Goal: Information Seeking & Learning: Check status

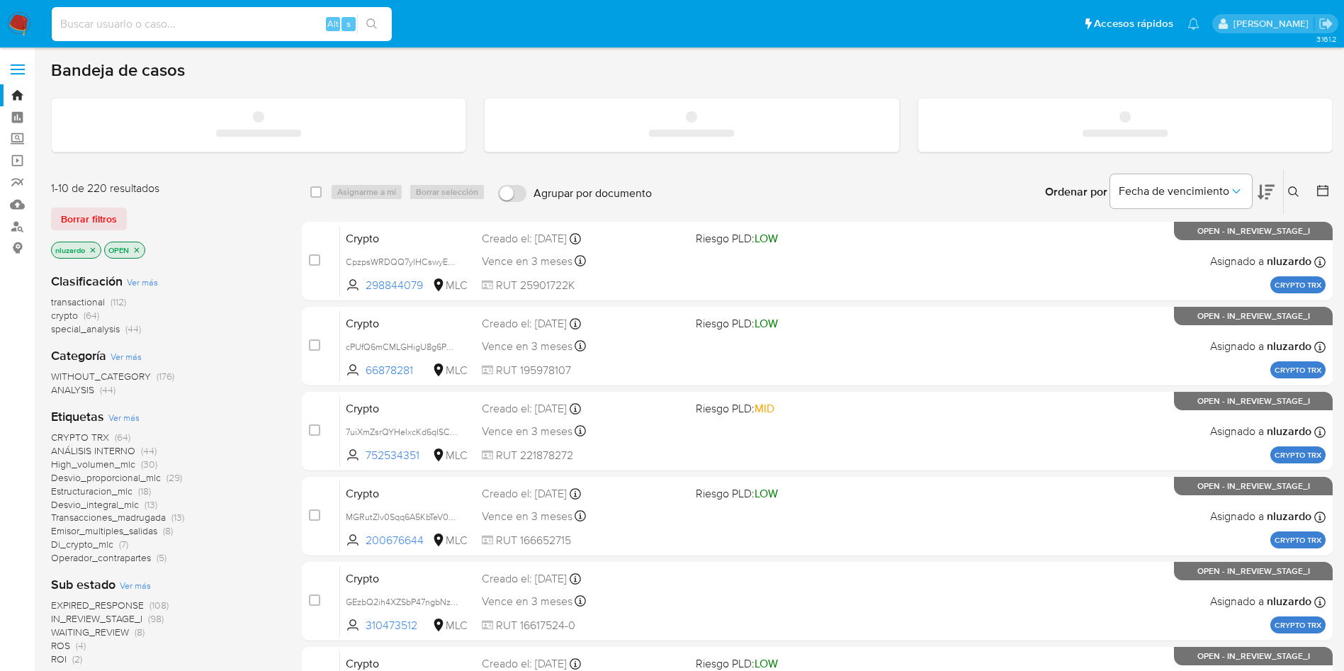
click at [169, 26] on input at bounding box center [222, 24] width 340 height 18
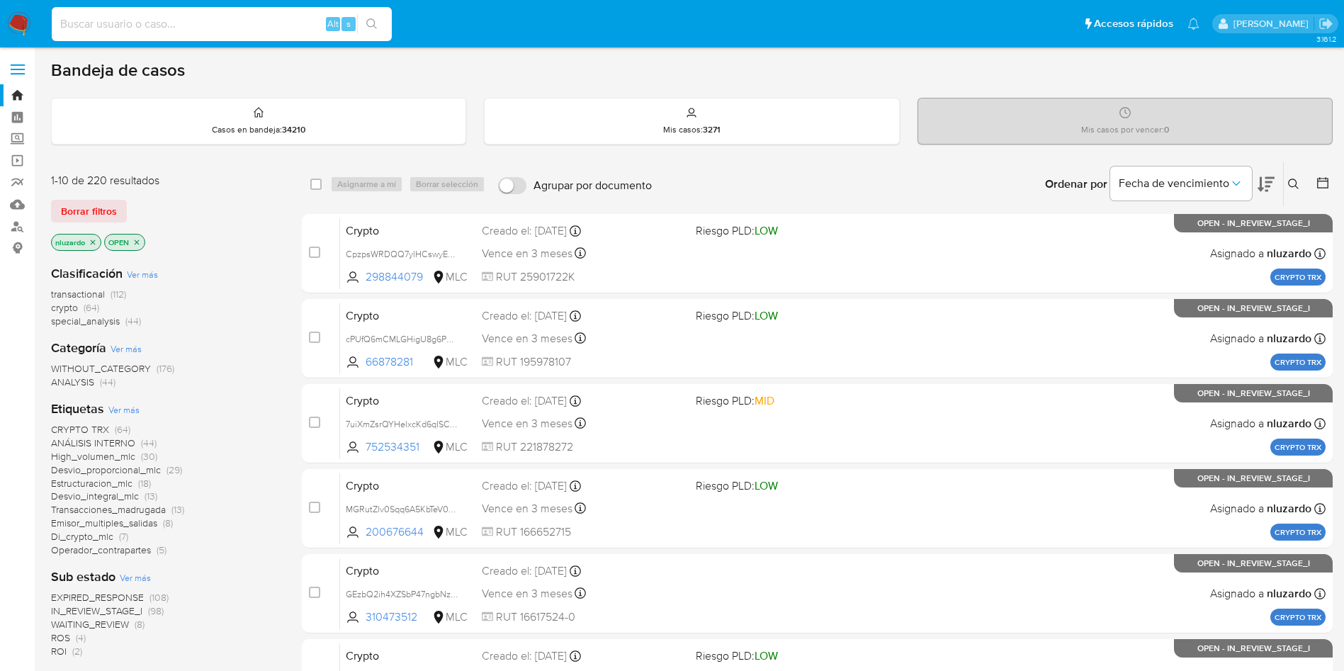
paste input "816783348"
type input "816783348"
click at [380, 20] on button "search-icon" at bounding box center [371, 24] width 29 height 20
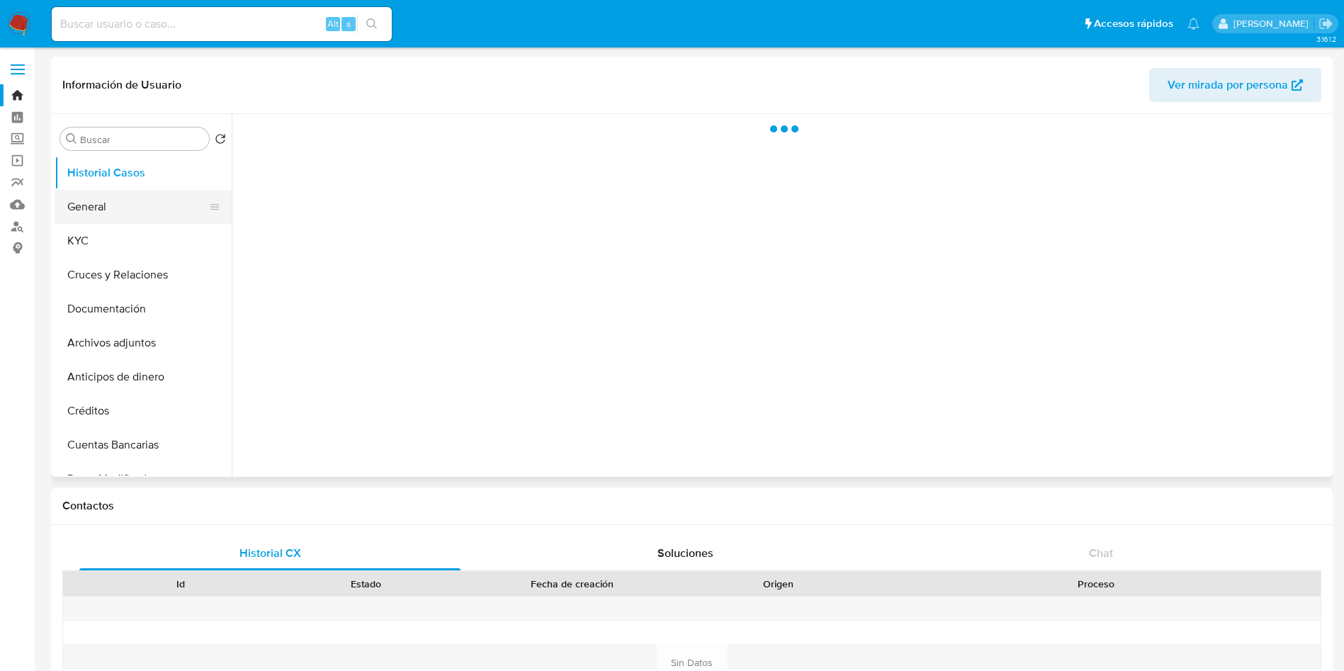
select select "10"
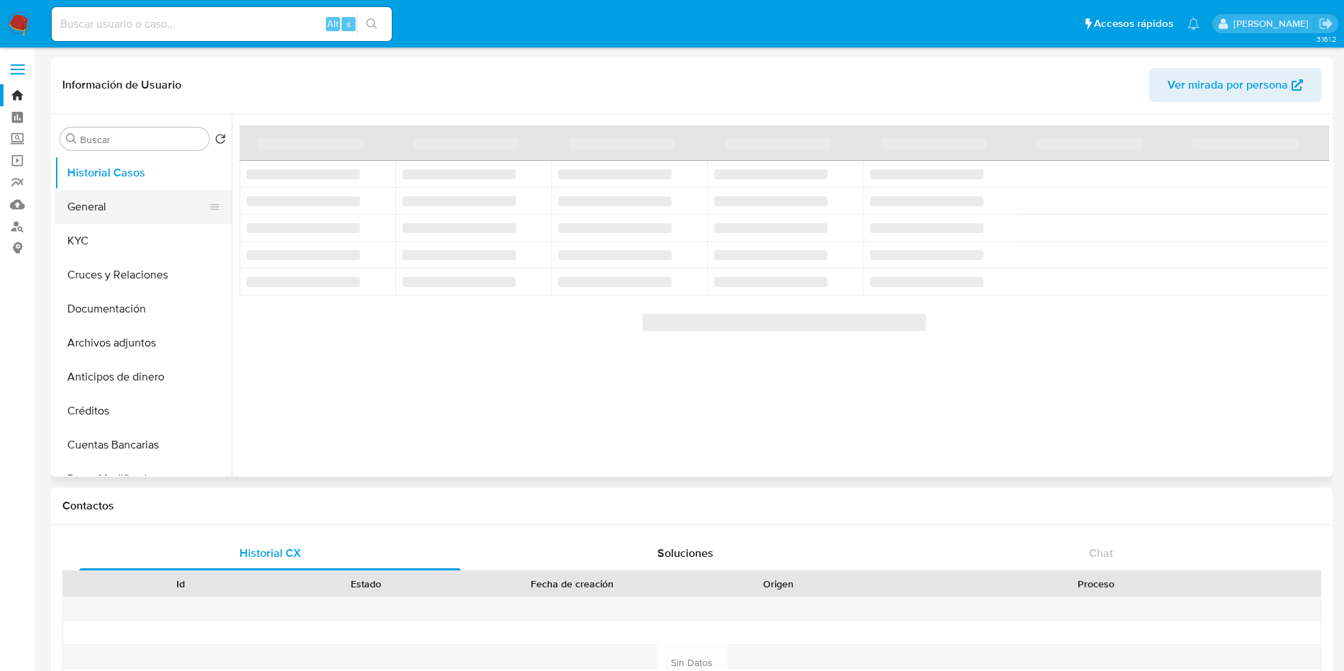
click at [139, 205] on button "General" at bounding box center [138, 207] width 166 height 34
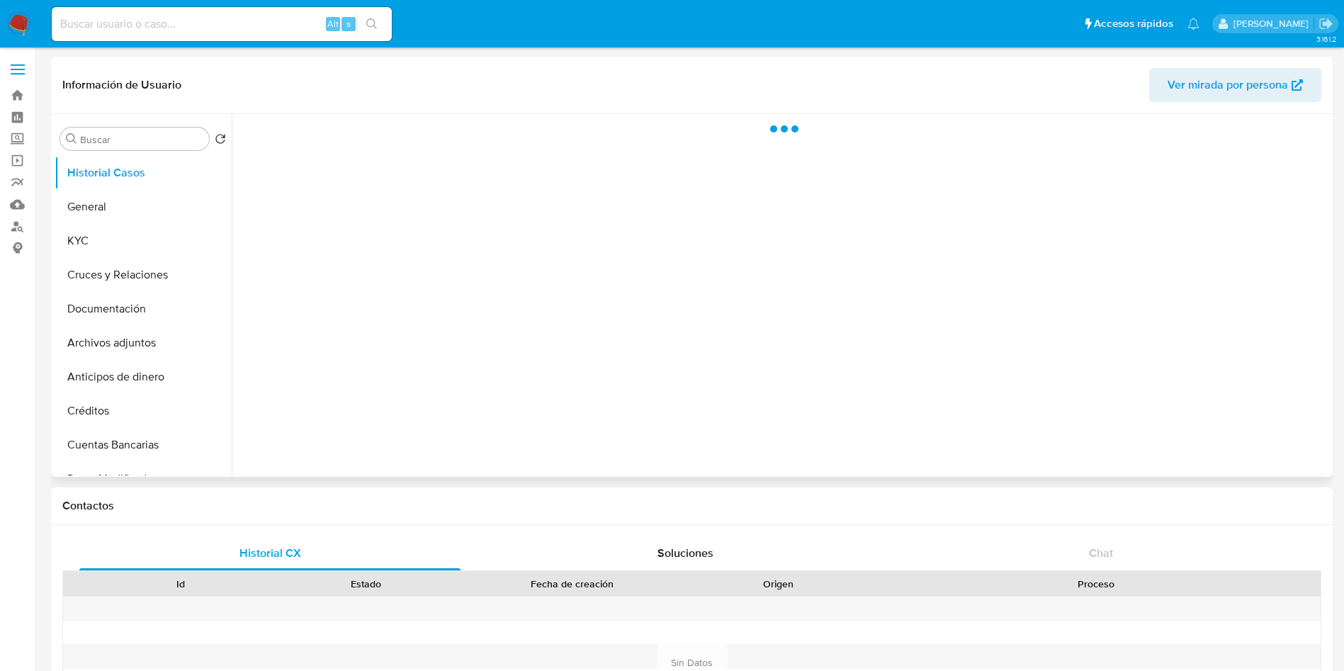
select select "10"
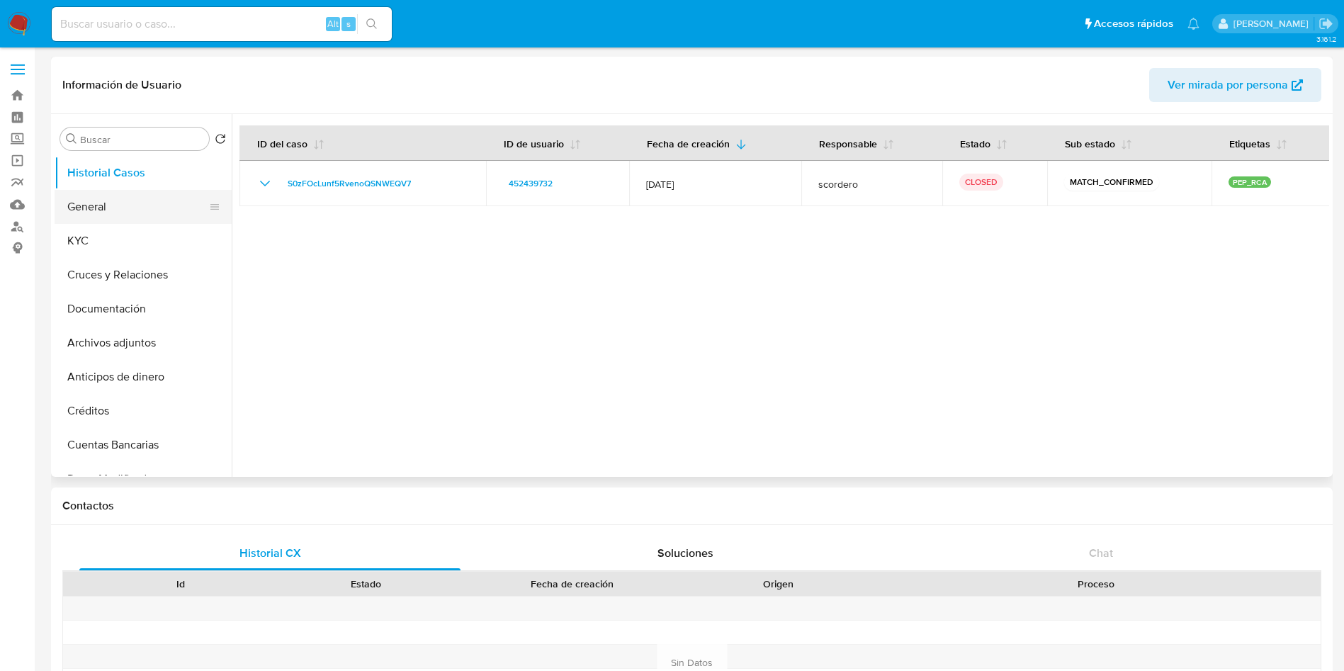
click at [119, 221] on button "General" at bounding box center [138, 207] width 166 height 34
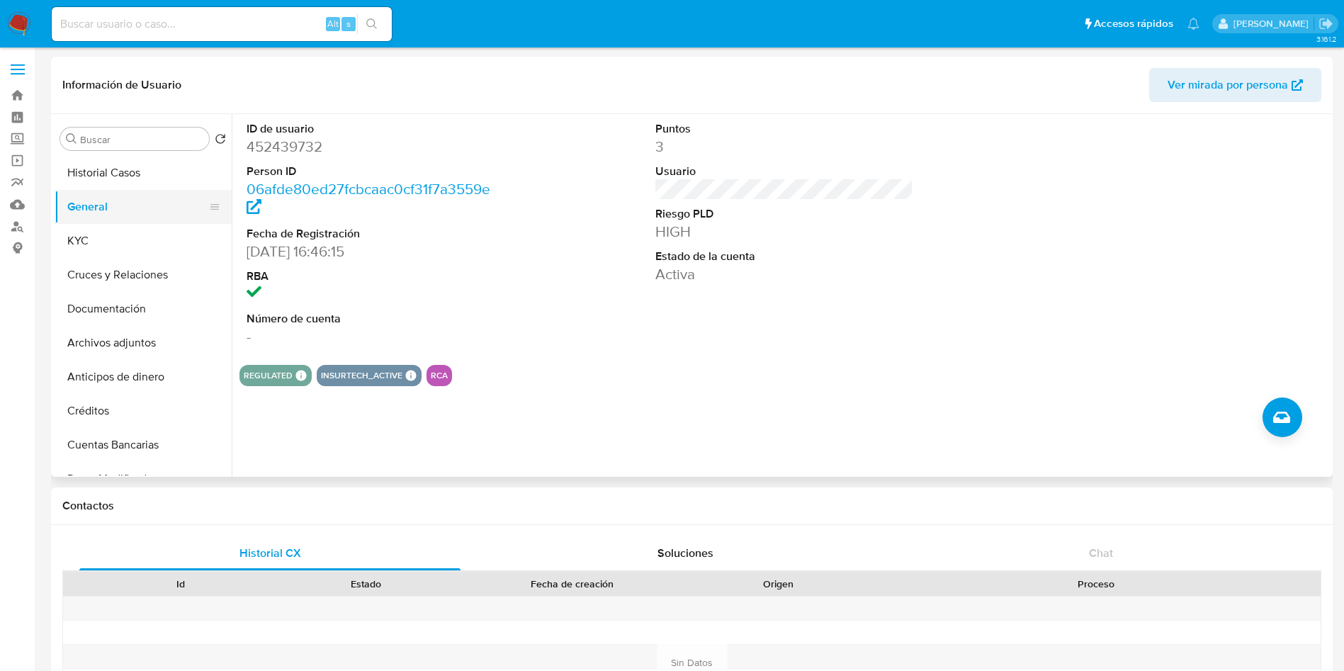
click at [210, 215] on div at bounding box center [214, 206] width 11 height 31
drag, startPoint x: 205, startPoint y: 210, endPoint x: 215, endPoint y: 170, distance: 40.7
click at [215, 170] on ul "Historial Casos General KYC Cruces y Relaciones Documentación Archivos adjuntos…" at bounding box center [143, 316] width 177 height 320
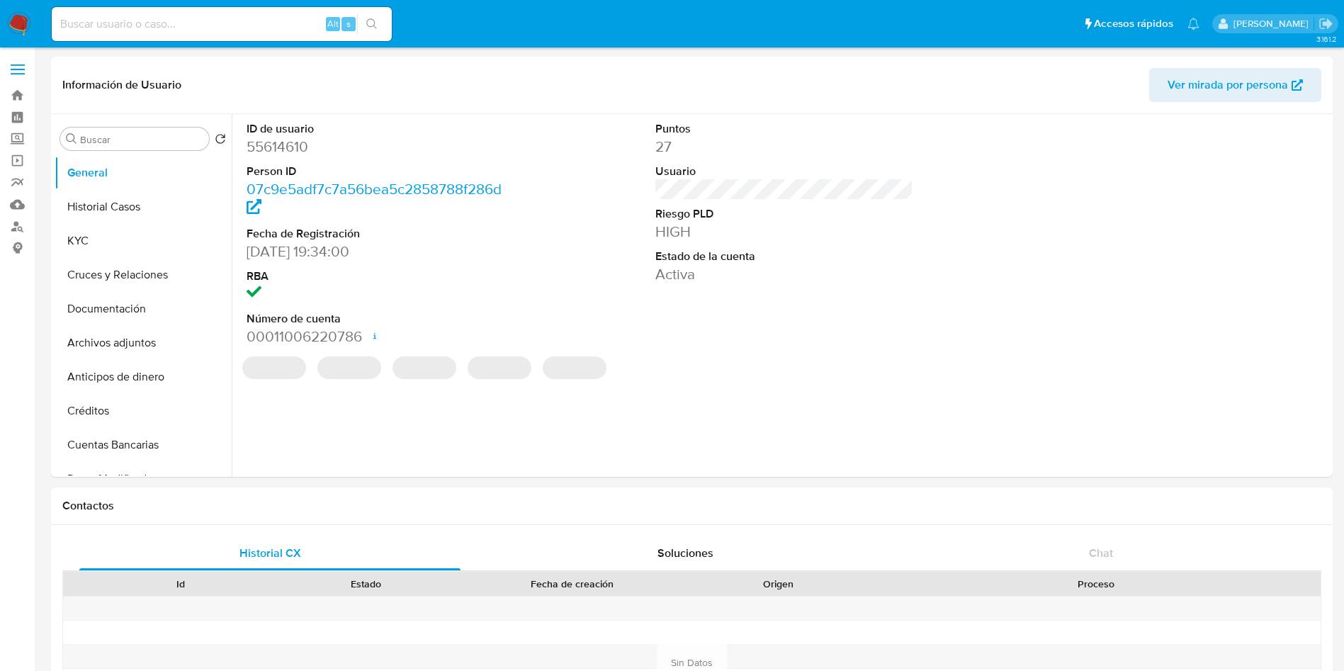
select select "10"
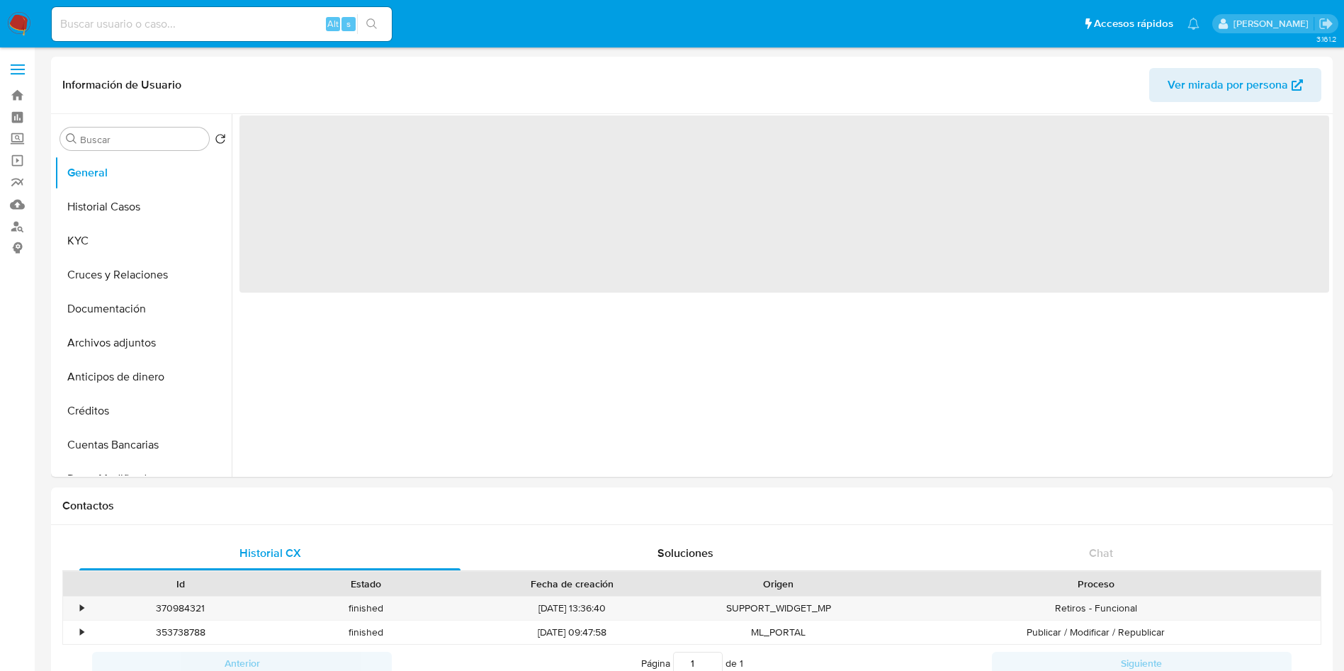
select select "10"
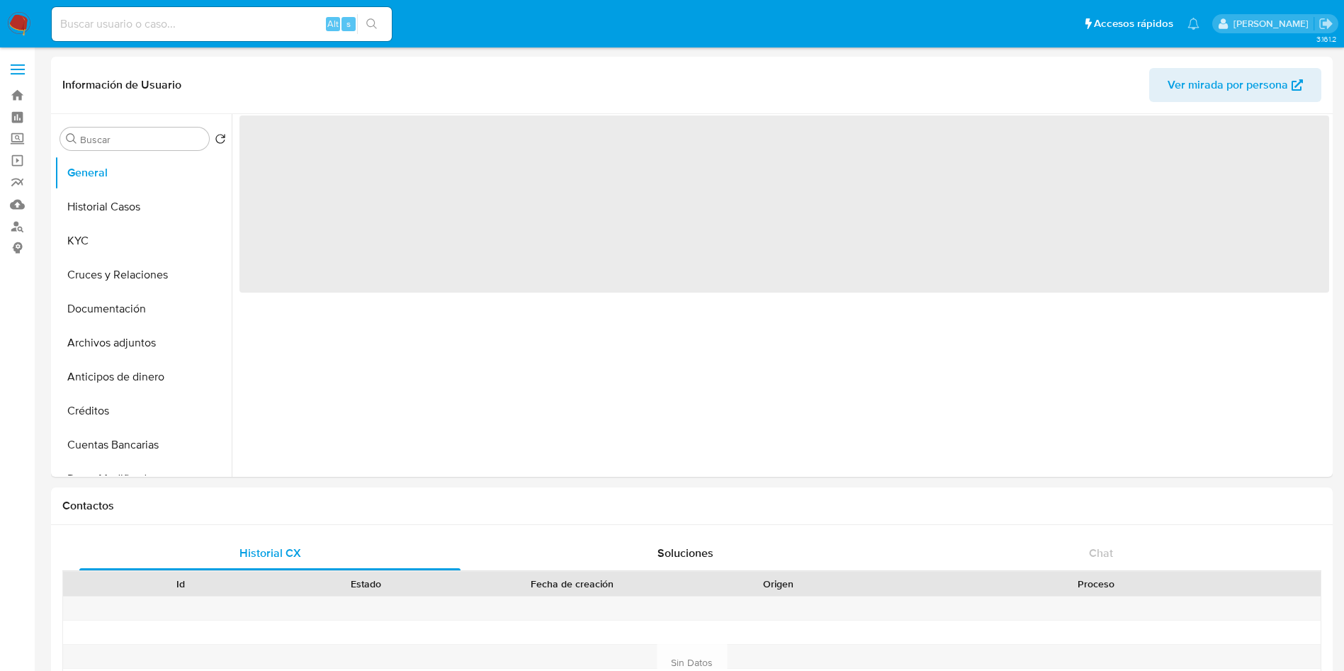
select select "10"
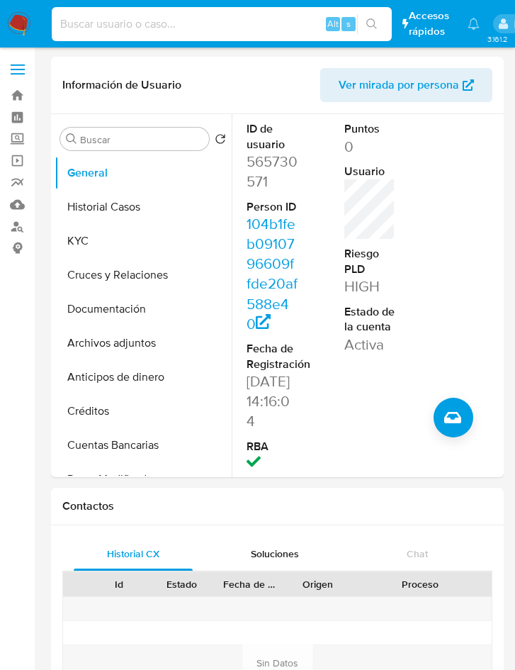
click at [120, 23] on input at bounding box center [222, 24] width 340 height 18
paste input "538275830"
type input "538275830"
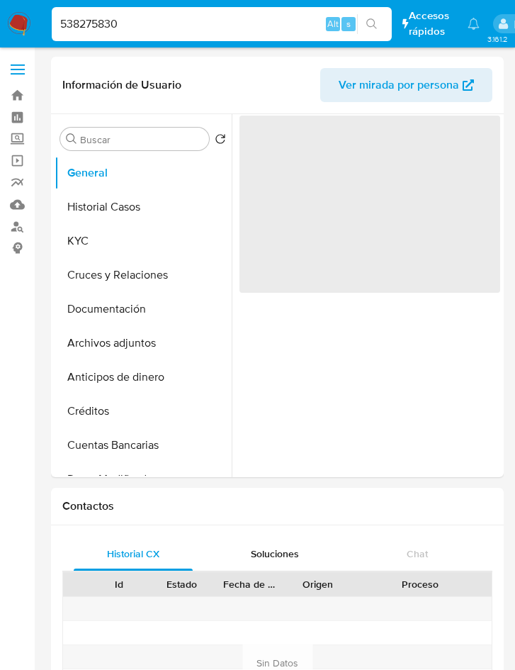
select select "10"
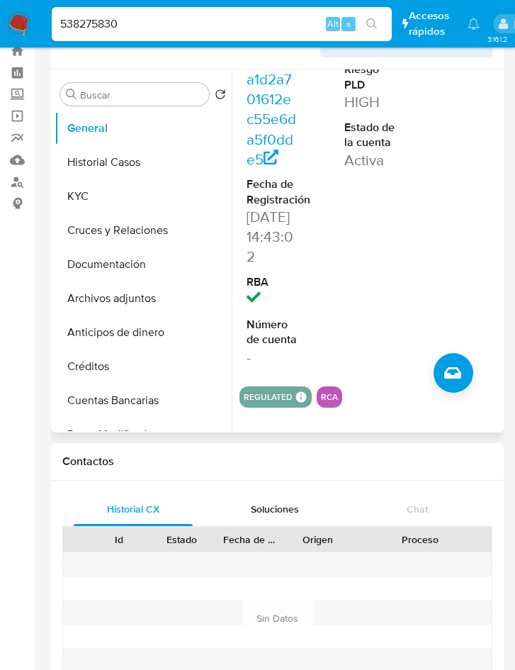
scroll to position [158, 0]
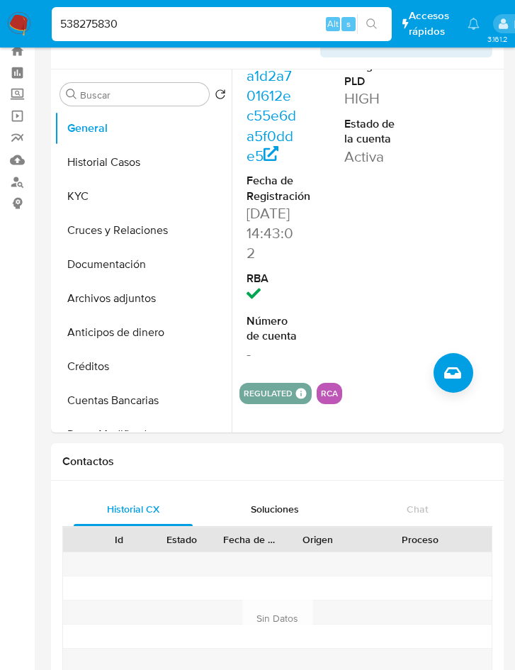
click at [146, 22] on input "538275830" at bounding box center [222, 24] width 340 height 18
paste input "4193406"
type input "54193406"
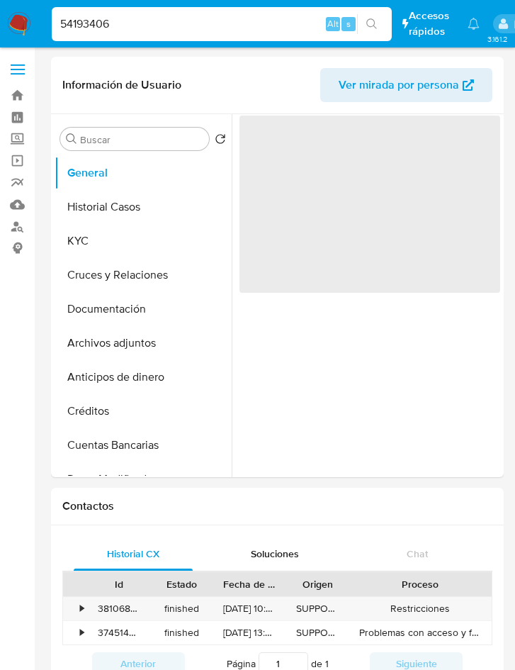
select select "10"
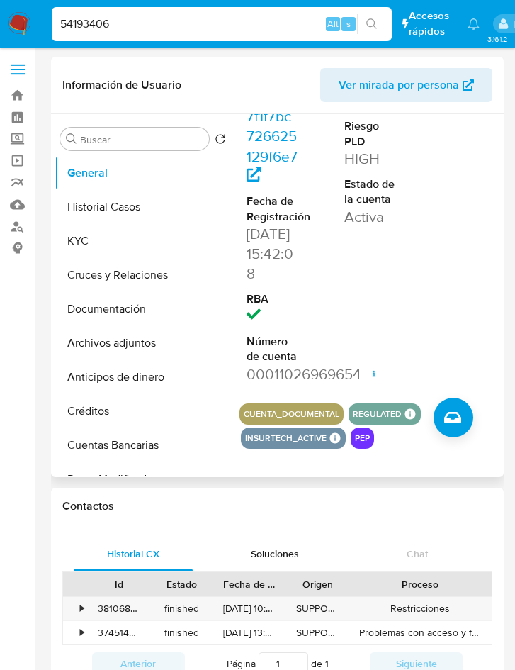
scroll to position [183, 0]
click at [124, 13] on div "54193406 Alt s" at bounding box center [222, 24] width 340 height 34
click at [77, 29] on input "54193406" at bounding box center [222, 24] width 340 height 18
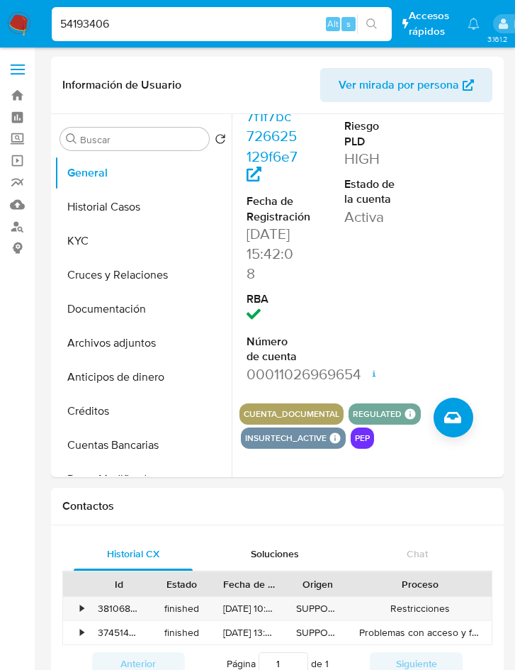
paste input "7846480"
type input "7846480"
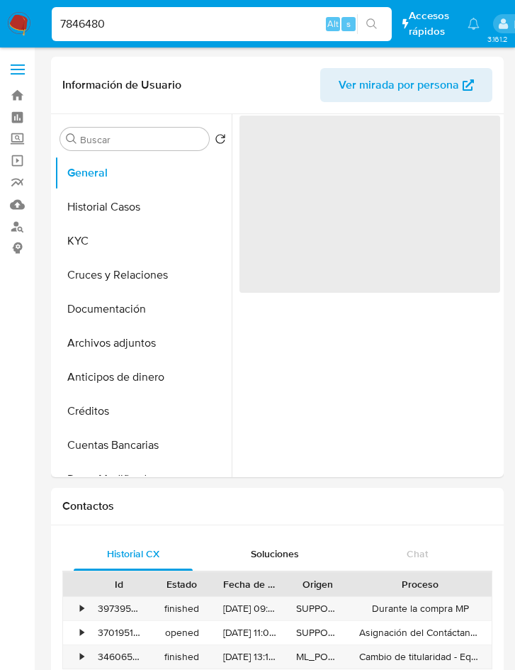
select select "10"
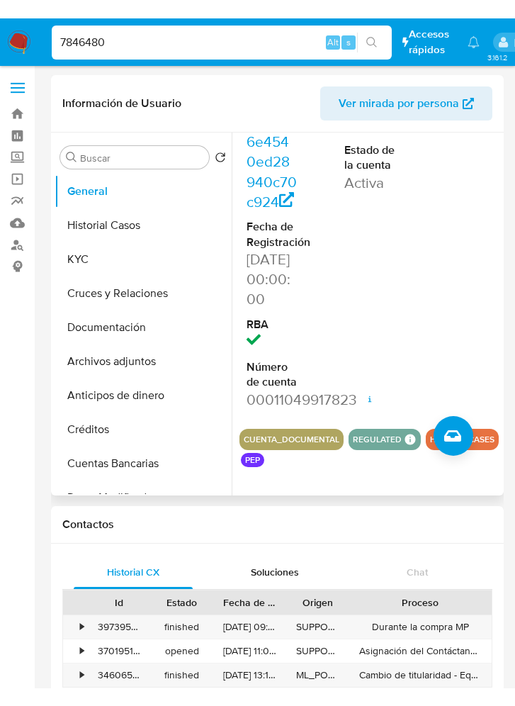
scroll to position [196, 0]
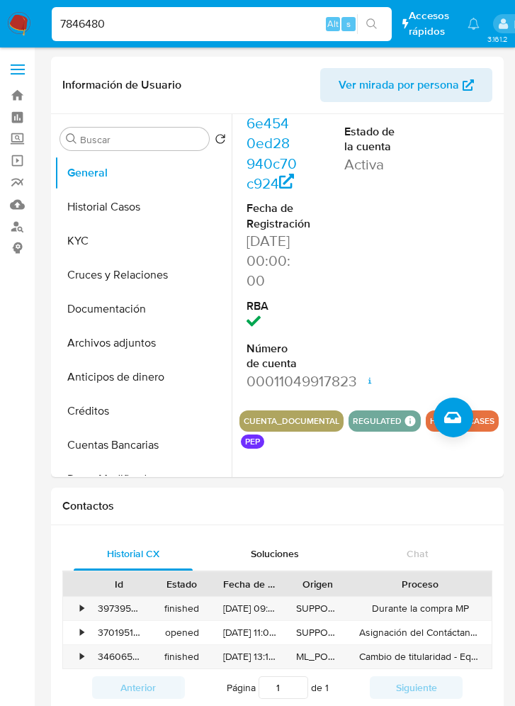
click at [113, 26] on input "7846480" at bounding box center [222, 24] width 340 height 18
paste input "47770787"
click at [113, 26] on input "7846480" at bounding box center [222, 24] width 340 height 18
type input "747770787"
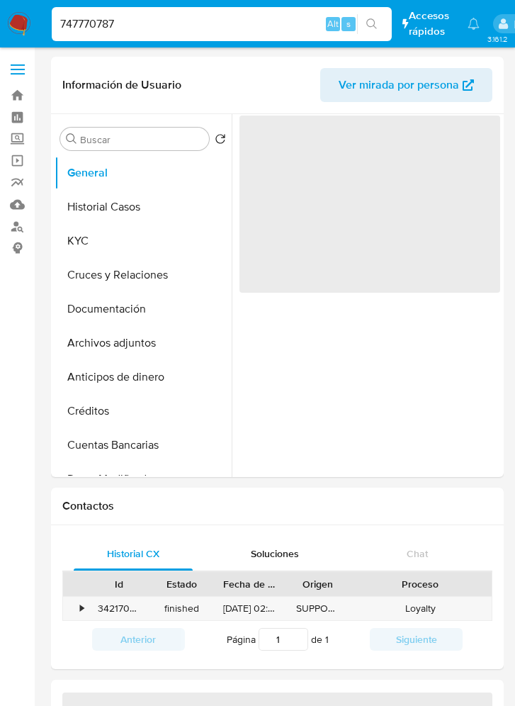
select select "10"
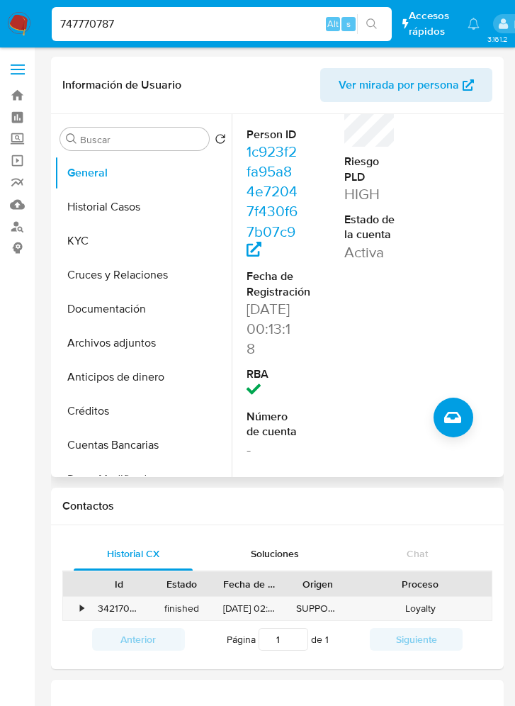
scroll to position [158, 0]
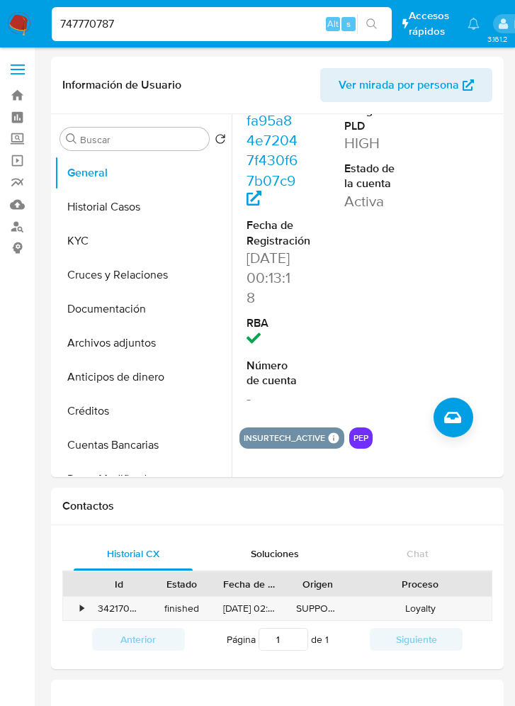
click at [112, 16] on input "747770787" at bounding box center [222, 24] width 340 height 18
paste input "40388064"
type input "40388064"
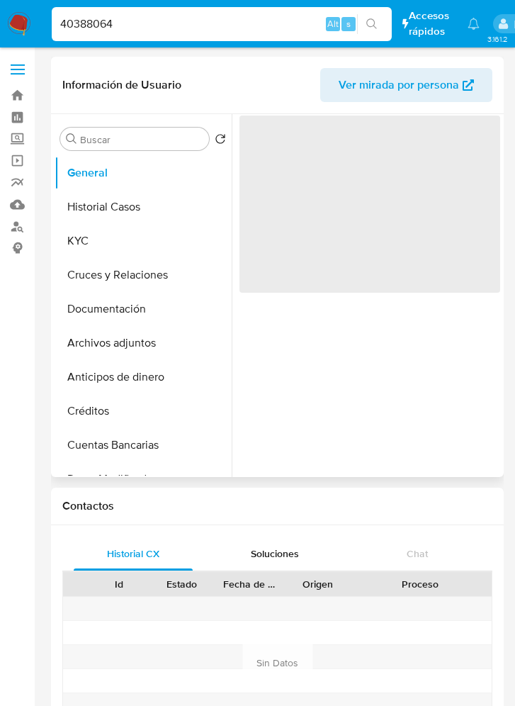
select select "10"
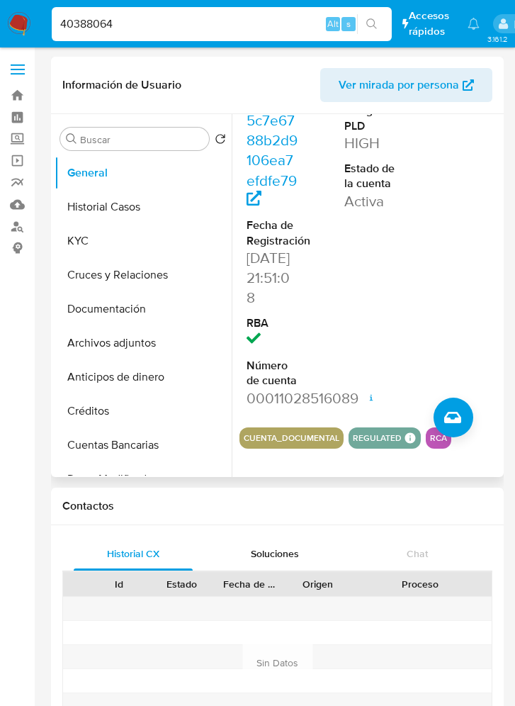
scroll to position [158, 0]
click at [94, 26] on input "40388064" at bounding box center [222, 24] width 340 height 18
paste input "2468355362"
click at [94, 26] on input "2468355362" at bounding box center [222, 24] width 340 height 18
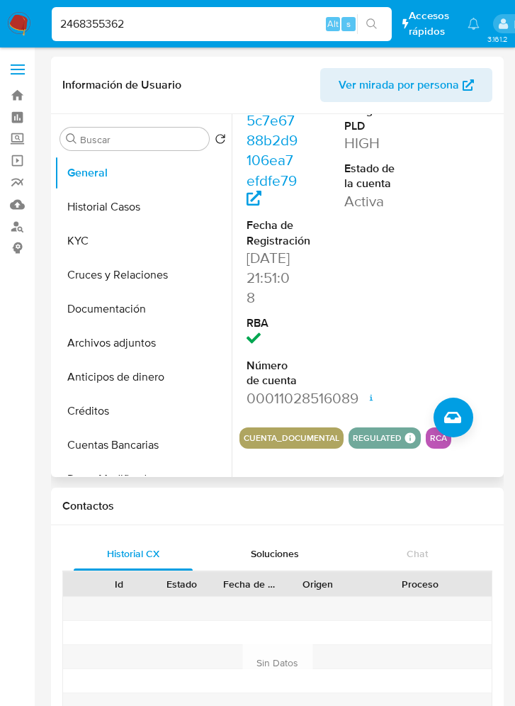
type input "2468355362"
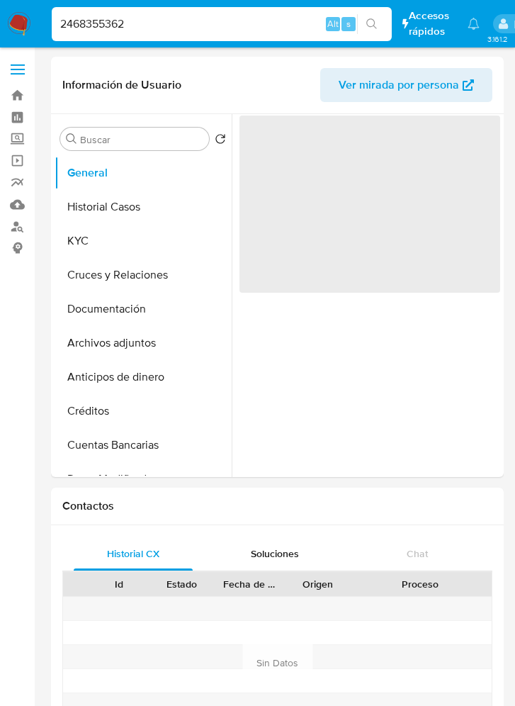
select select "10"
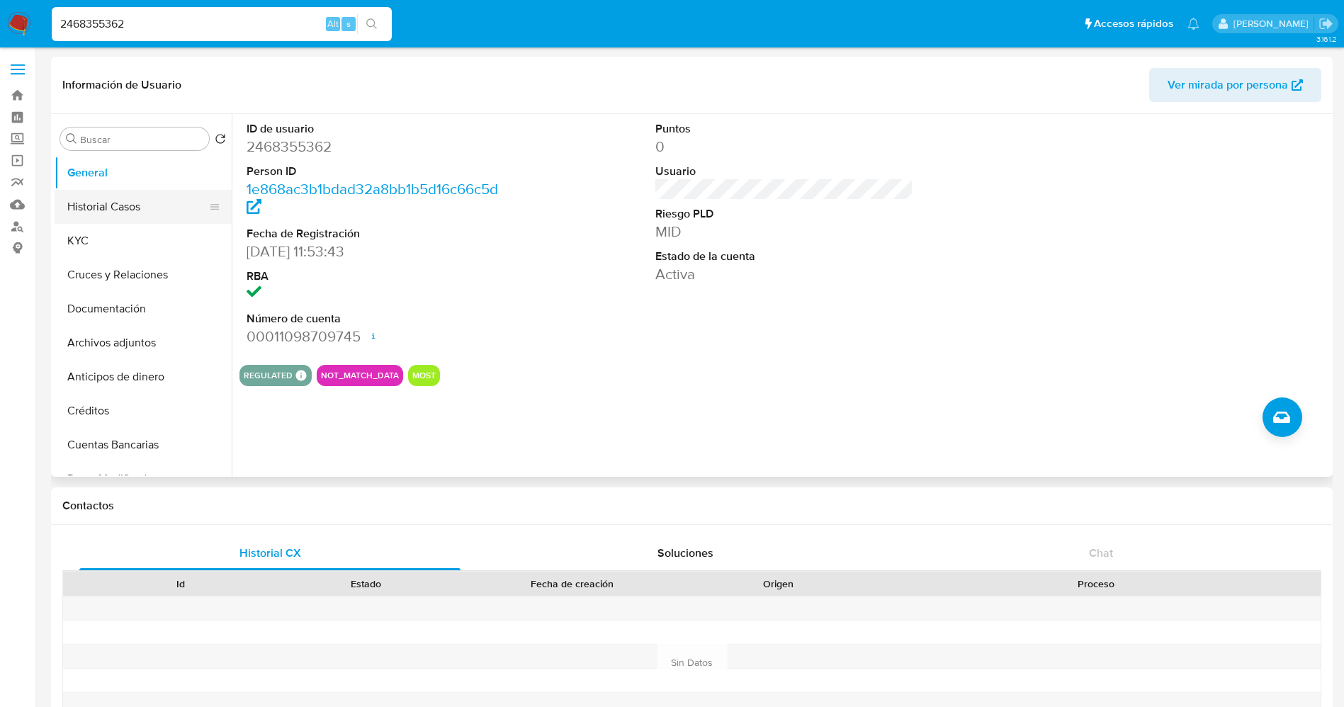
click at [100, 215] on button "Historial Casos" at bounding box center [138, 207] width 166 height 34
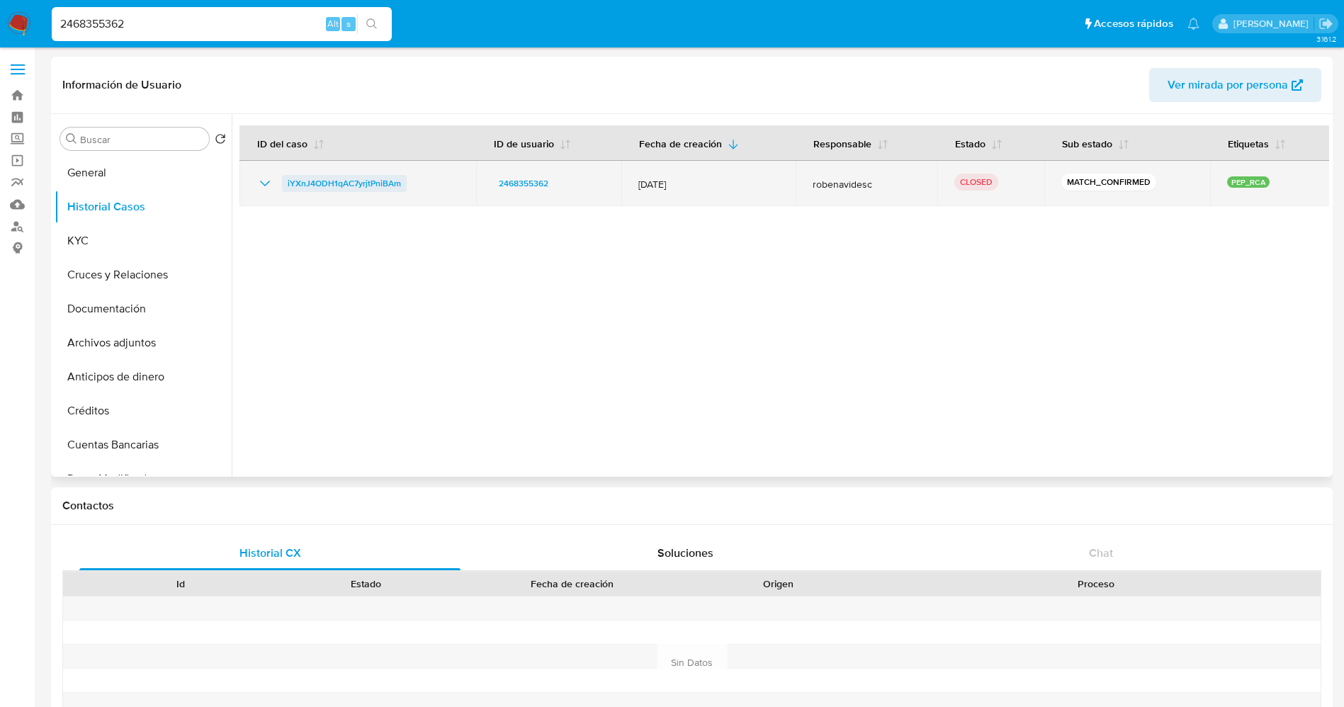
click at [352, 186] on span "iYXnJ4ODH1qAC7yrjtPniBAm" at bounding box center [344, 183] width 113 height 17
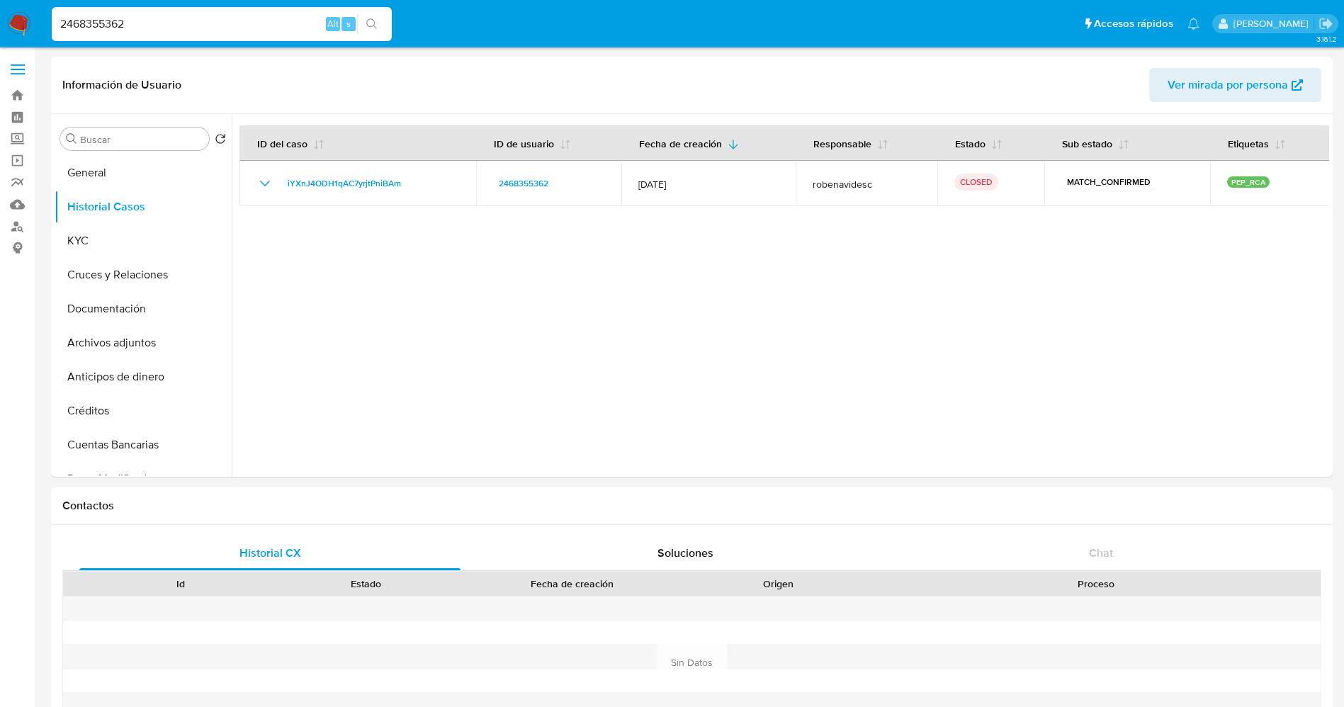
select select "10"
click at [266, 28] on input "2468355362" at bounding box center [222, 24] width 340 height 18
paste input "9311573"
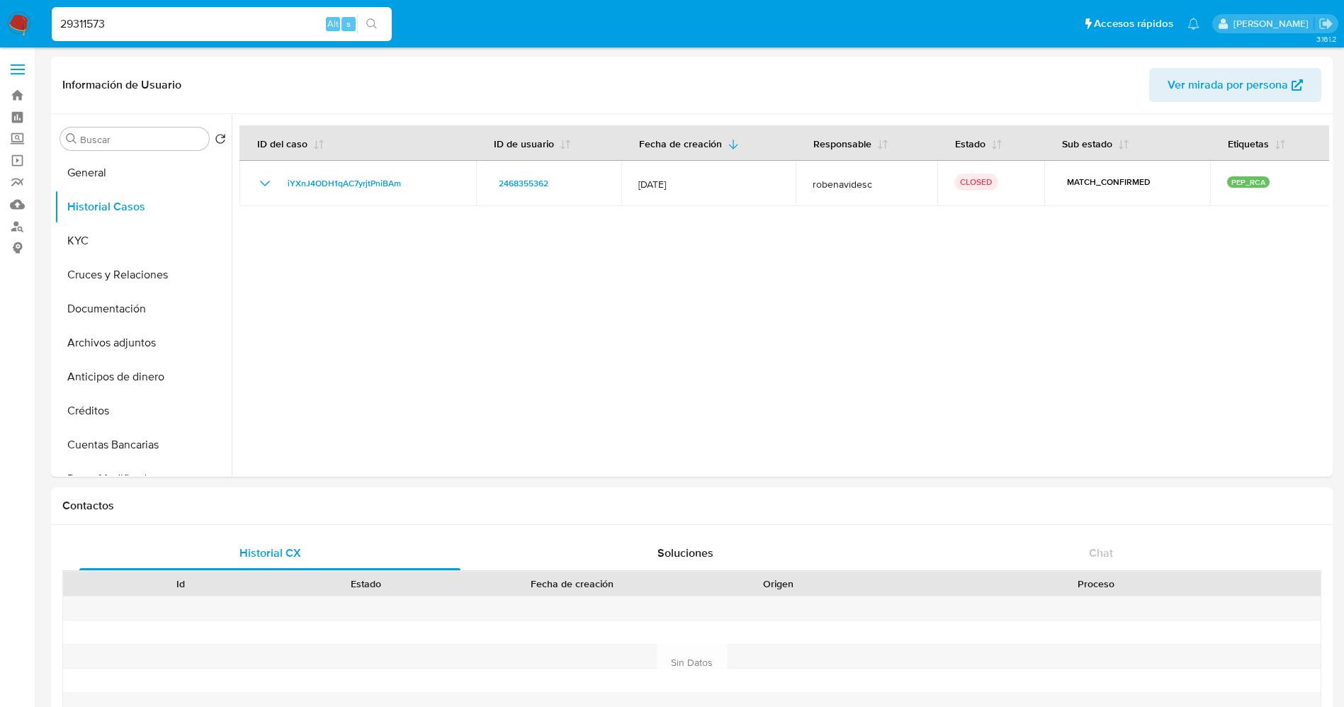
type input "29311573"
click at [369, 31] on button "search-icon" at bounding box center [371, 24] width 29 height 20
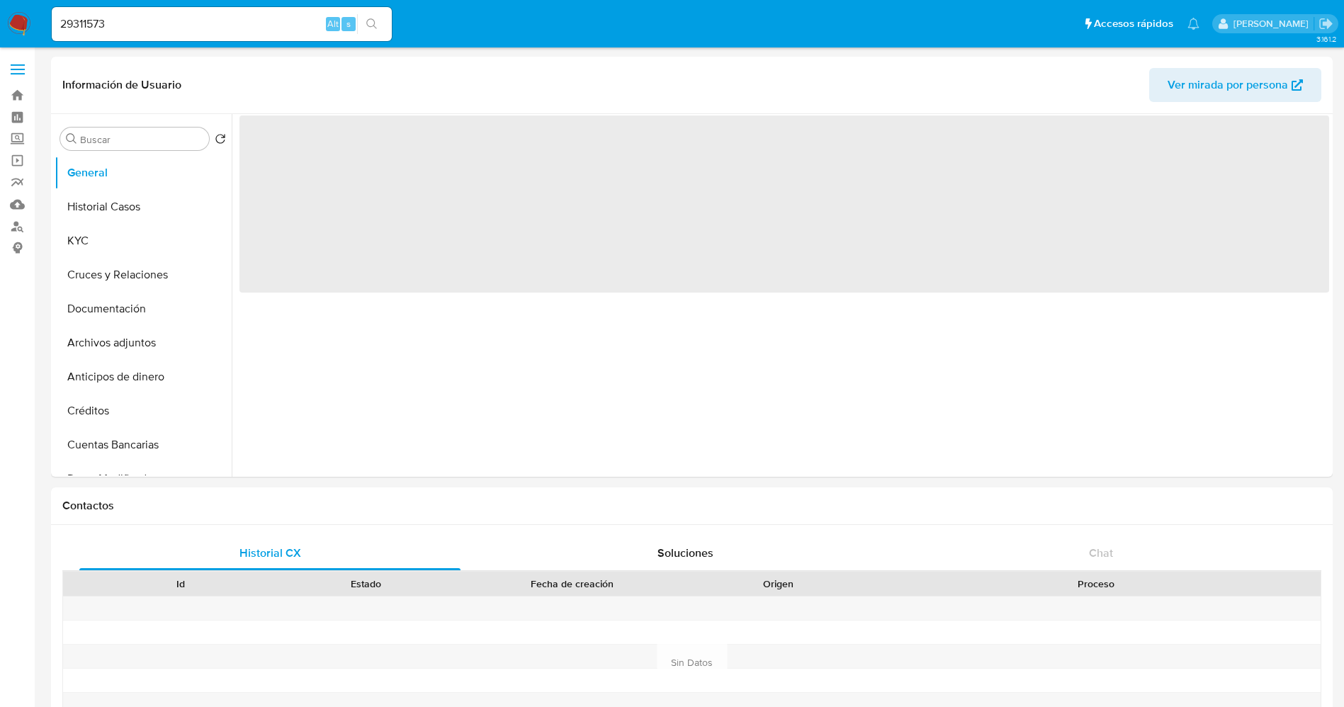
select select "10"
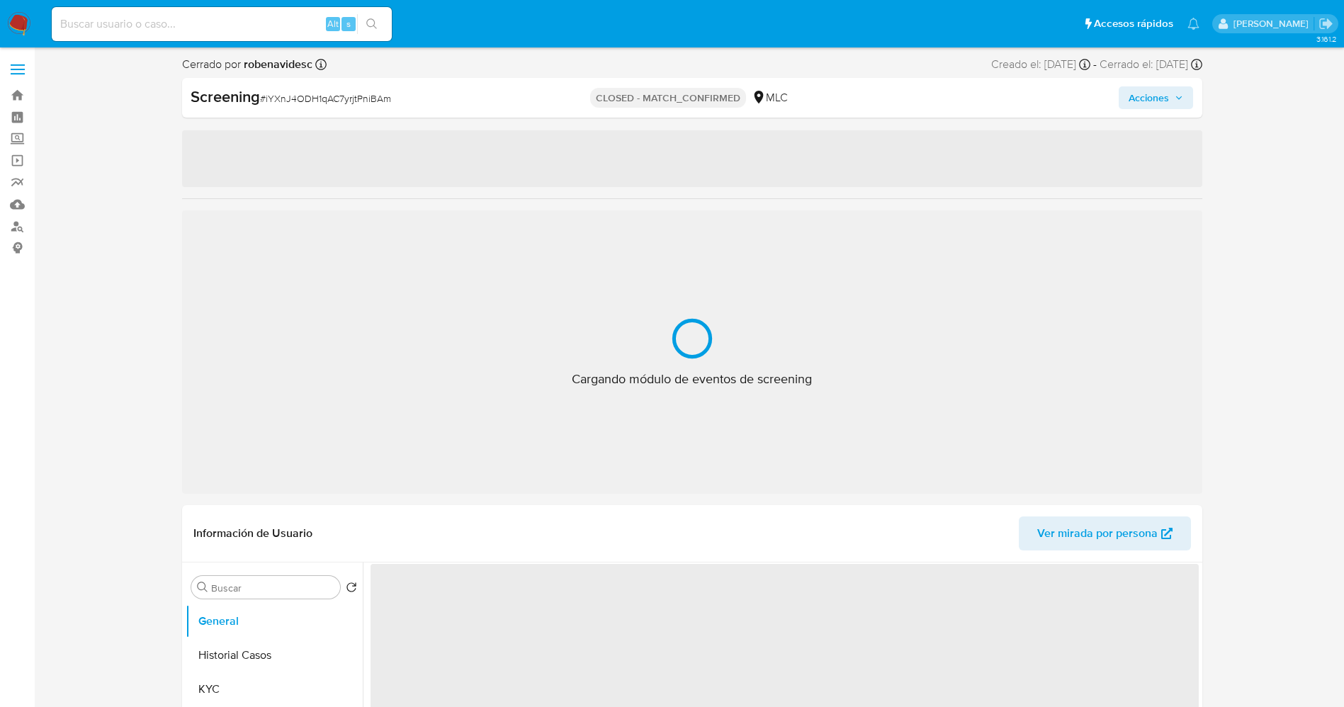
select select "10"
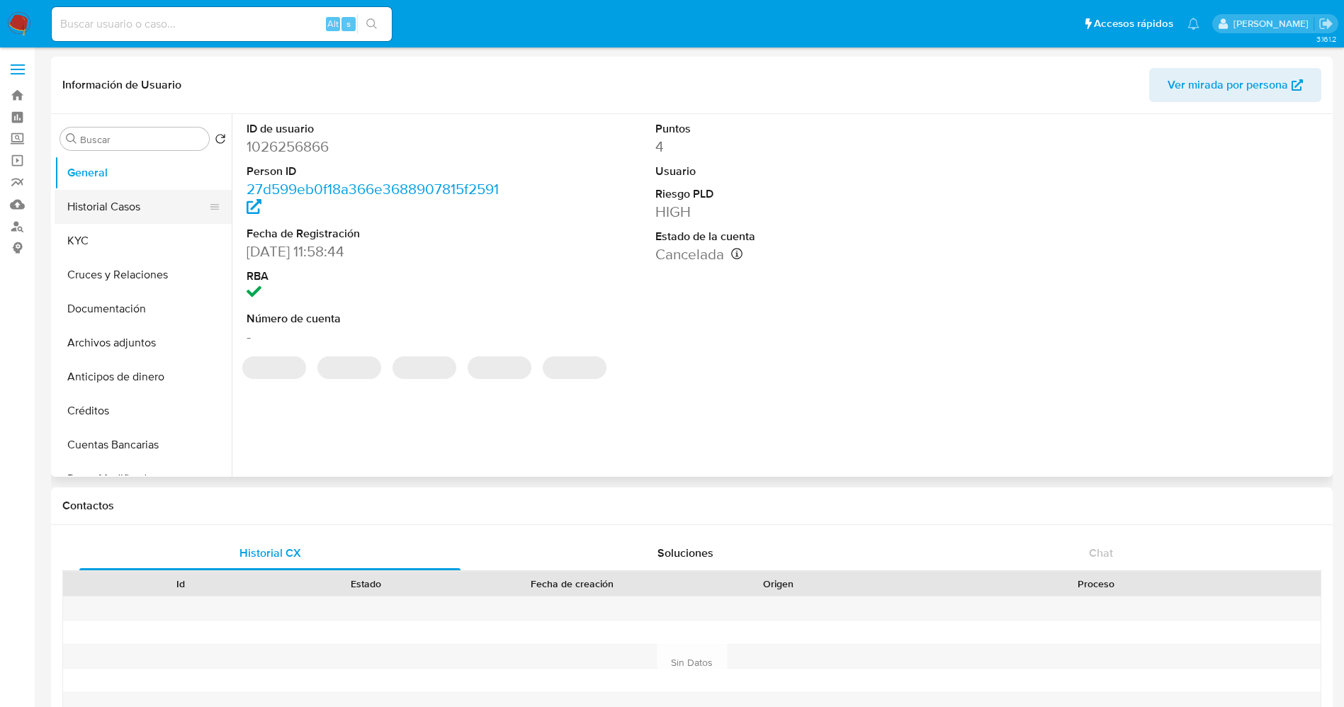
select select "10"
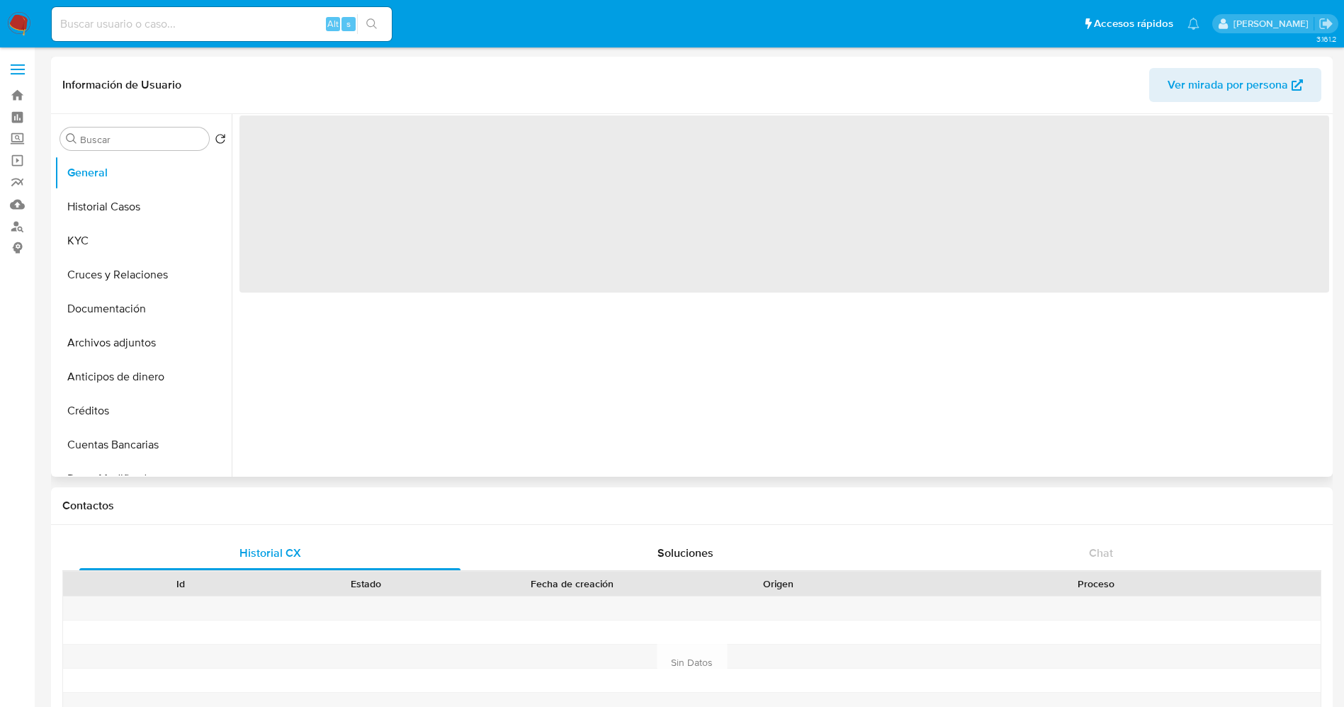
select select "10"
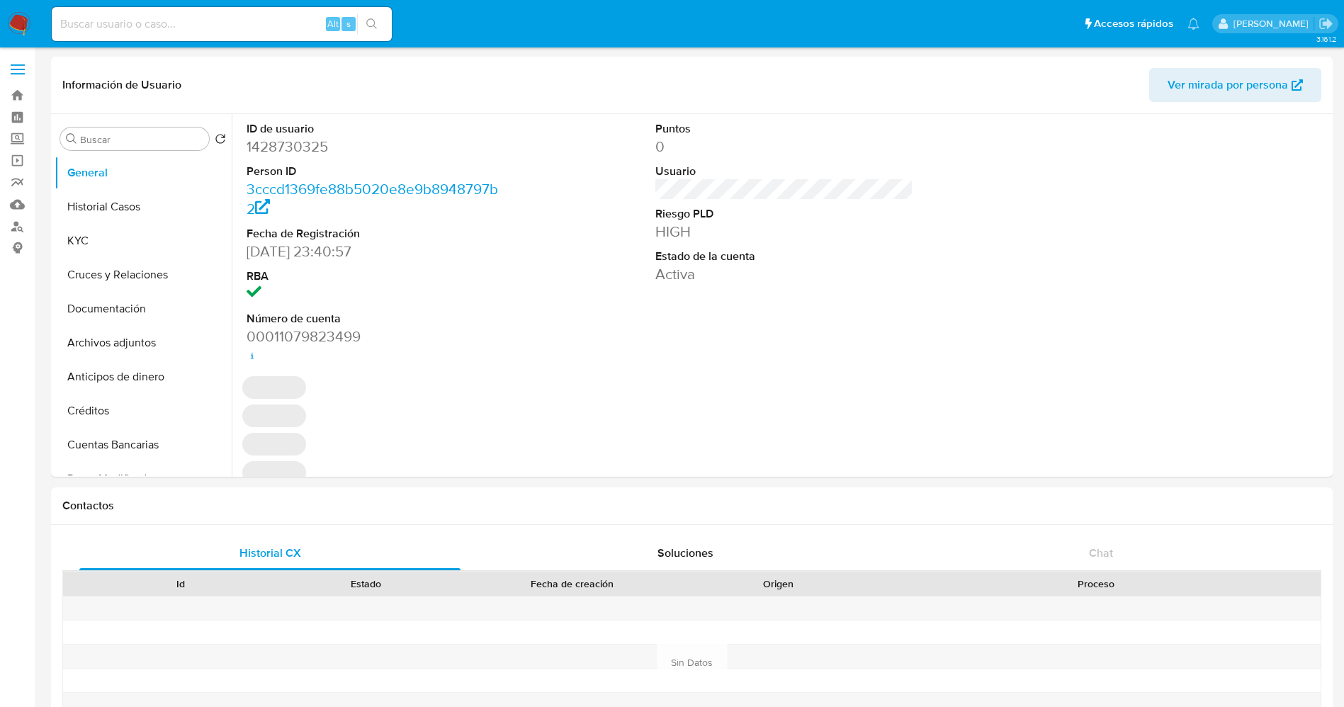
select select "10"
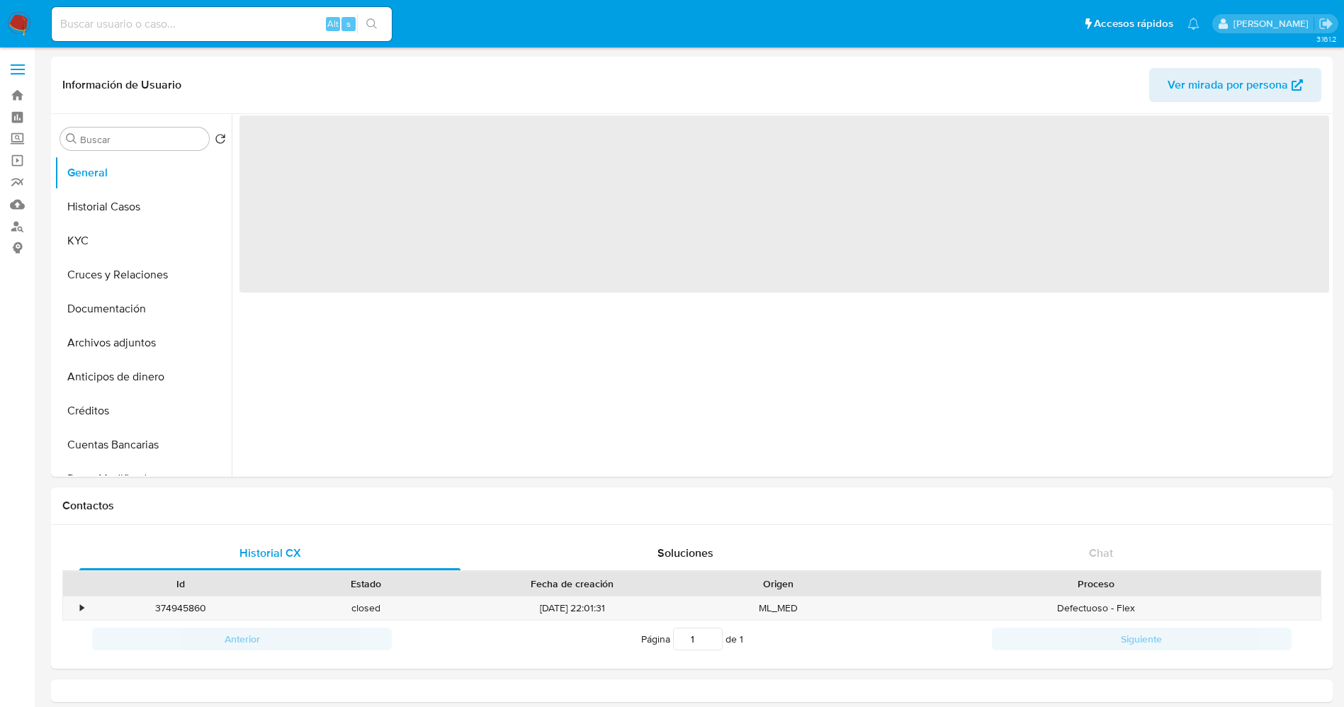
select select "10"
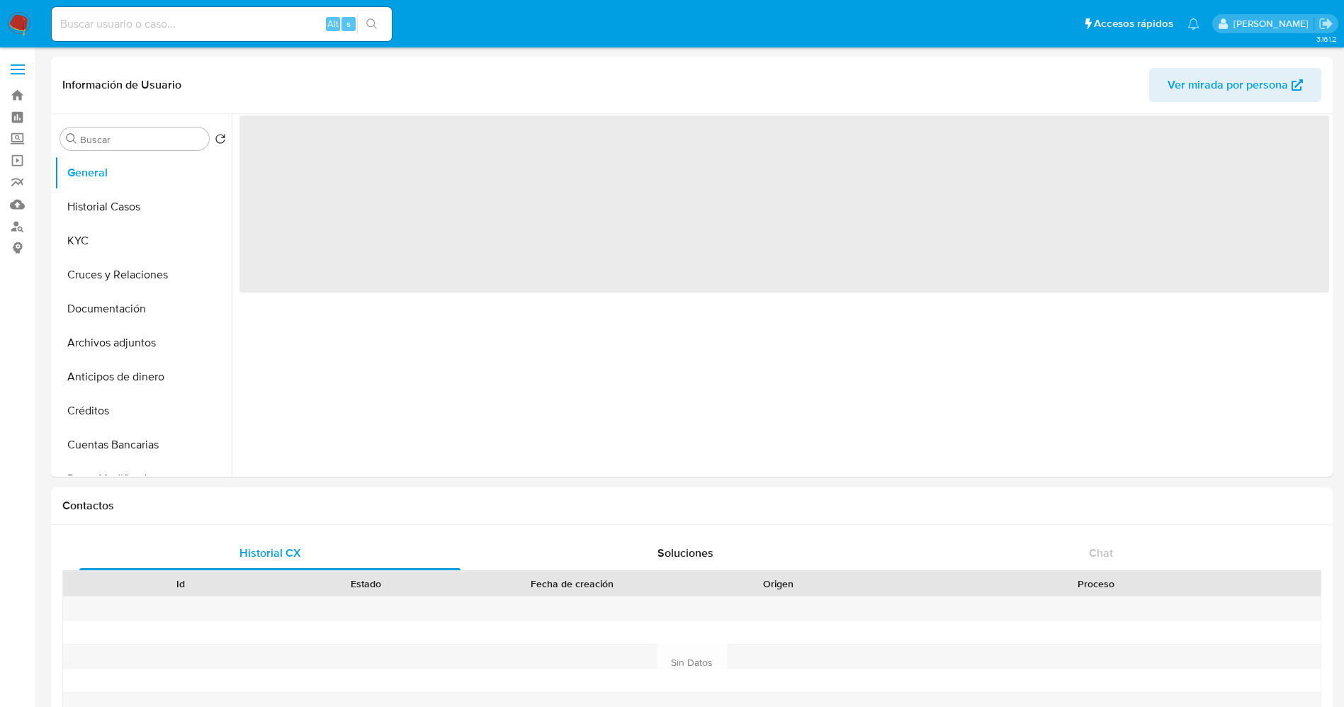
select select "10"
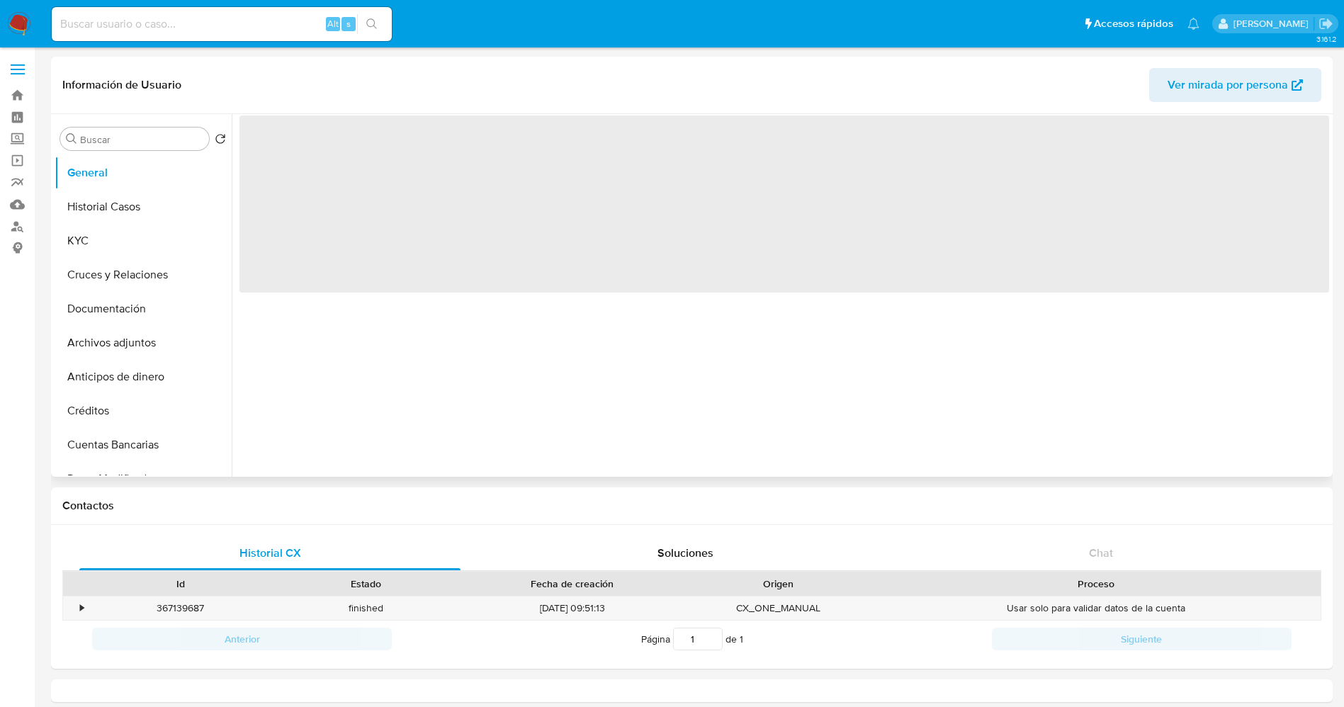
select select "10"
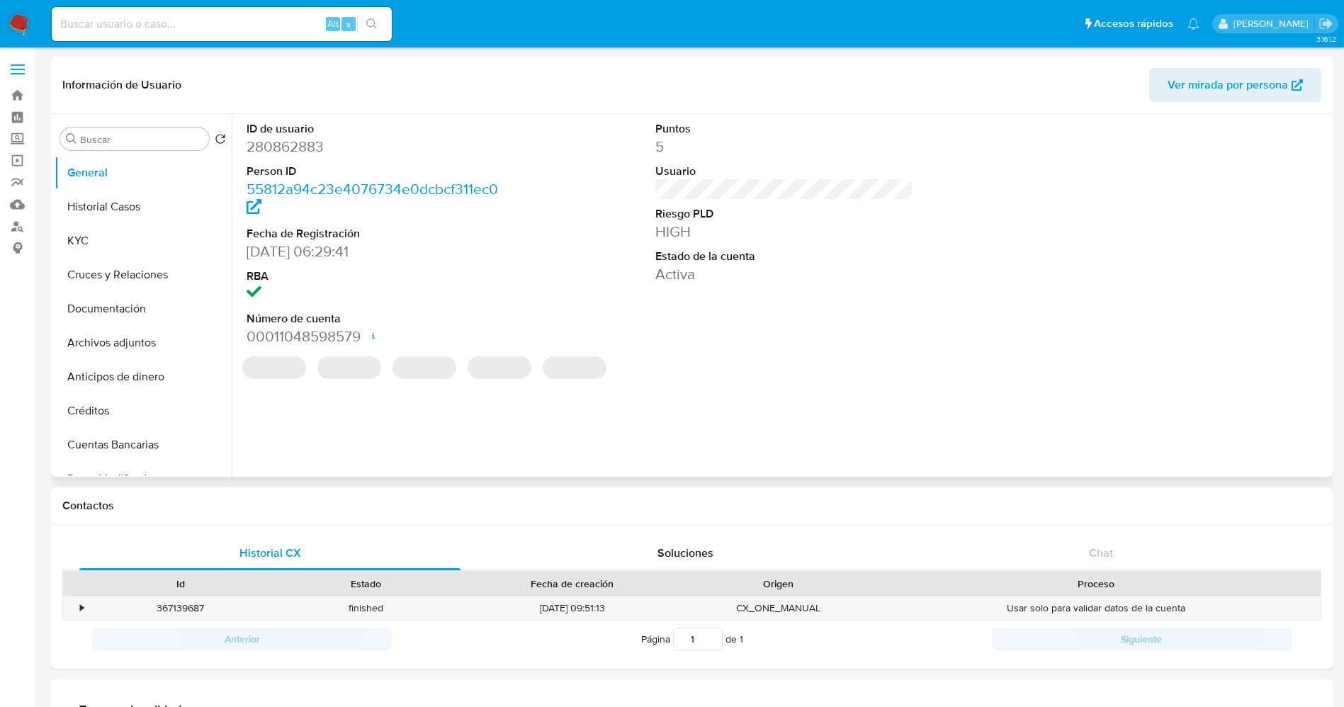
click at [310, 147] on dd "280862883" at bounding box center [376, 147] width 259 height 20
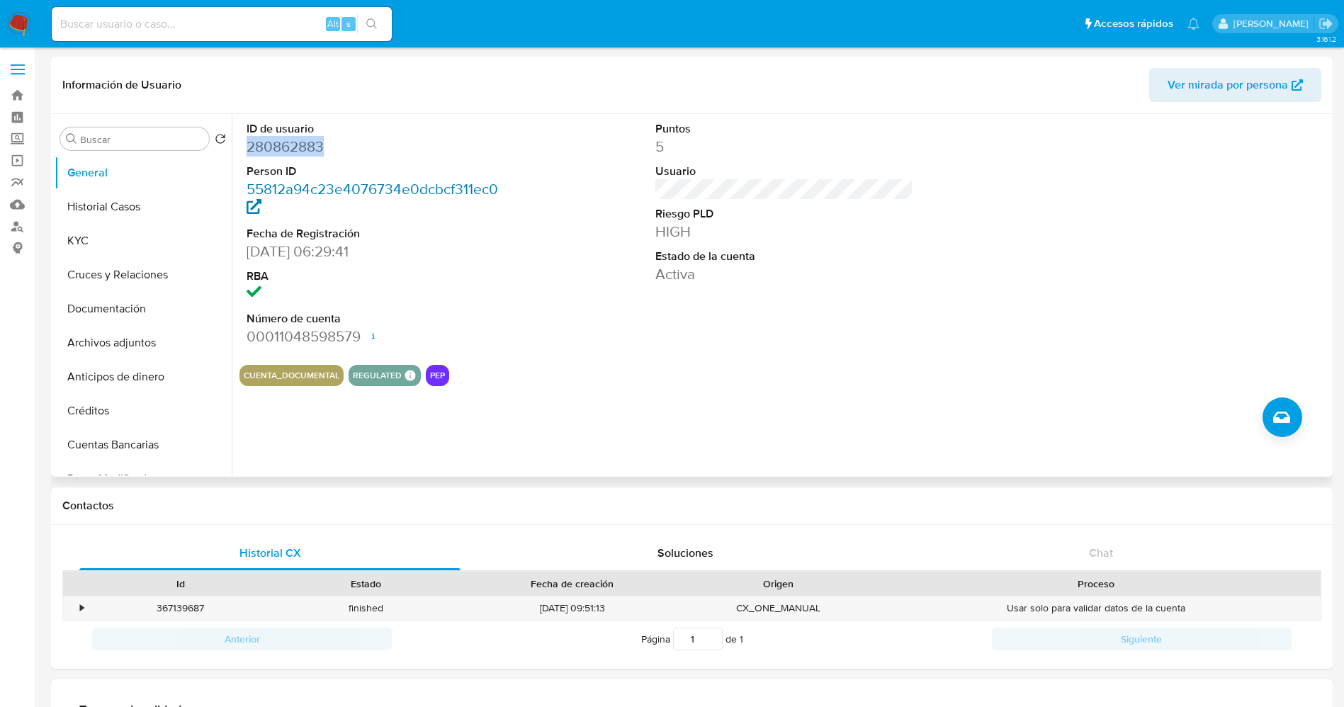
copy dd "280862883"
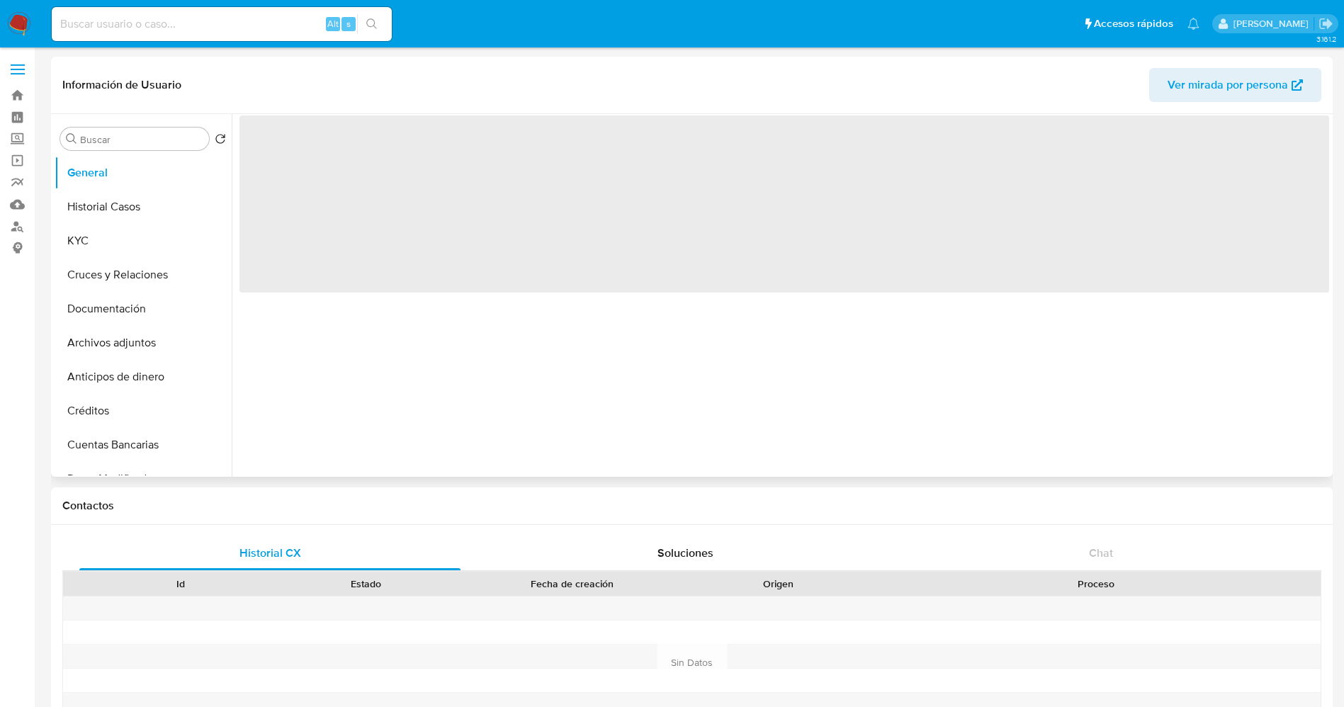
select select "10"
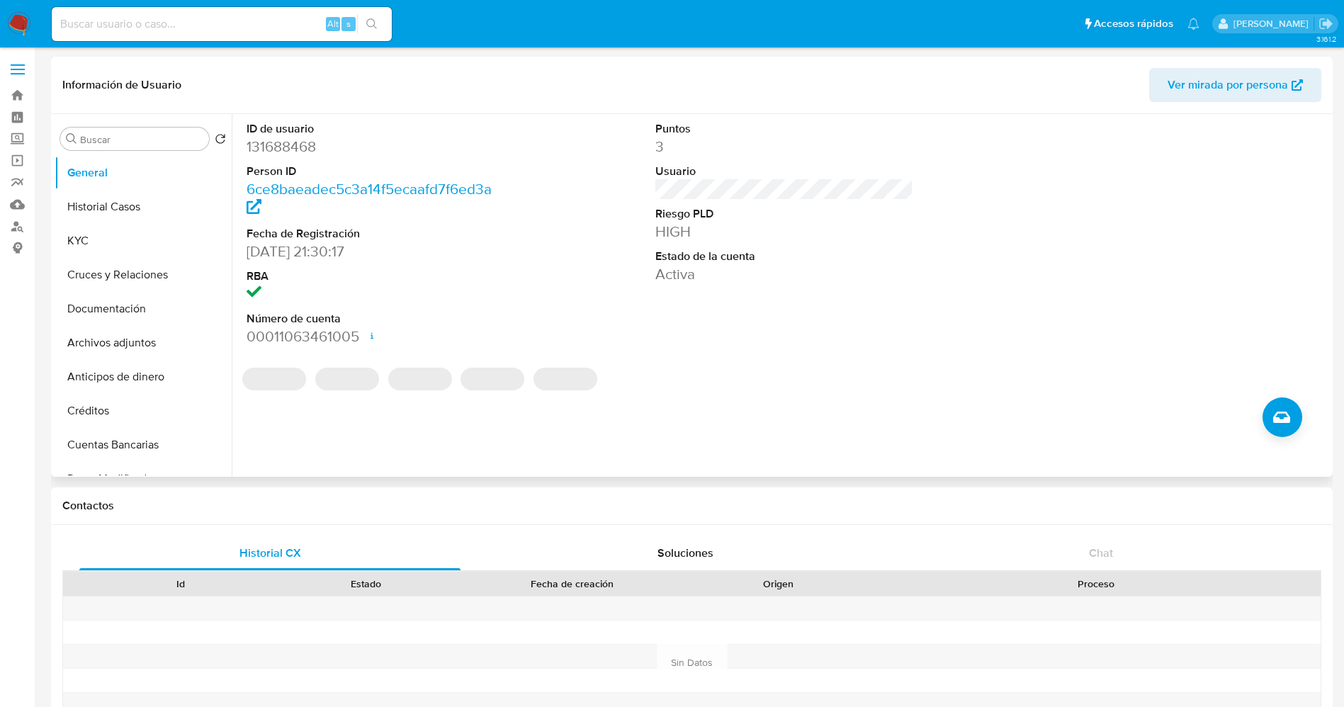
click at [283, 142] on dd "131688468" at bounding box center [376, 147] width 259 height 20
copy dd "131688468"
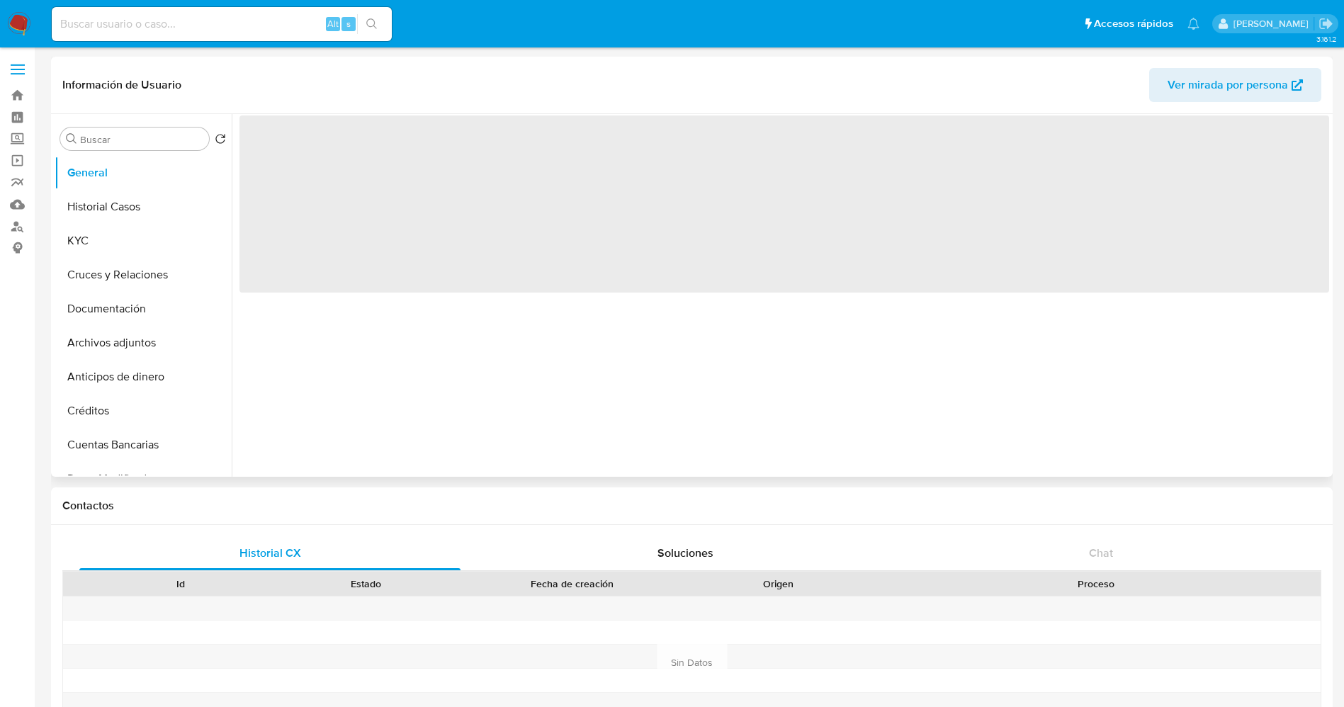
select select "10"
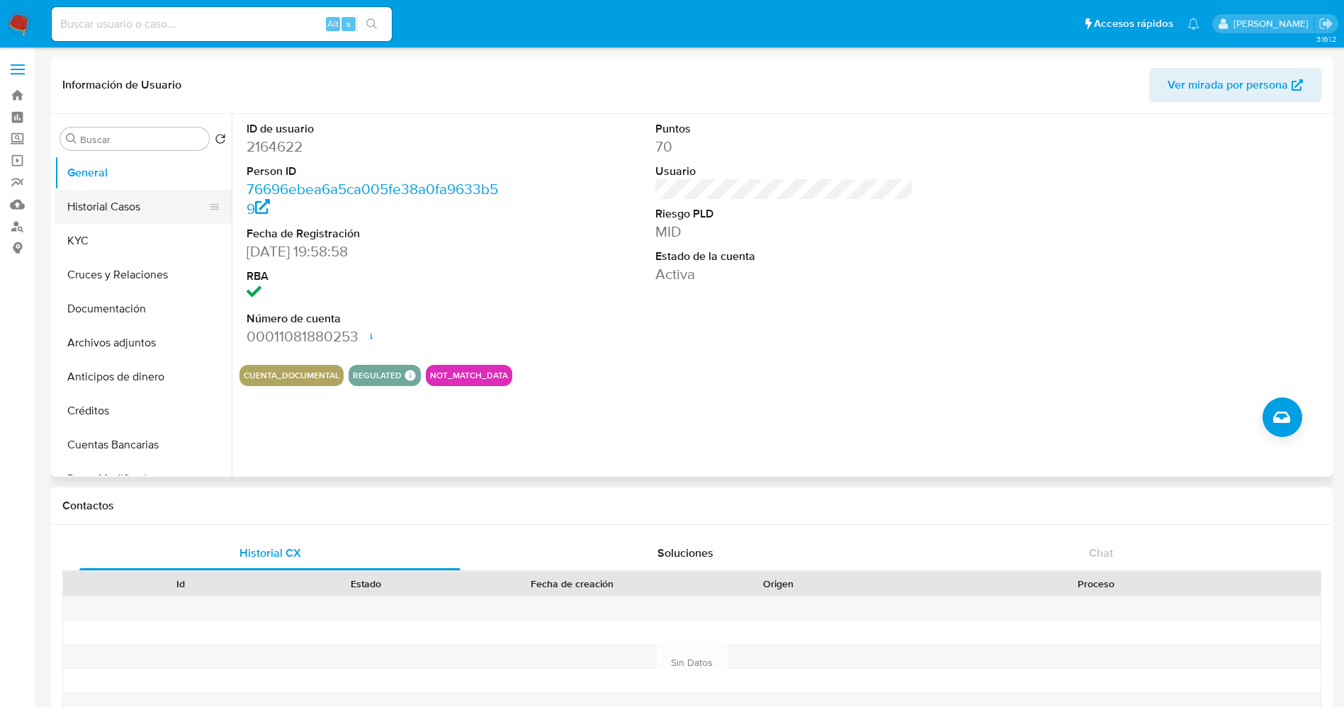
click at [81, 203] on button "Historial Casos" at bounding box center [138, 207] width 166 height 34
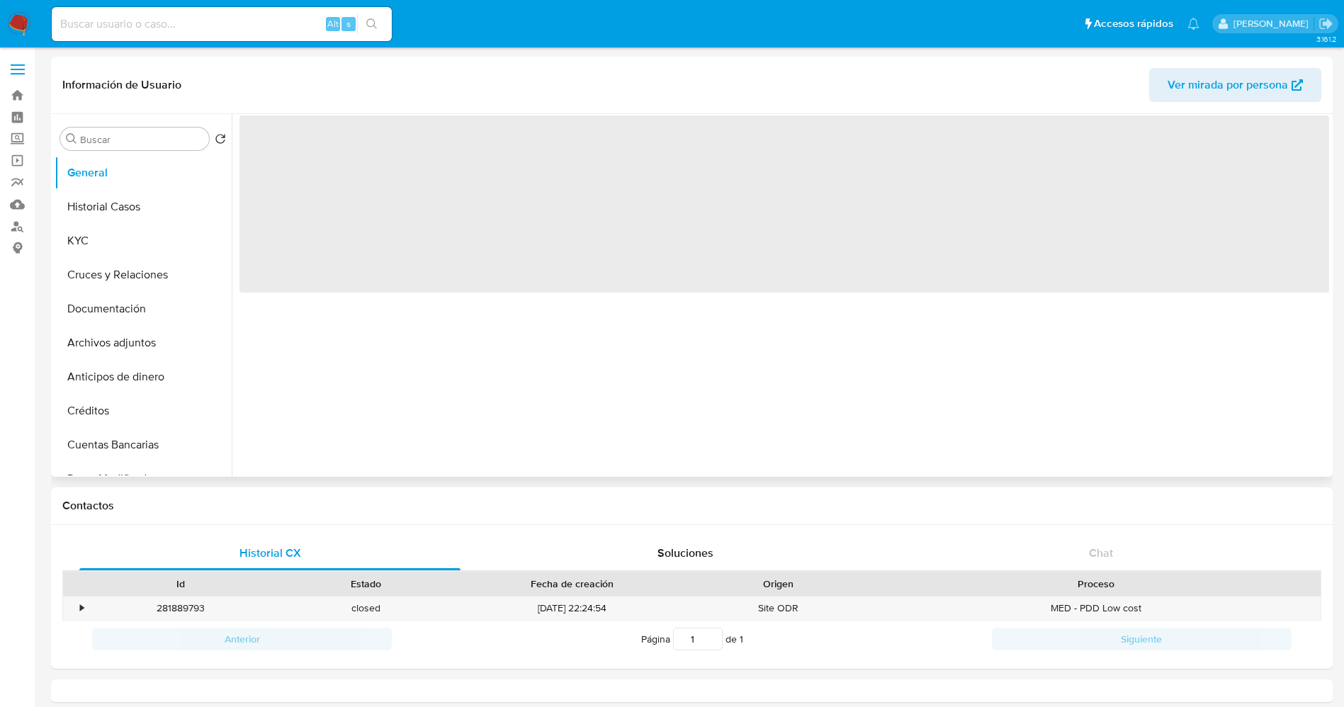
select select "10"
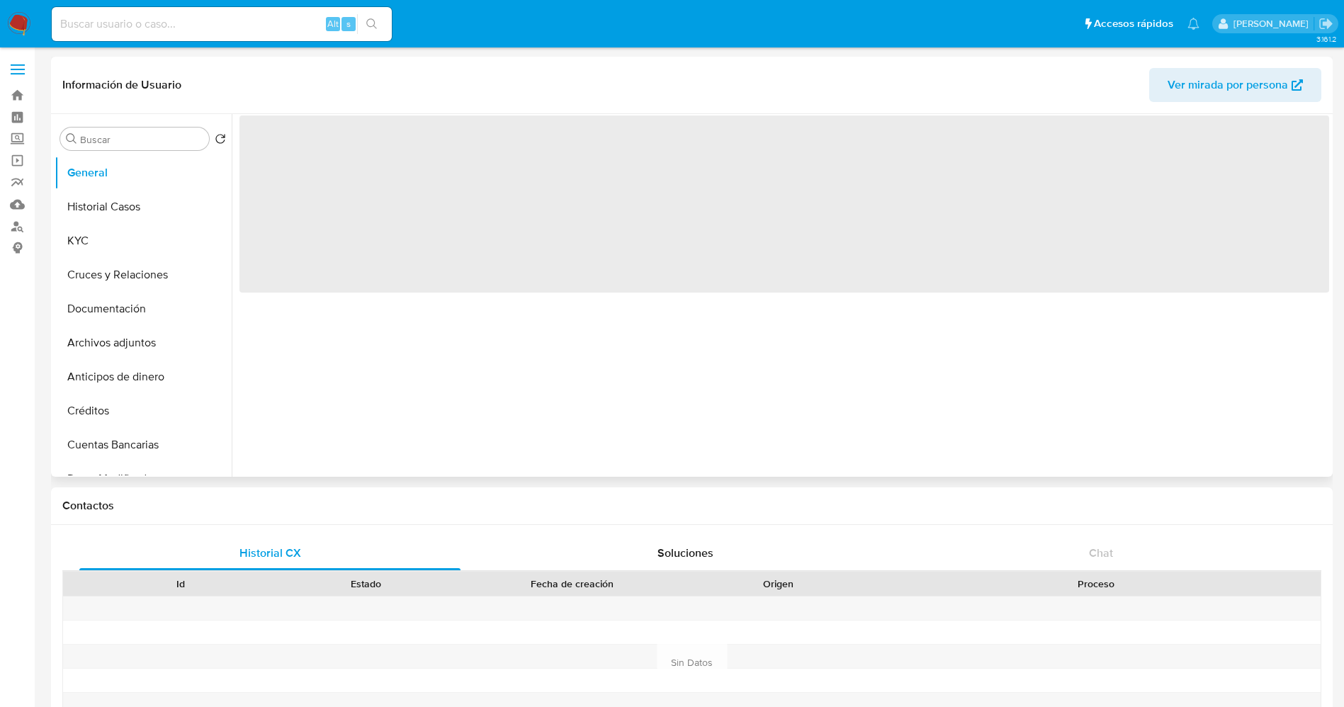
select select "10"
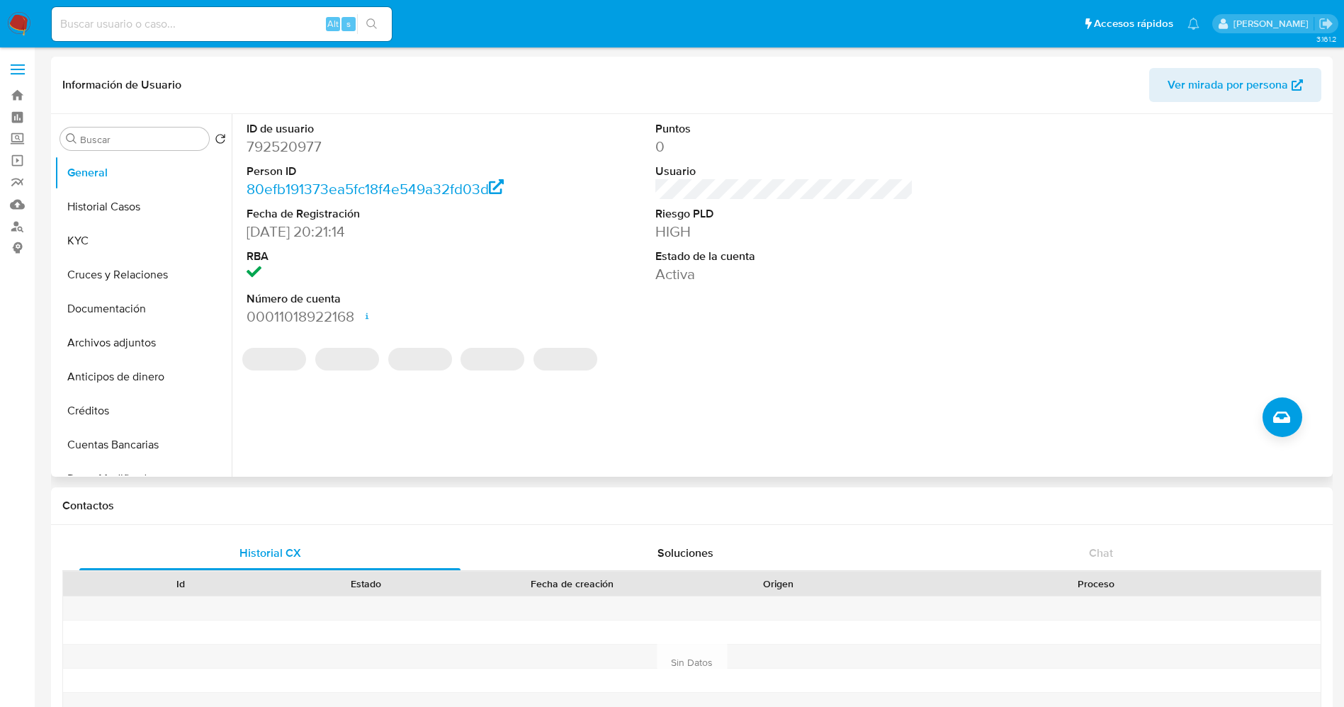
click at [277, 139] on dd "792520977" at bounding box center [376, 147] width 259 height 20
copy dd "792520977"
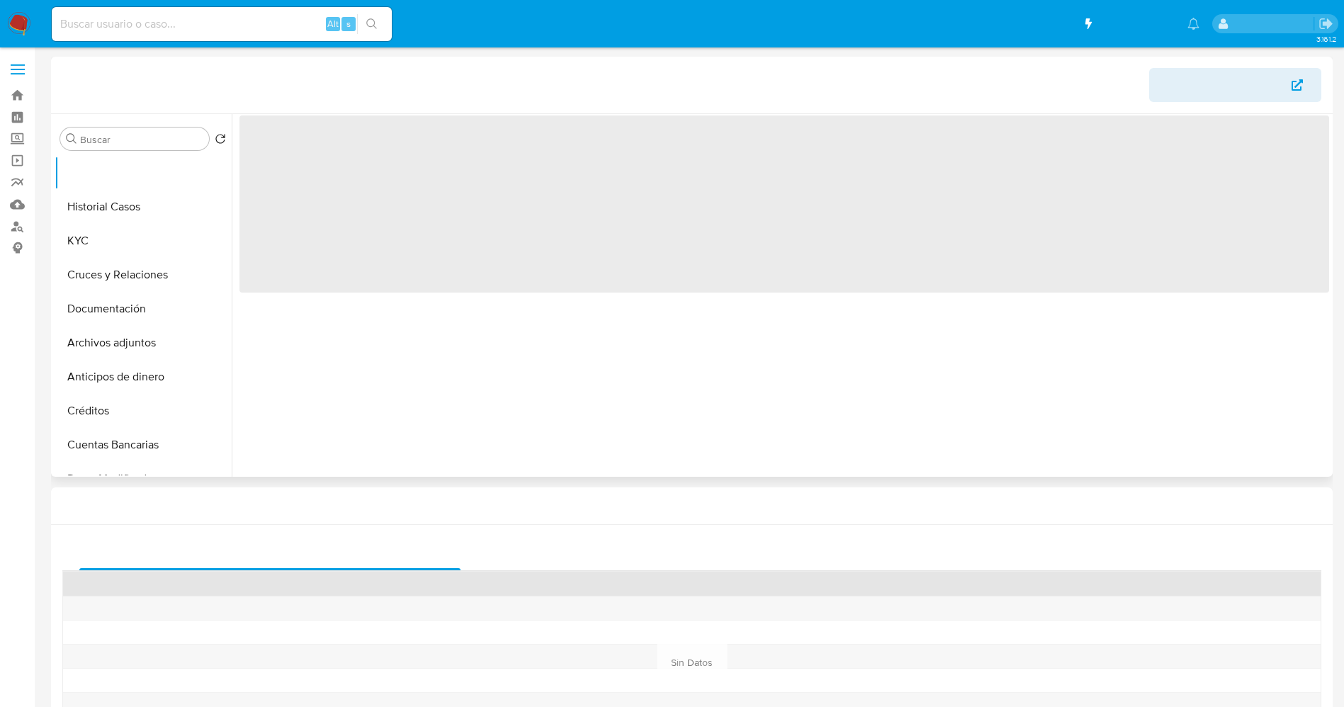
select select "10"
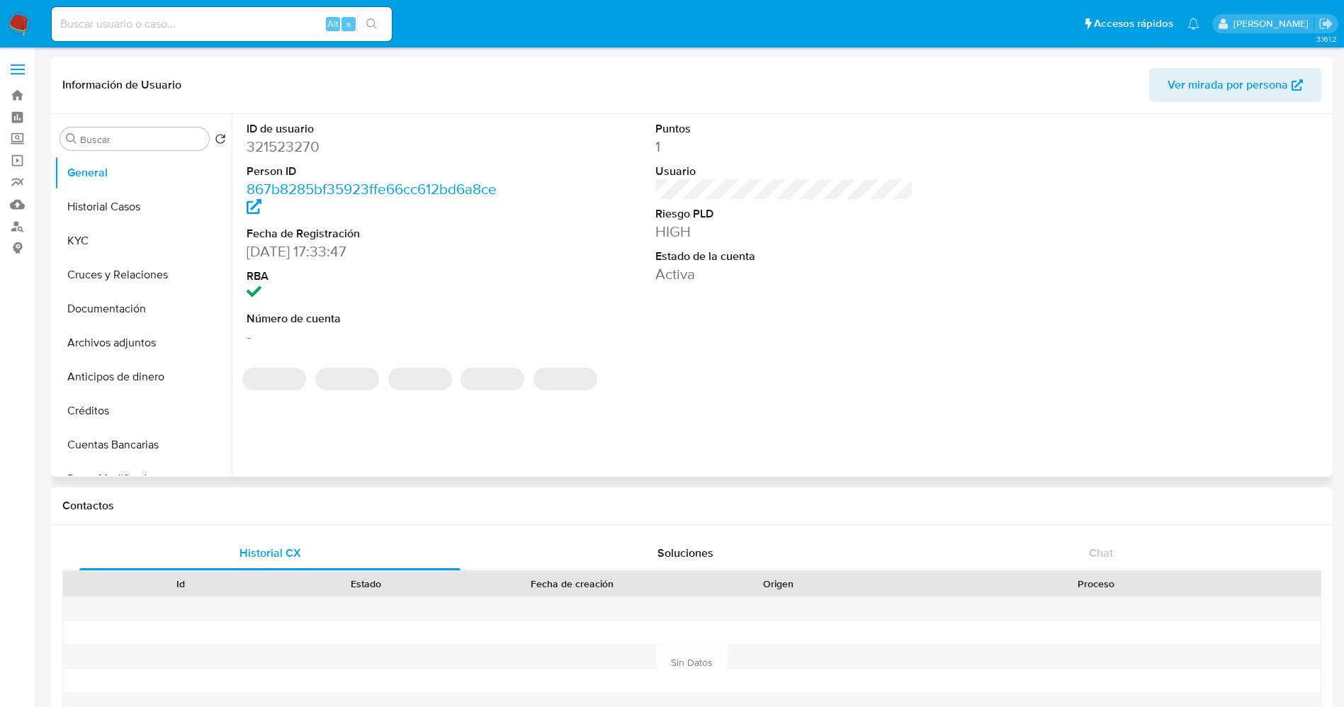
click at [286, 149] on dd "321523270" at bounding box center [376, 147] width 259 height 20
click at [293, 144] on dd "321523270" at bounding box center [376, 147] width 259 height 20
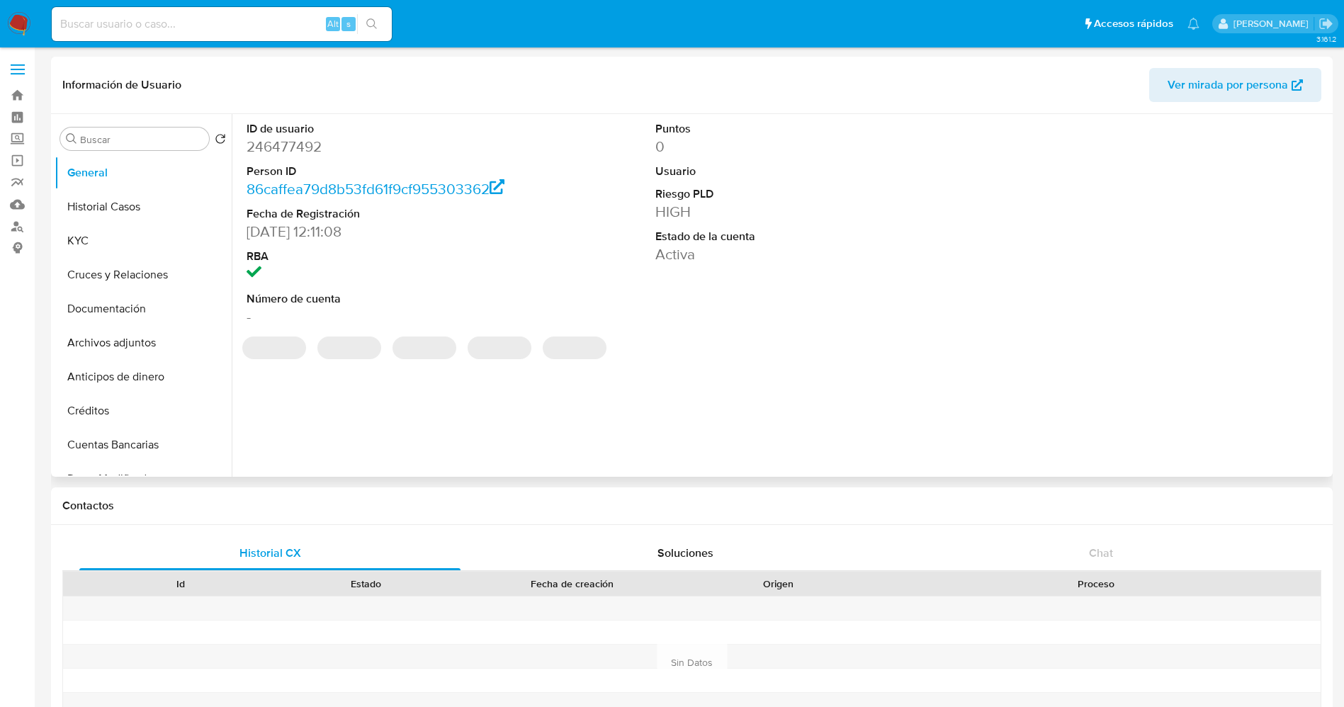
select select "10"
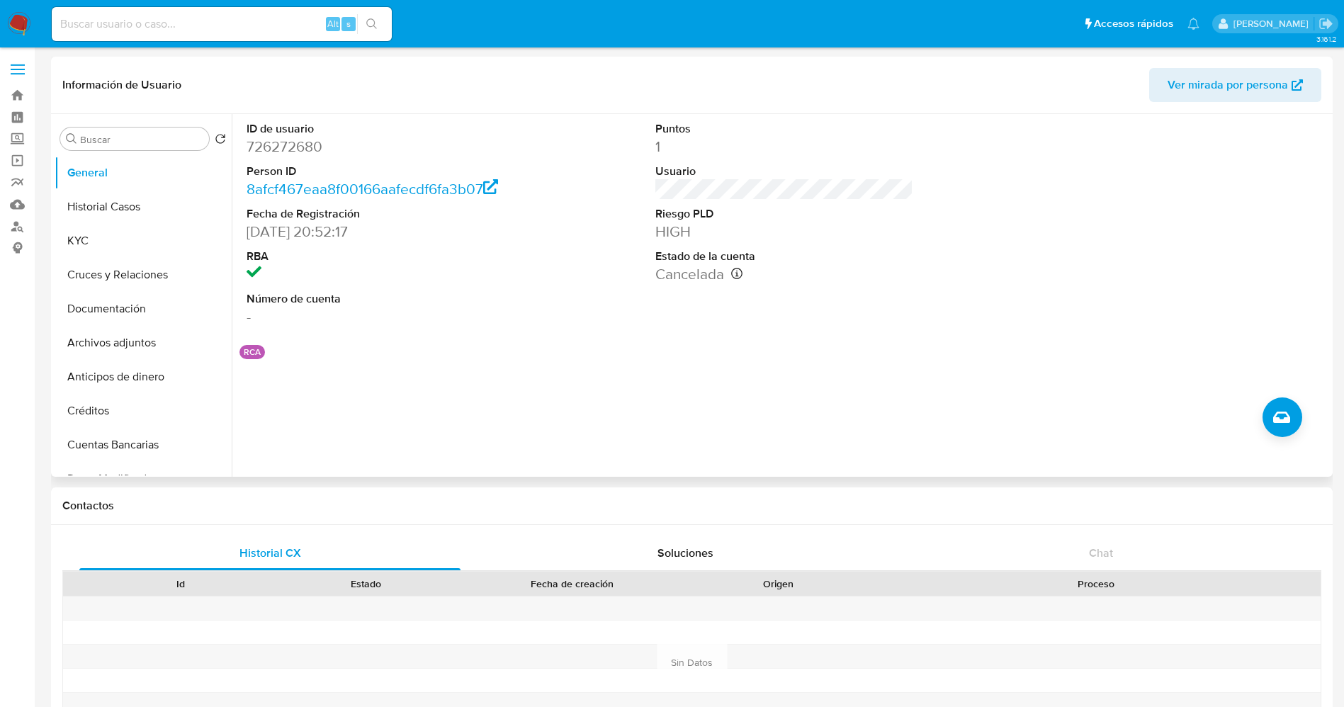
click at [284, 150] on dd "726272680" at bounding box center [376, 147] width 259 height 20
copy dd "726272680"
click at [840, 394] on div "ID de usuario 726272680 Person ID 8afcf467eaa8f00166aafecdf6fa3b07 Fecha de Reg…" at bounding box center [781, 295] width 1098 height 363
click at [289, 16] on input at bounding box center [222, 24] width 340 height 18
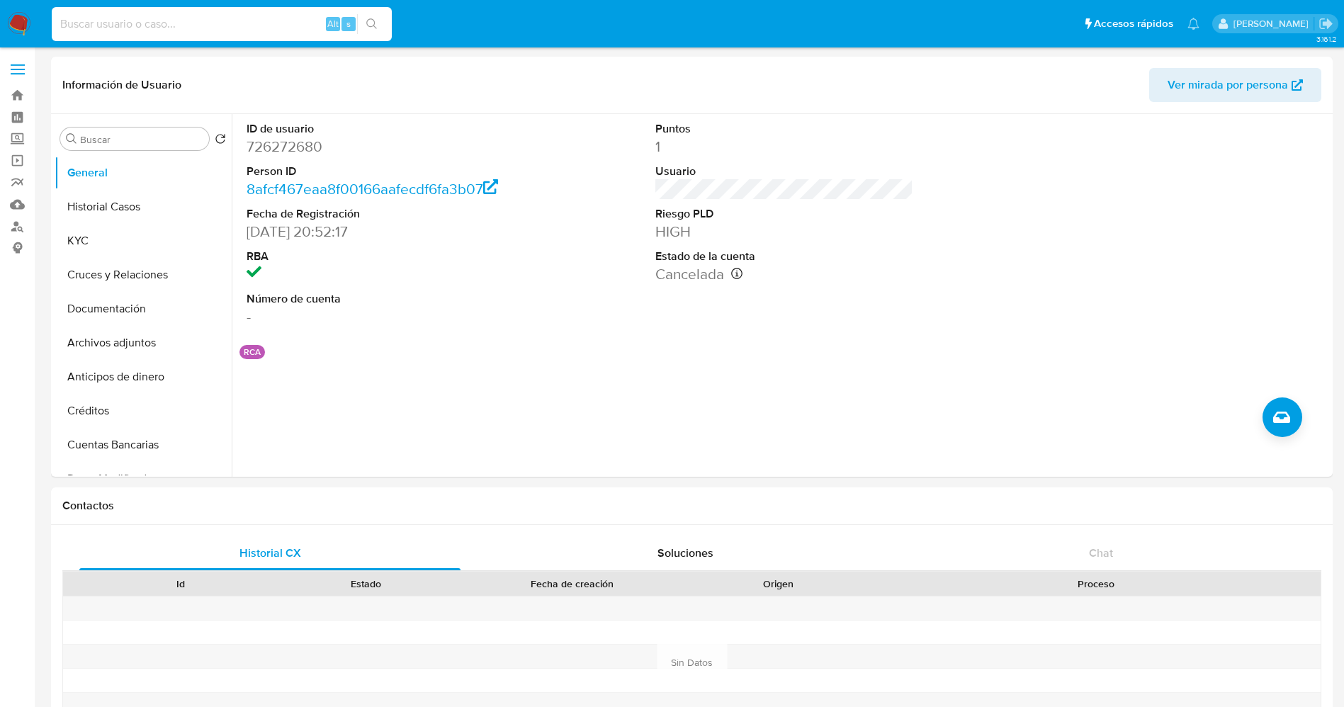
paste input "246477492"
type input "246477492"
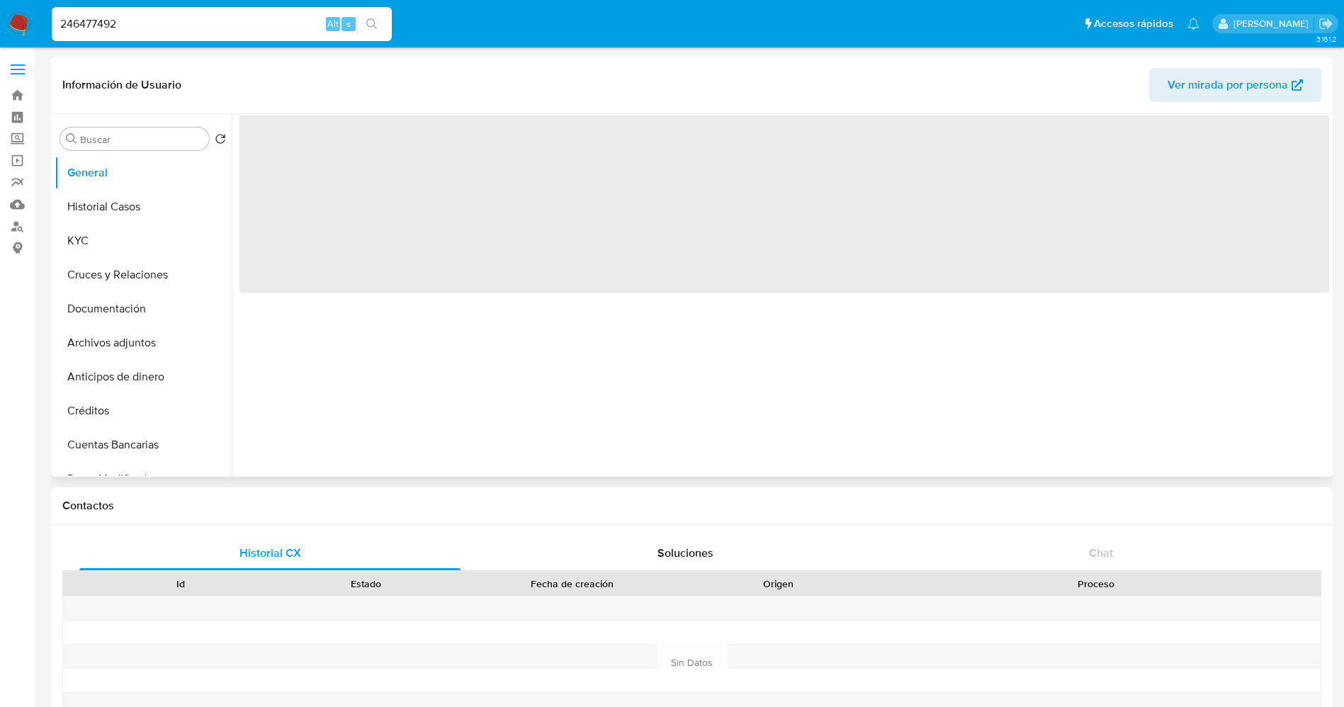
select select "10"
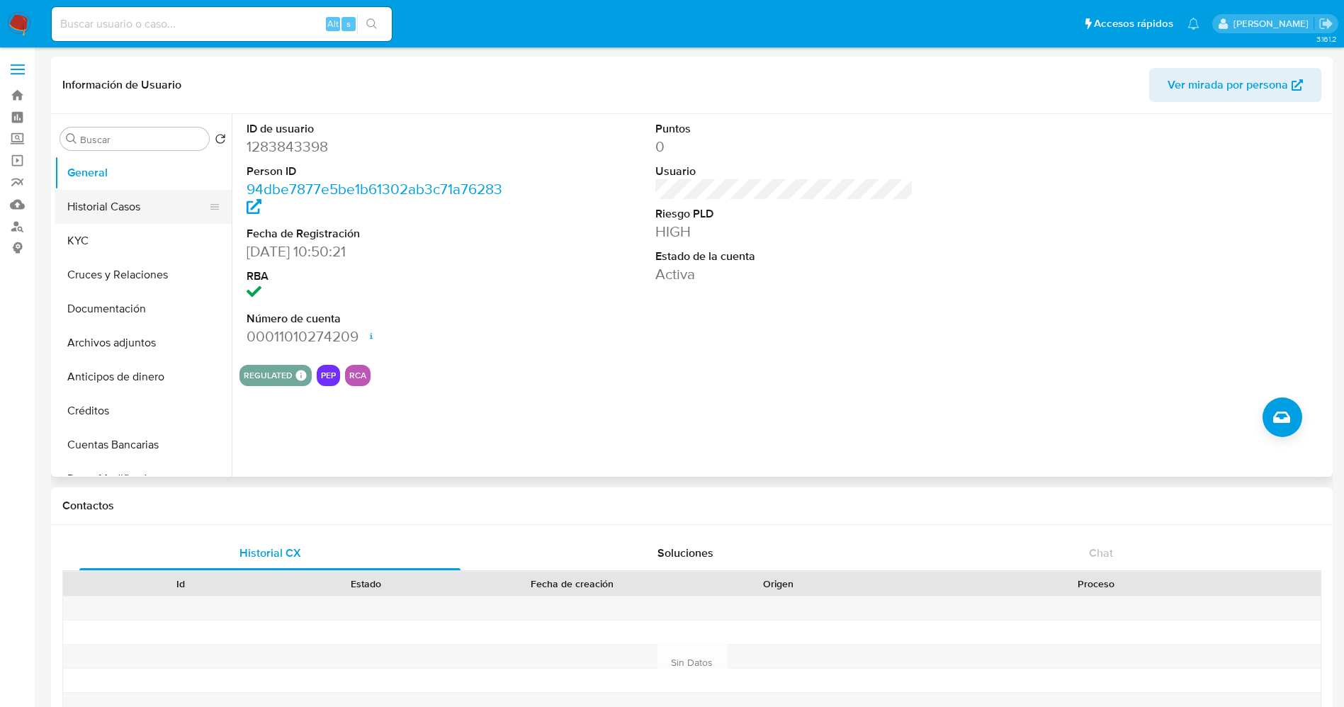
click at [142, 204] on button "Historial Casos" at bounding box center [138, 207] width 166 height 34
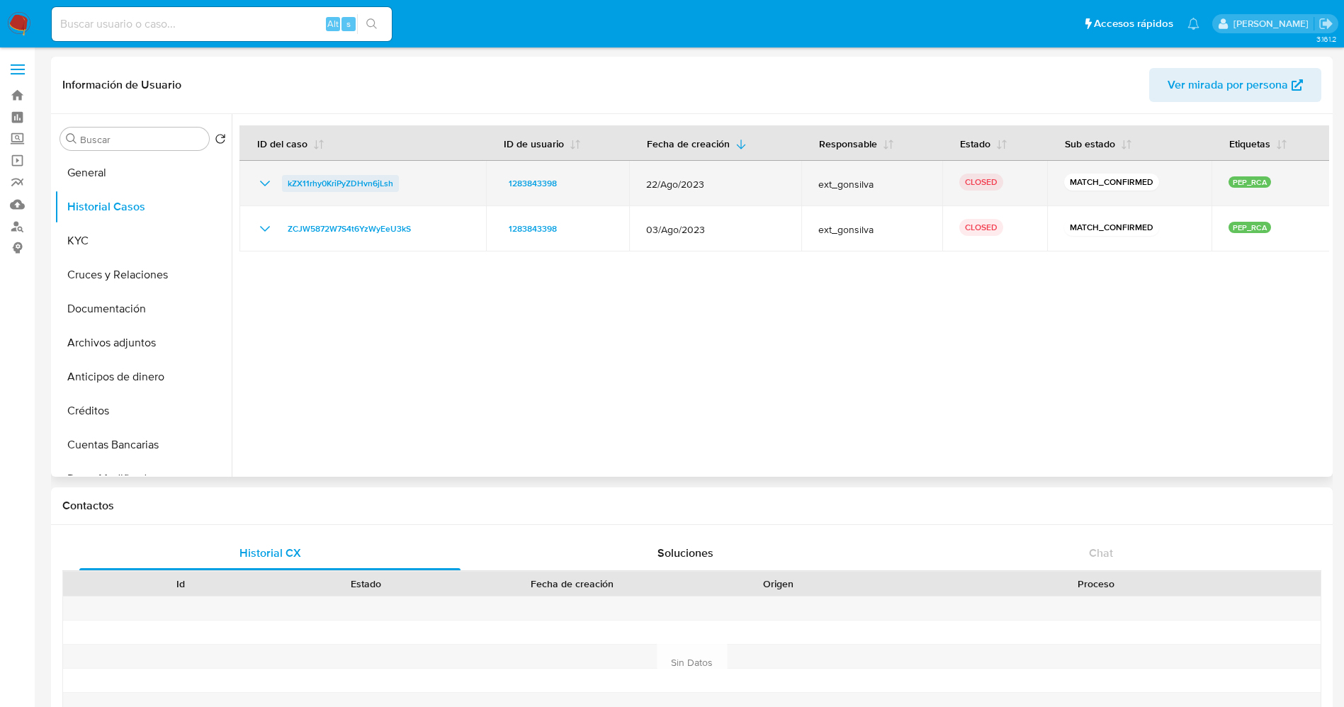
click at [396, 181] on link "kZX11rhy0KriPyZDHvn6jLsh" at bounding box center [340, 183] width 117 height 17
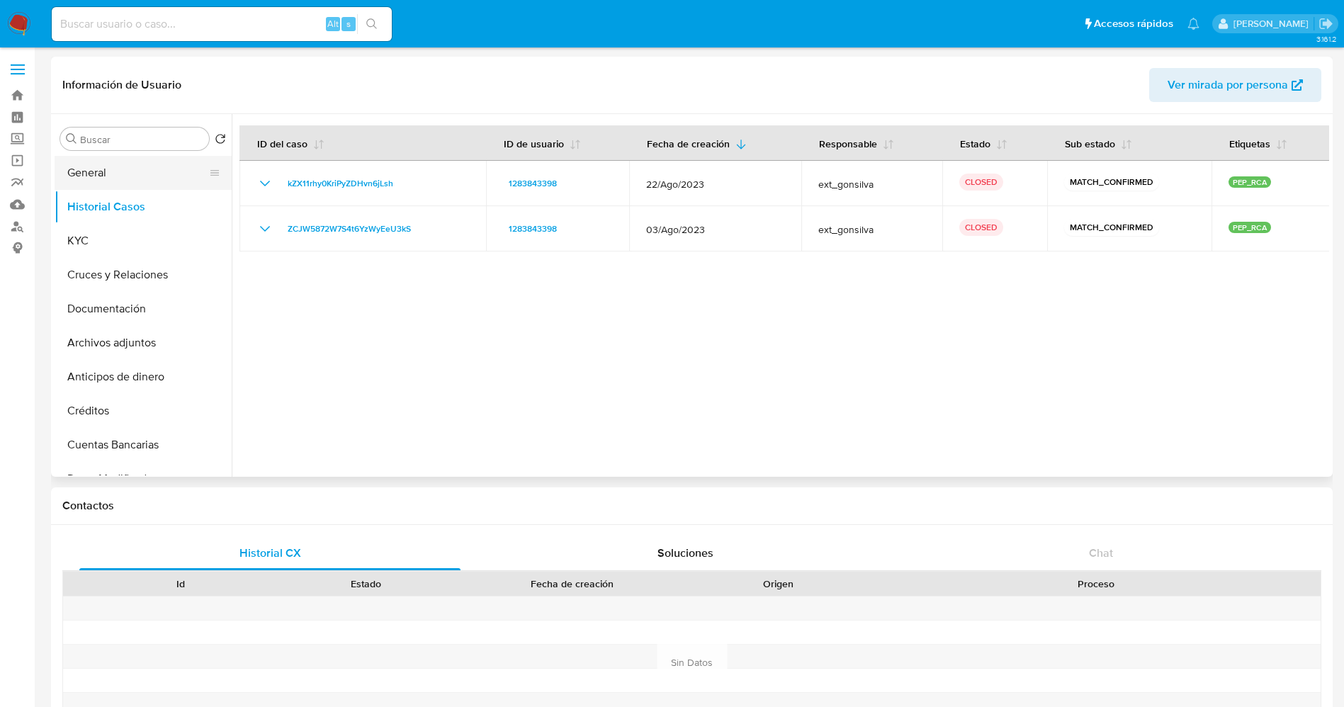
click at [112, 166] on button "General" at bounding box center [138, 173] width 166 height 34
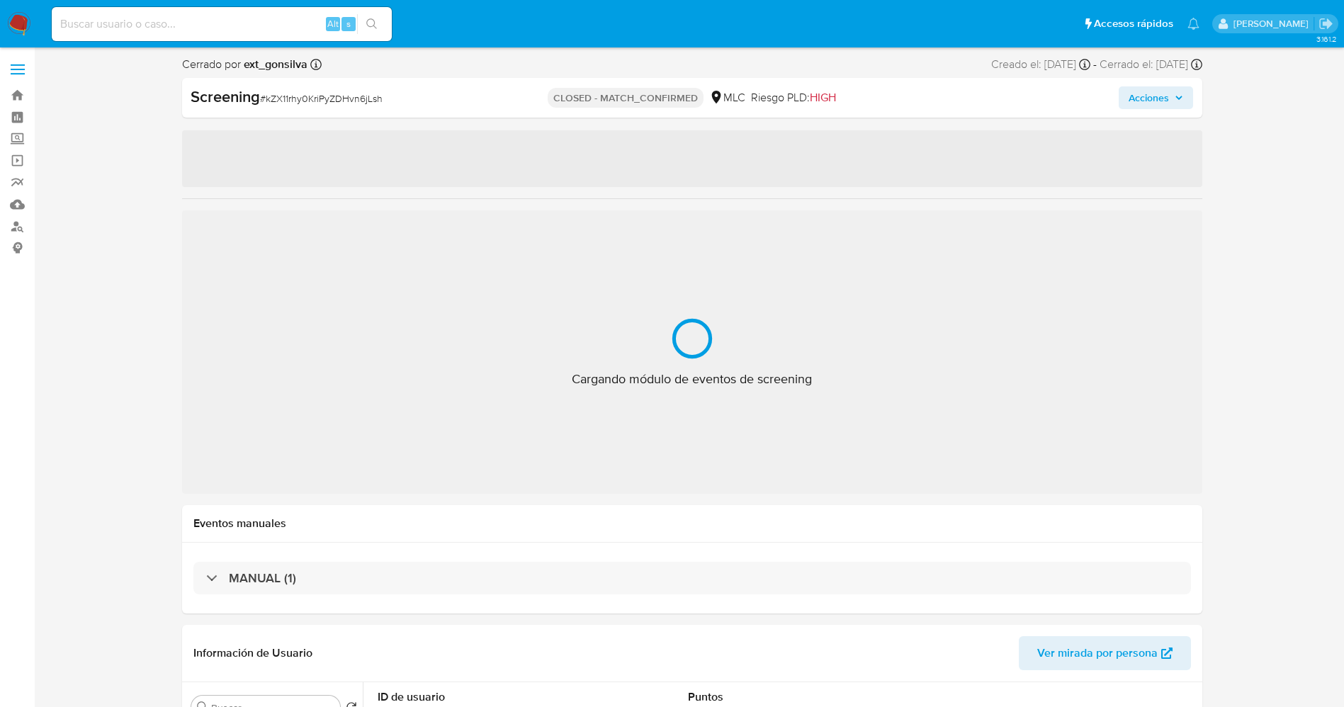
select select "10"
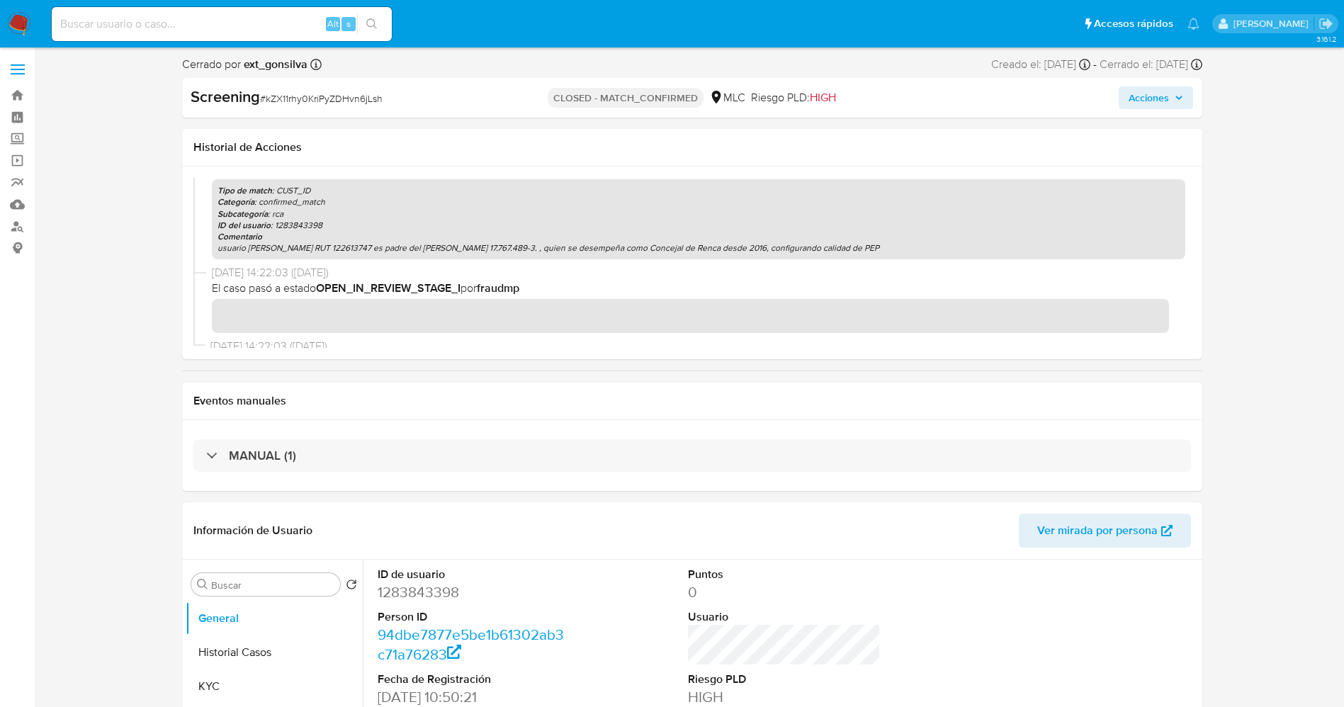
scroll to position [106, 0]
click at [373, 251] on p "usuario Pablo Ramón Calderón Rojas RUT 122613747 es padre del PEP Ishkra Wladim…" at bounding box center [699, 246] width 962 height 11
click at [329, 252] on p "usuario Pablo Ramón Calderón Rojas RUT 122613747 es padre del PEP Ishkra Wladim…" at bounding box center [699, 246] width 962 height 11
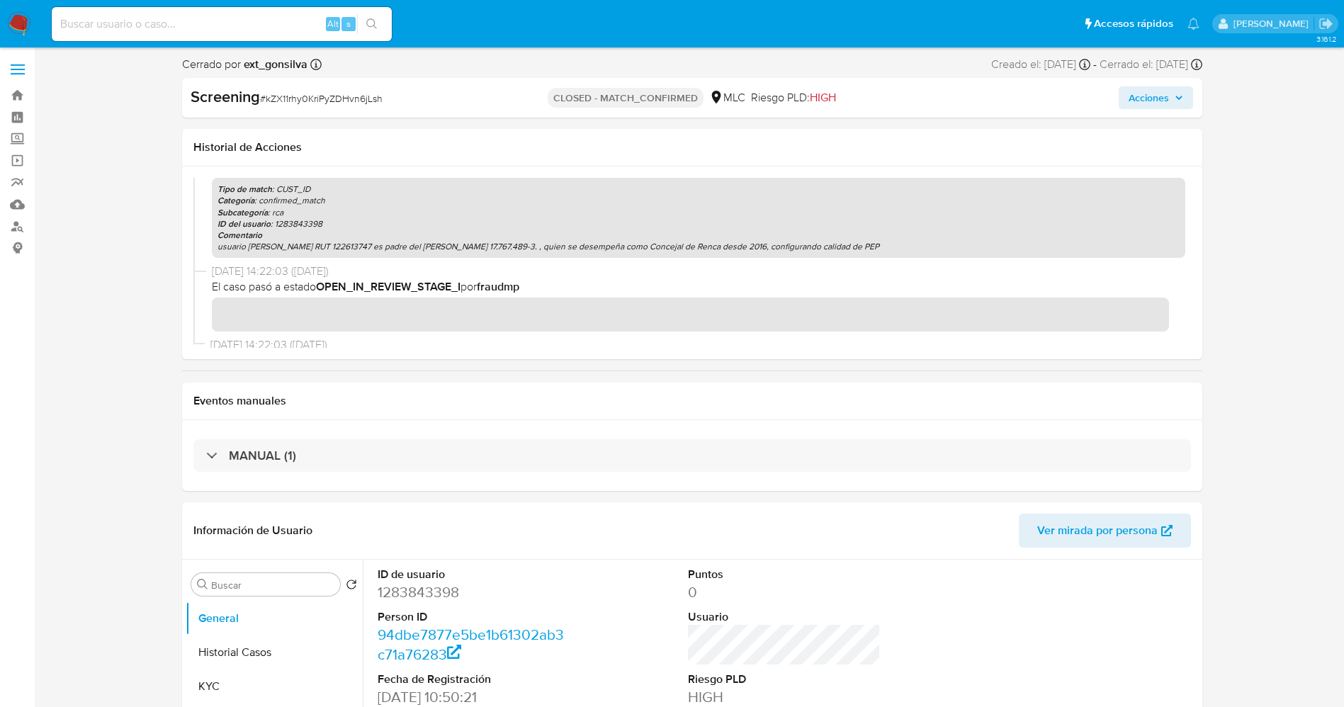
click at [329, 252] on p "usuario Pablo Ramón Calderón Rojas RUT 122613747 es padre del PEP Ishkra Wladim…" at bounding box center [699, 246] width 962 height 11
click at [431, 252] on div "Tipo de match : CUST_ID Categoría : confirmed_match Subcategoría : rca ID del u…" at bounding box center [699, 218] width 974 height 80
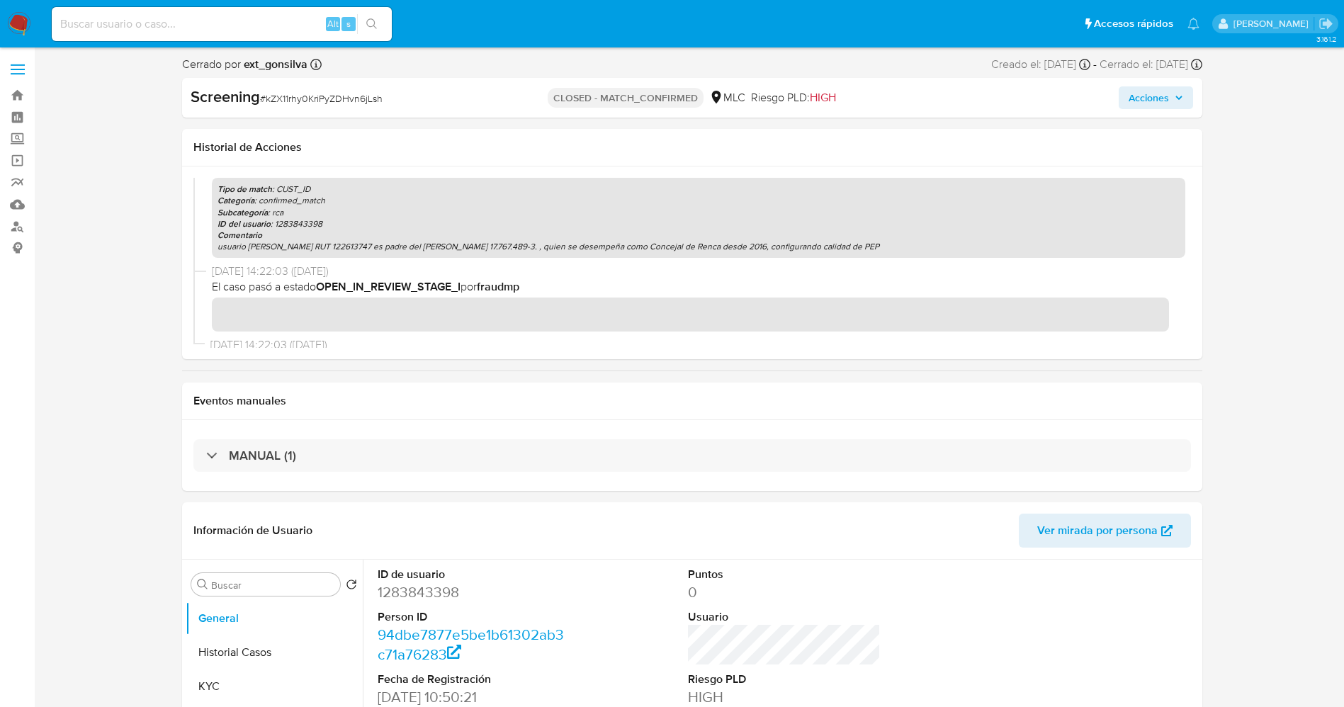
click at [431, 252] on div "Tipo de match : CUST_ID Categoría : confirmed_match Subcategoría : rca ID del u…" at bounding box center [699, 218] width 974 height 80
click at [296, 26] on input at bounding box center [222, 24] width 340 height 18
paste input "1501072704"
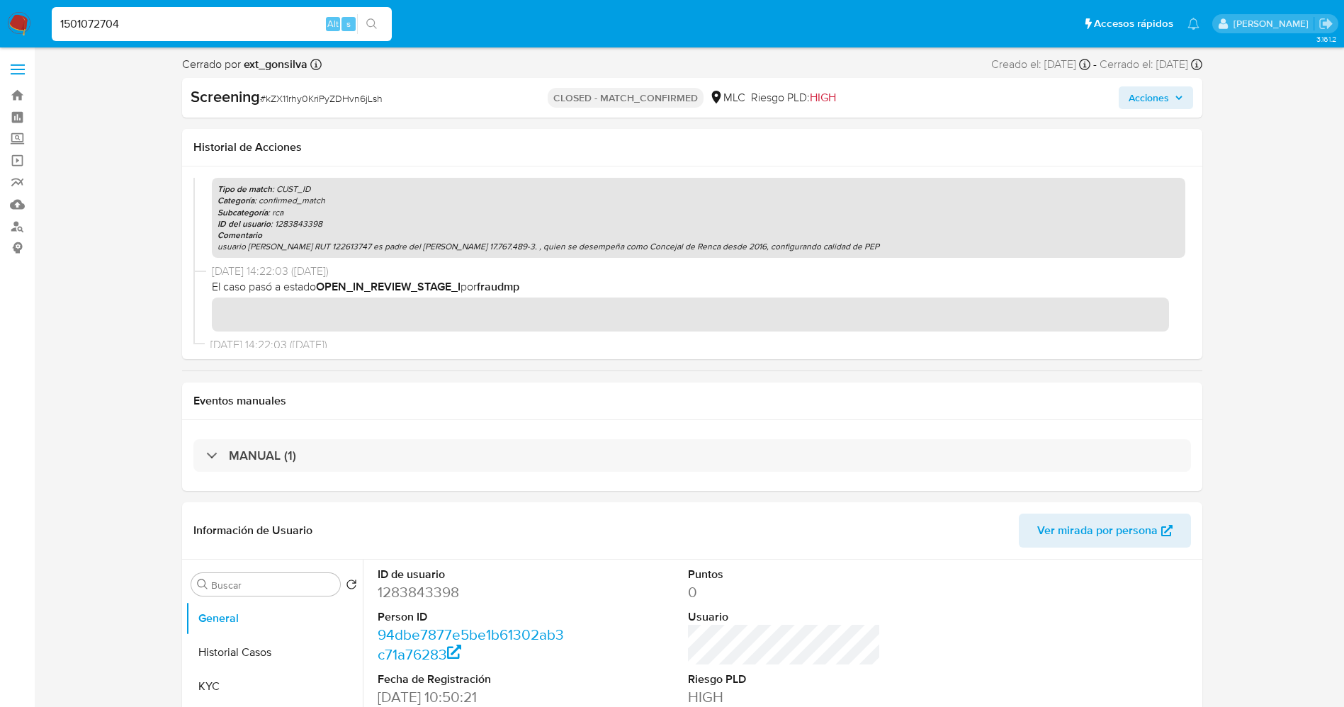
type input "1501072704"
click at [376, 25] on icon "search-icon" at bounding box center [371, 23] width 11 height 11
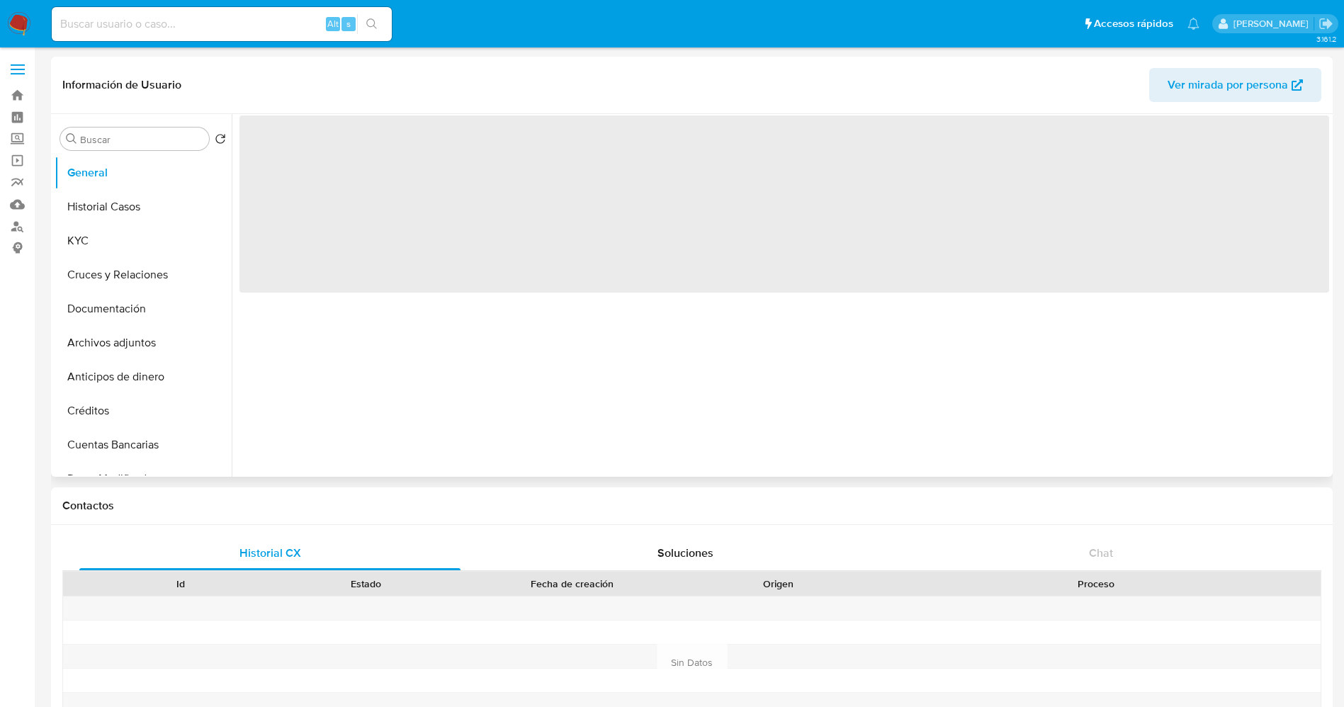
select select "10"
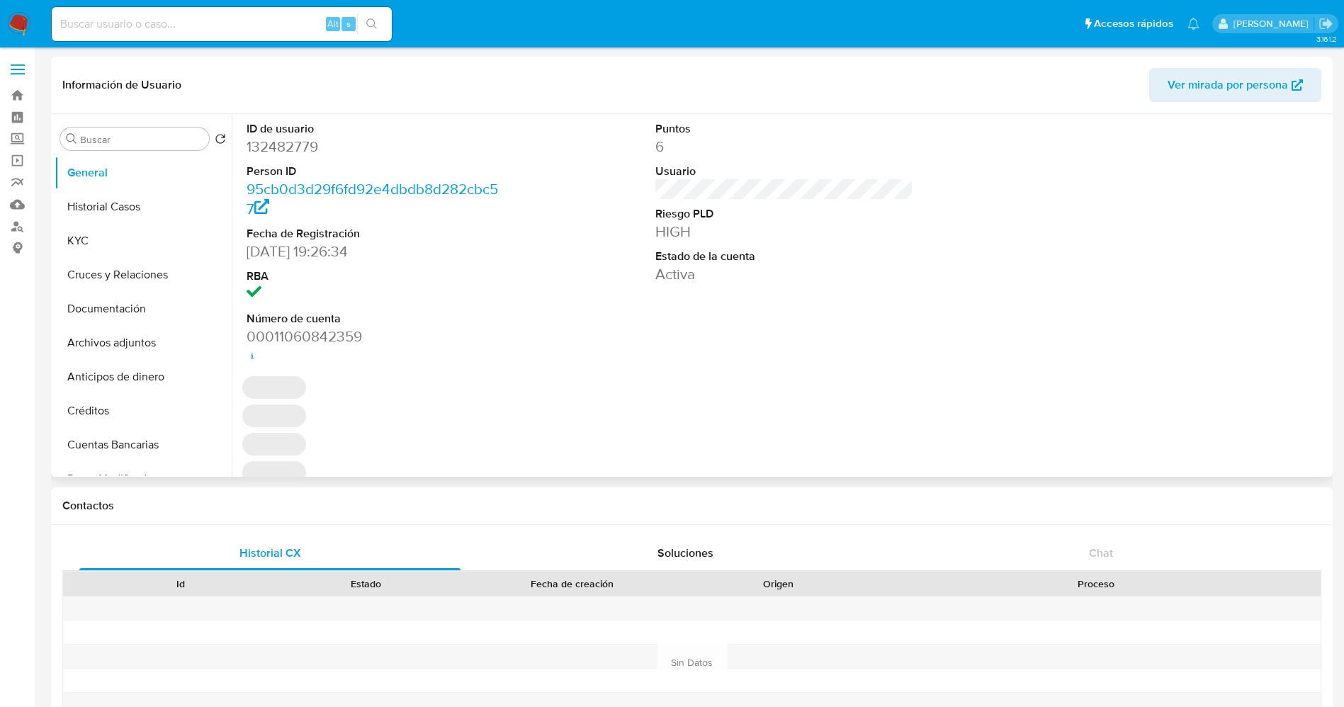
select select "10"
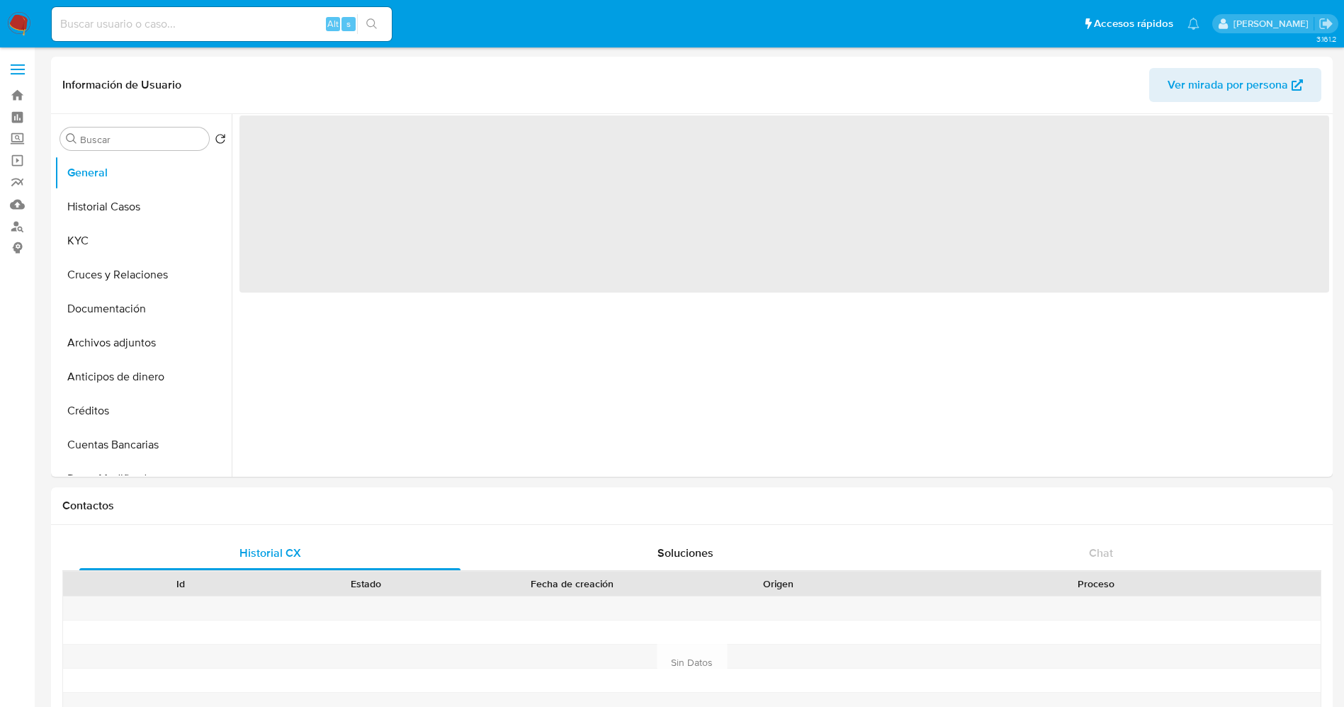
select select "10"
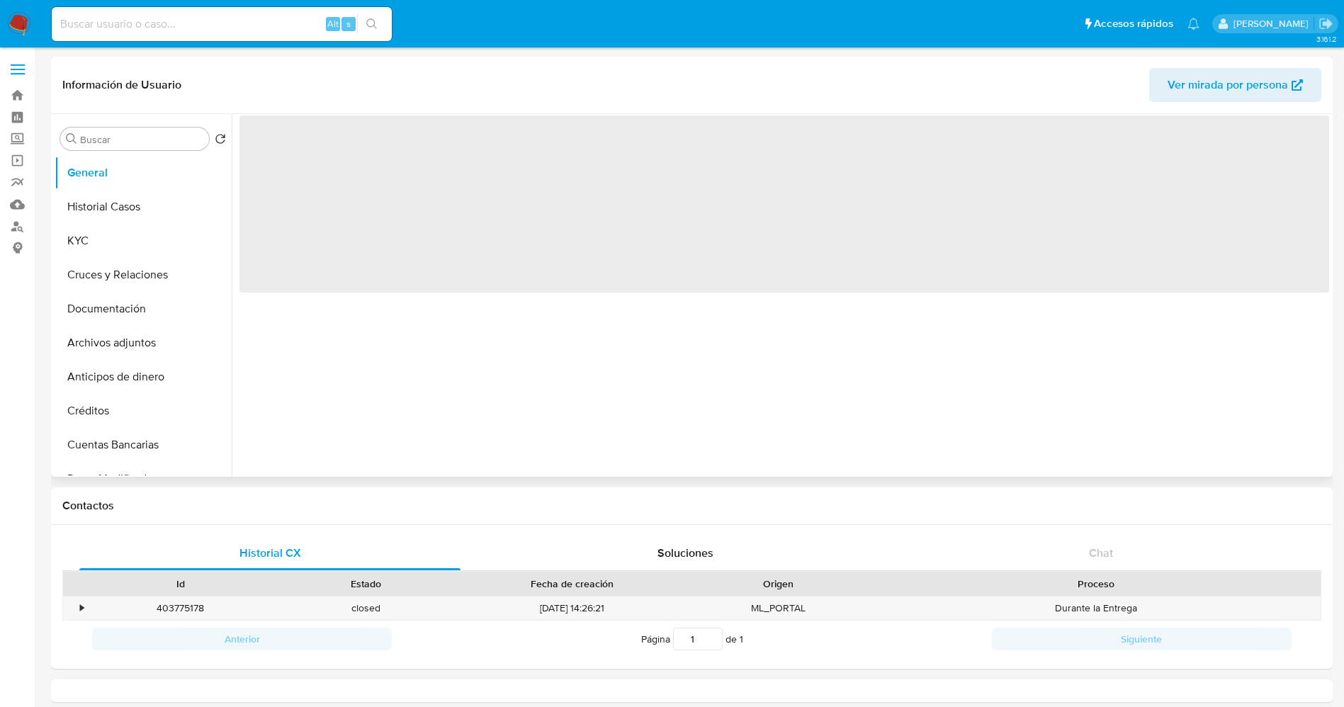
select select "10"
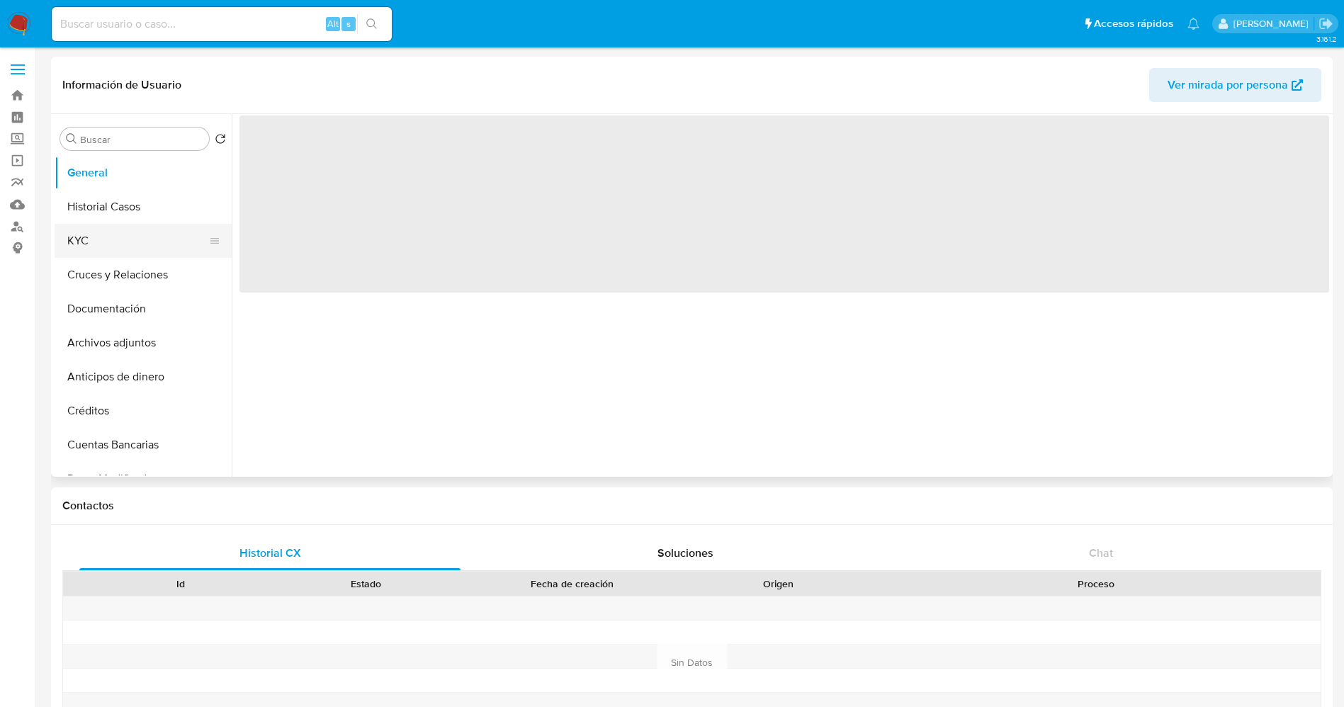
select select "10"
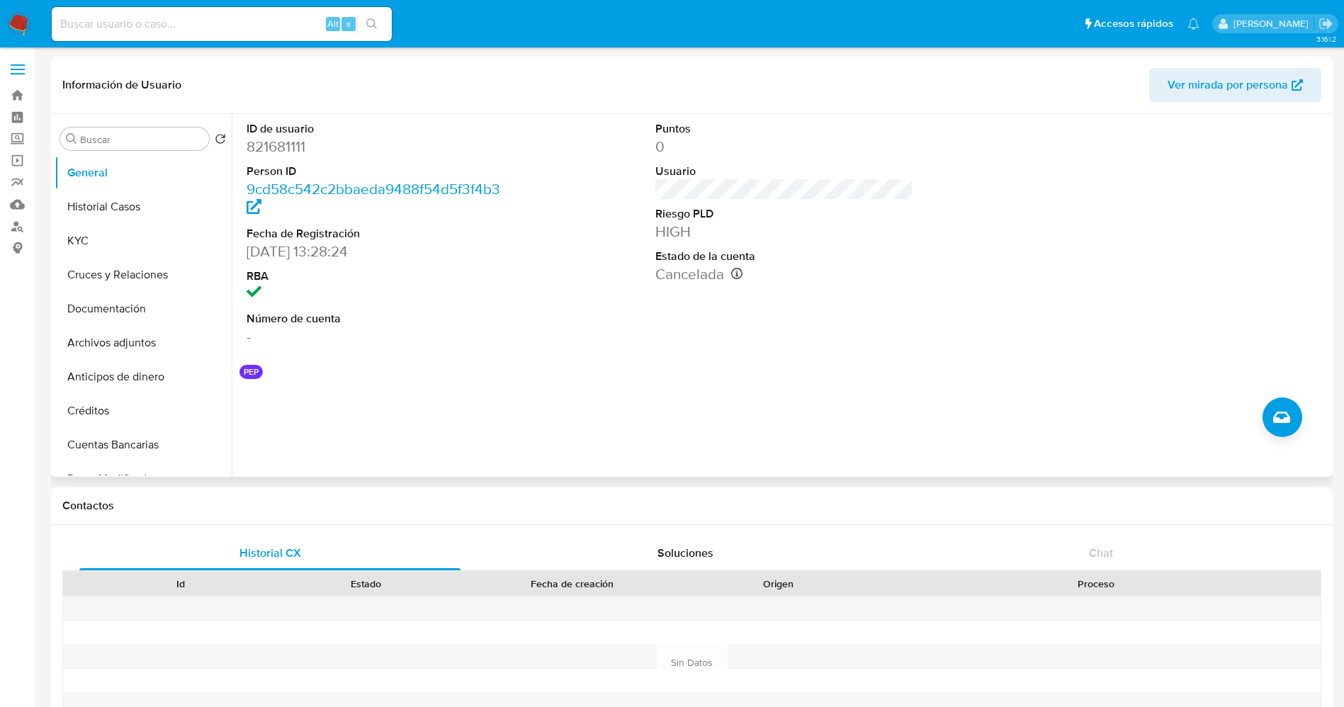
click at [285, 144] on dd "821681111" at bounding box center [376, 147] width 259 height 20
copy dd "821681111"
click at [281, 26] on input at bounding box center [222, 24] width 340 height 18
paste input "315858134"
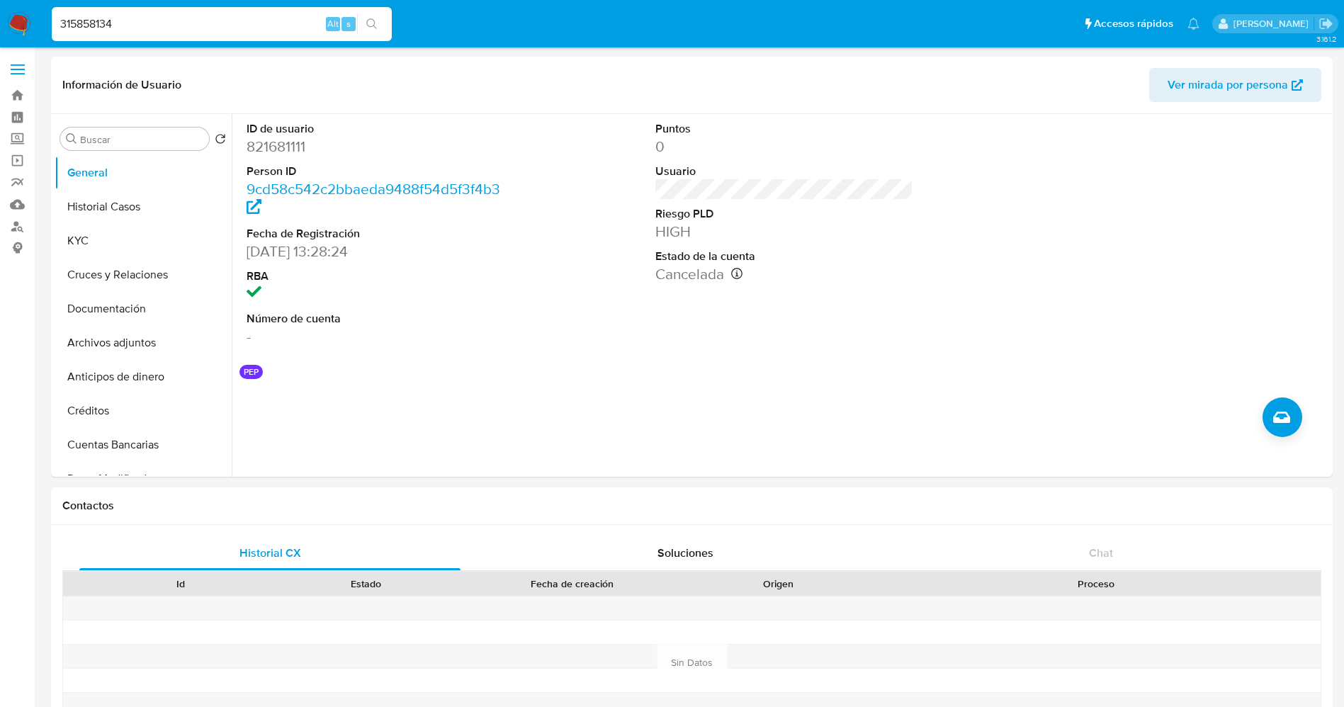
type input "315858134"
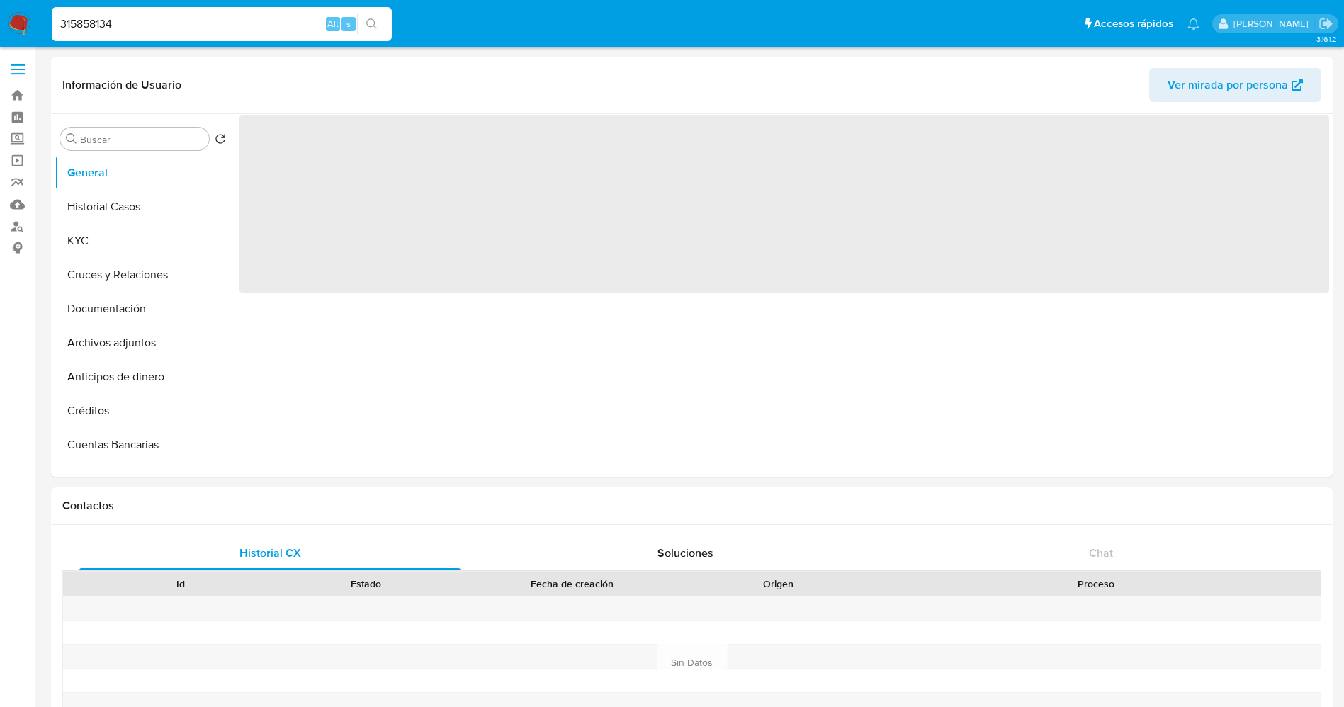
select select "10"
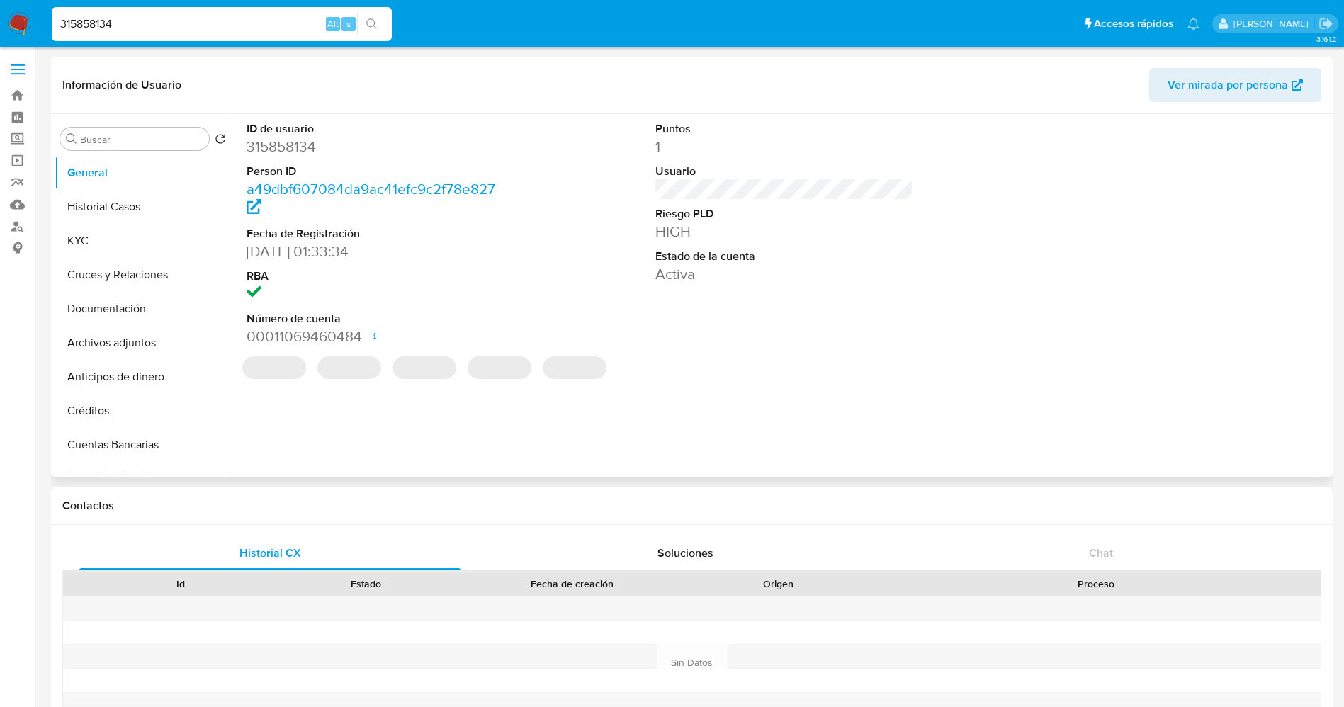
click at [297, 143] on dd "315858134" at bounding box center [376, 147] width 259 height 20
copy dd "315858134"
click at [249, 27] on input "315858134" at bounding box center [222, 24] width 340 height 18
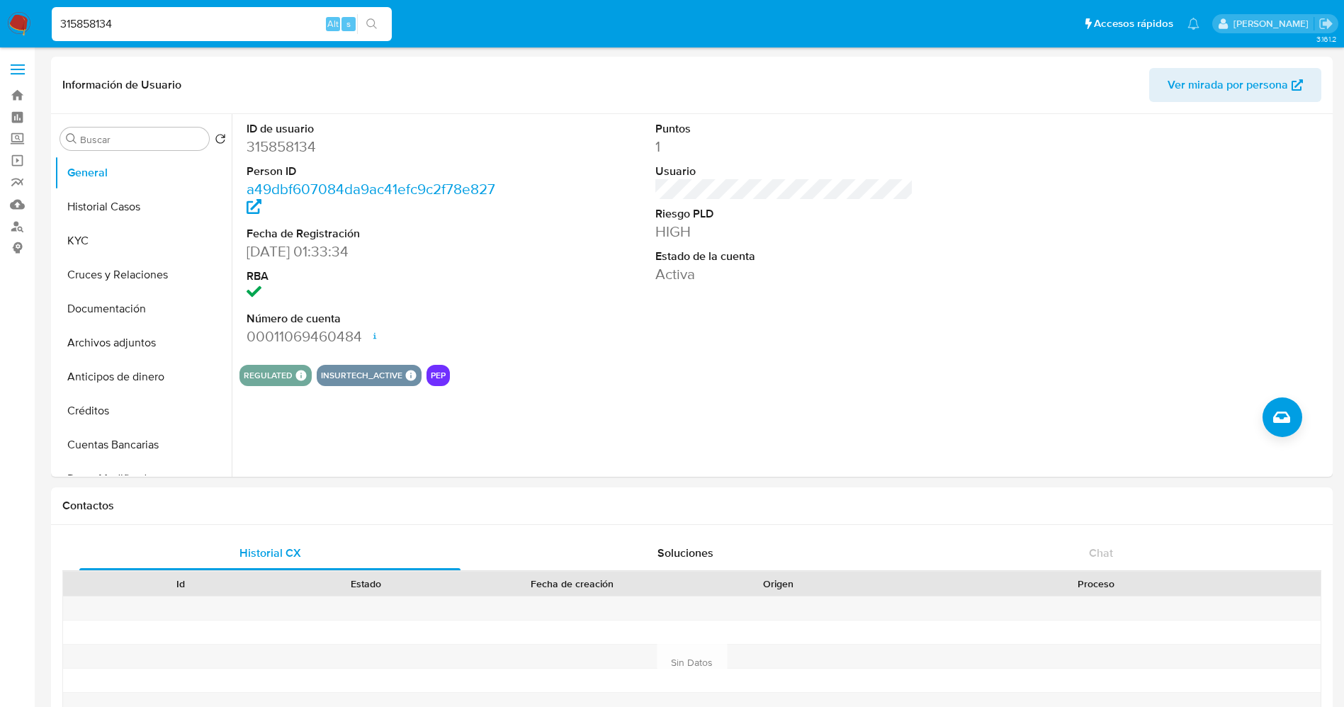
paste input "ac687372050913f2f0c72ac242e518c6"
type input "ac687372050913f2f0c72ac242e518c6"
click at [373, 31] on button "search-icon" at bounding box center [371, 24] width 29 height 20
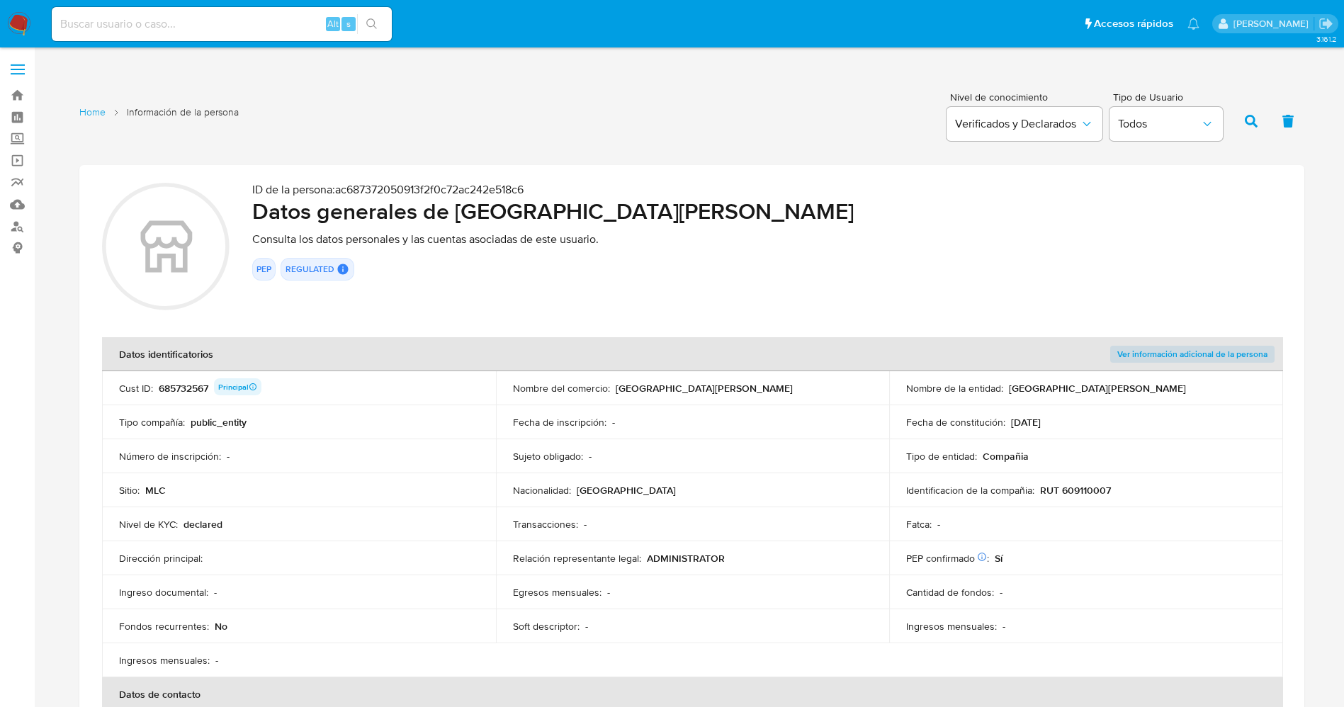
click at [151, 384] on p "Cust ID :" at bounding box center [136, 388] width 34 height 13
click at [157, 381] on div "Cust ID : 685732567 Principal" at bounding box center [299, 388] width 360 height 20
click at [159, 379] on div "685732567 Principal" at bounding box center [210, 388] width 103 height 20
click at [281, 25] on input at bounding box center [222, 24] width 340 height 18
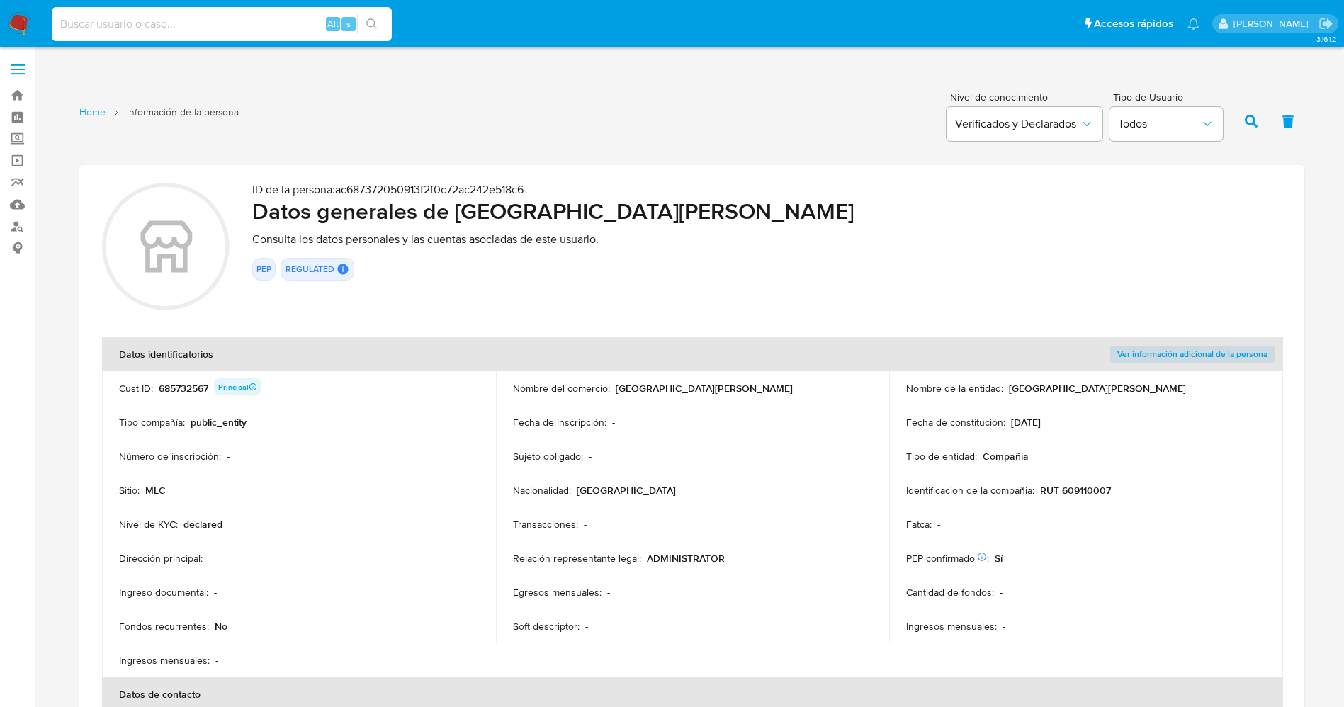
paste input "ac687372050913f2f0c72ac242e518c6"
click at [276, 16] on input "ac687372050913f2f0c72ac242e518c6" at bounding box center [222, 24] width 340 height 18
paste input "315858134"
type input "315858134"
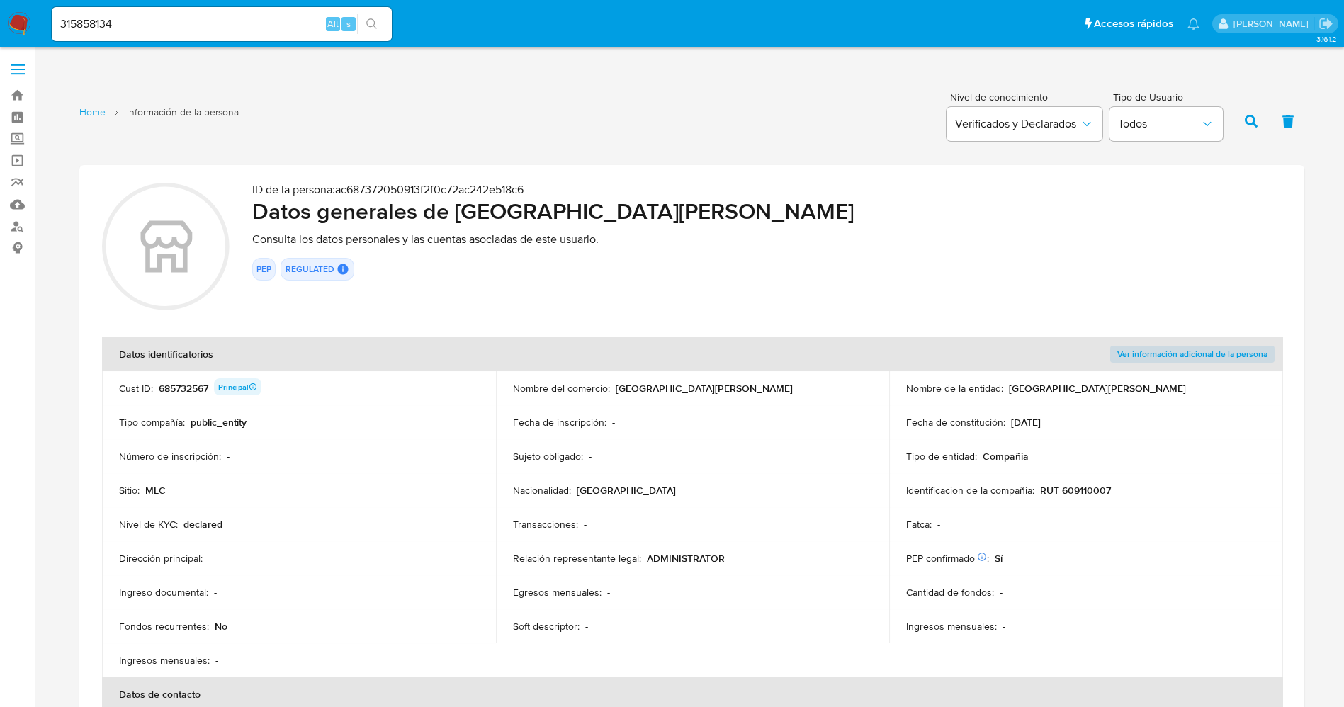
click at [365, 37] on div "315858134 Alt s" at bounding box center [222, 24] width 340 height 34
click at [373, 24] on icon "search-icon" at bounding box center [371, 23] width 11 height 11
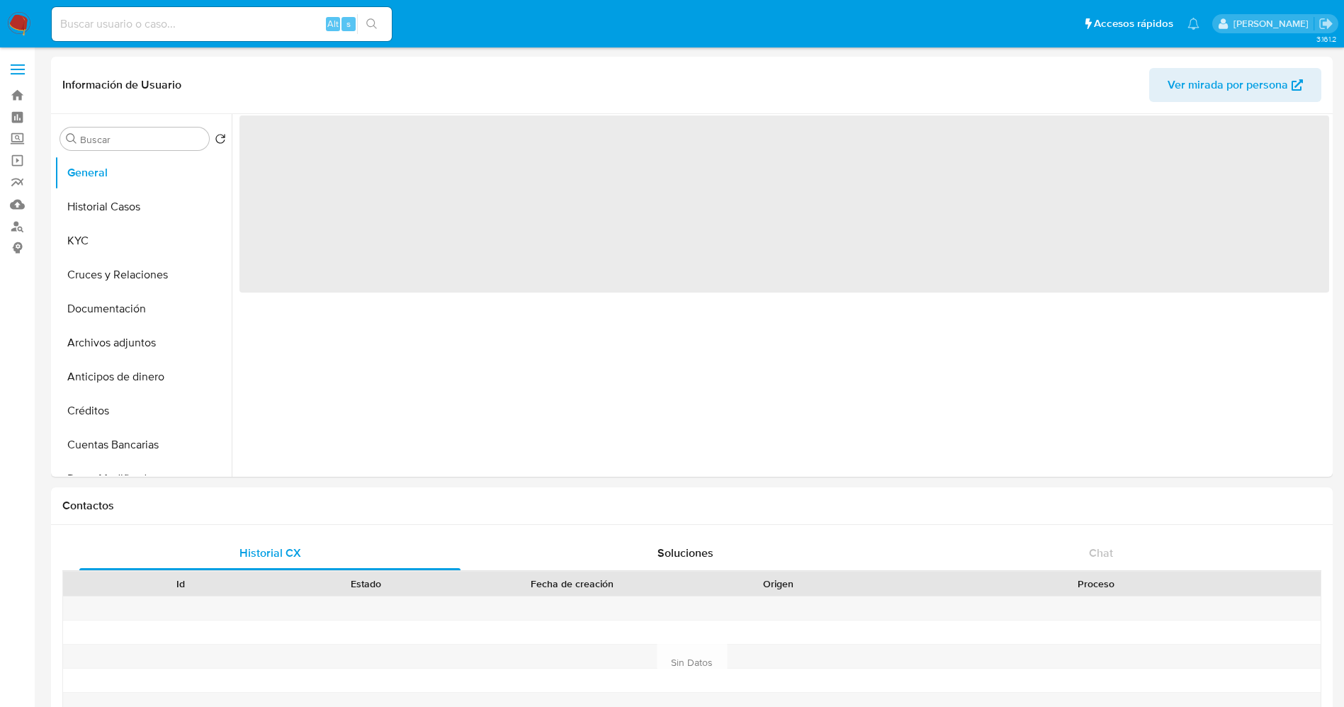
select select "10"
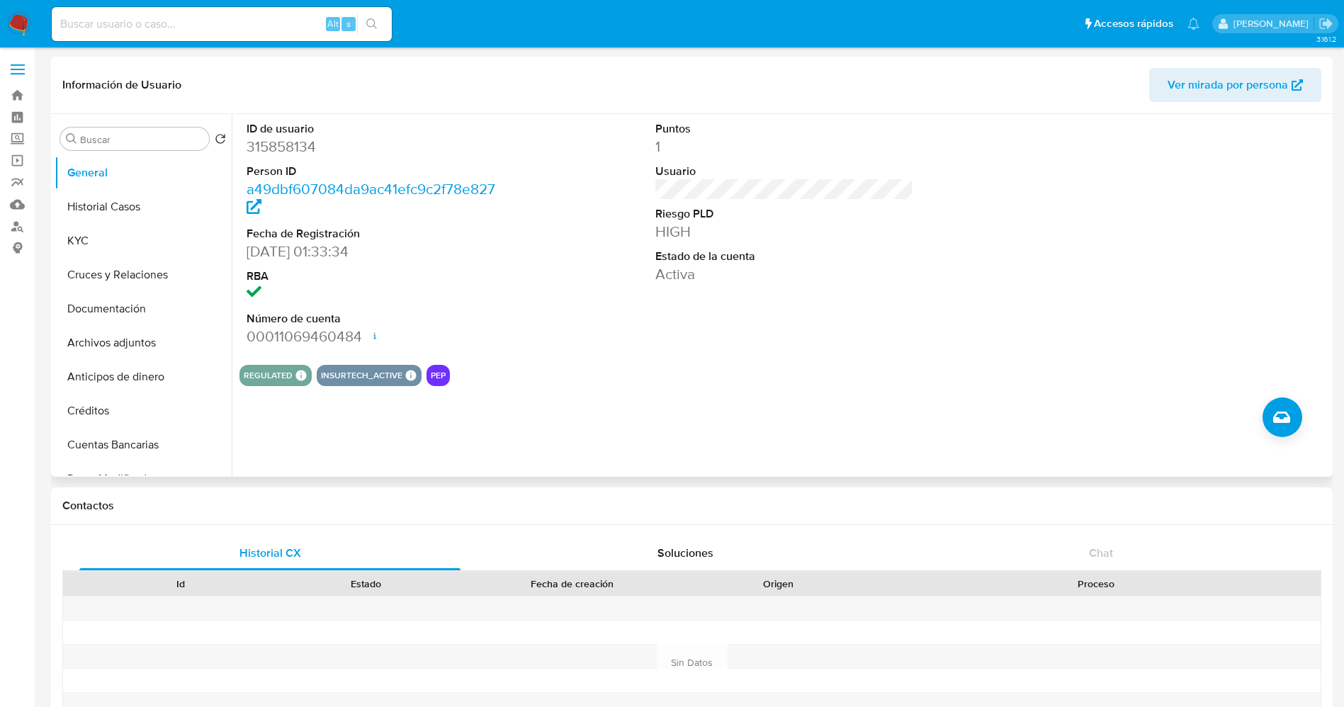
click at [293, 147] on dd "315858134" at bounding box center [376, 147] width 259 height 20
copy dd "315858134"
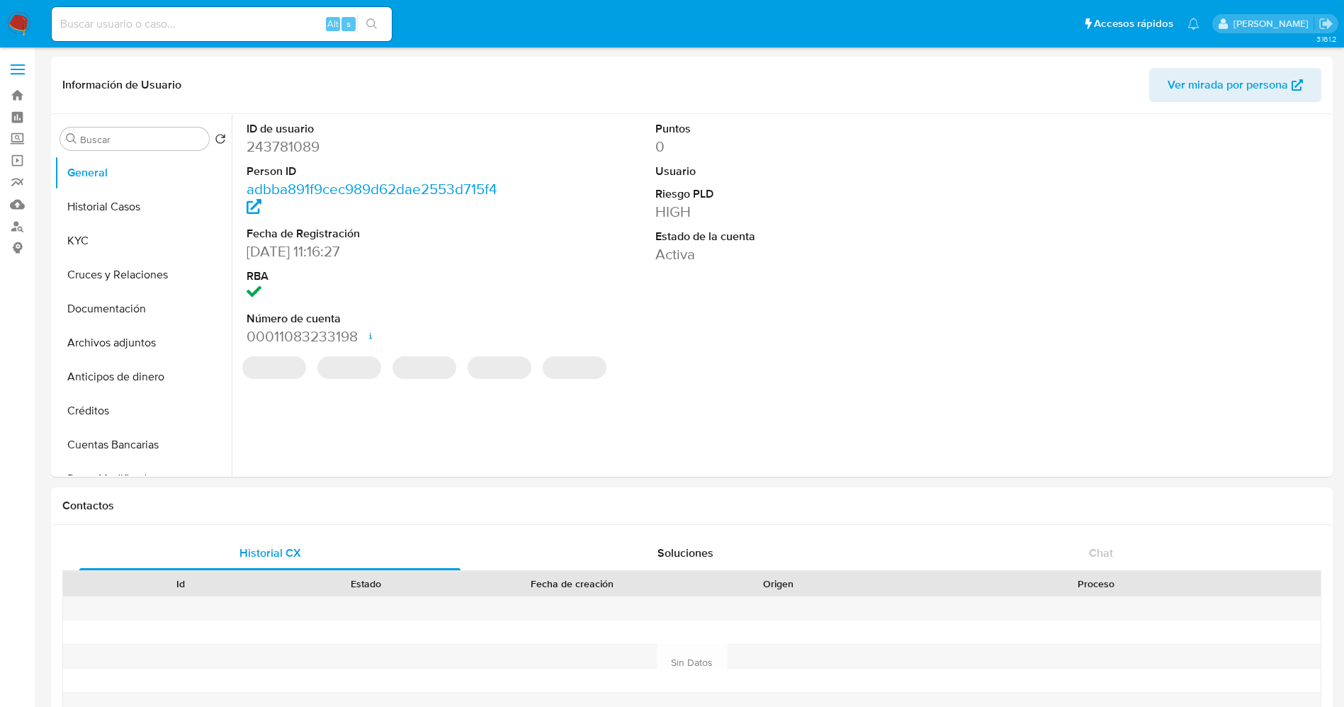
select select "10"
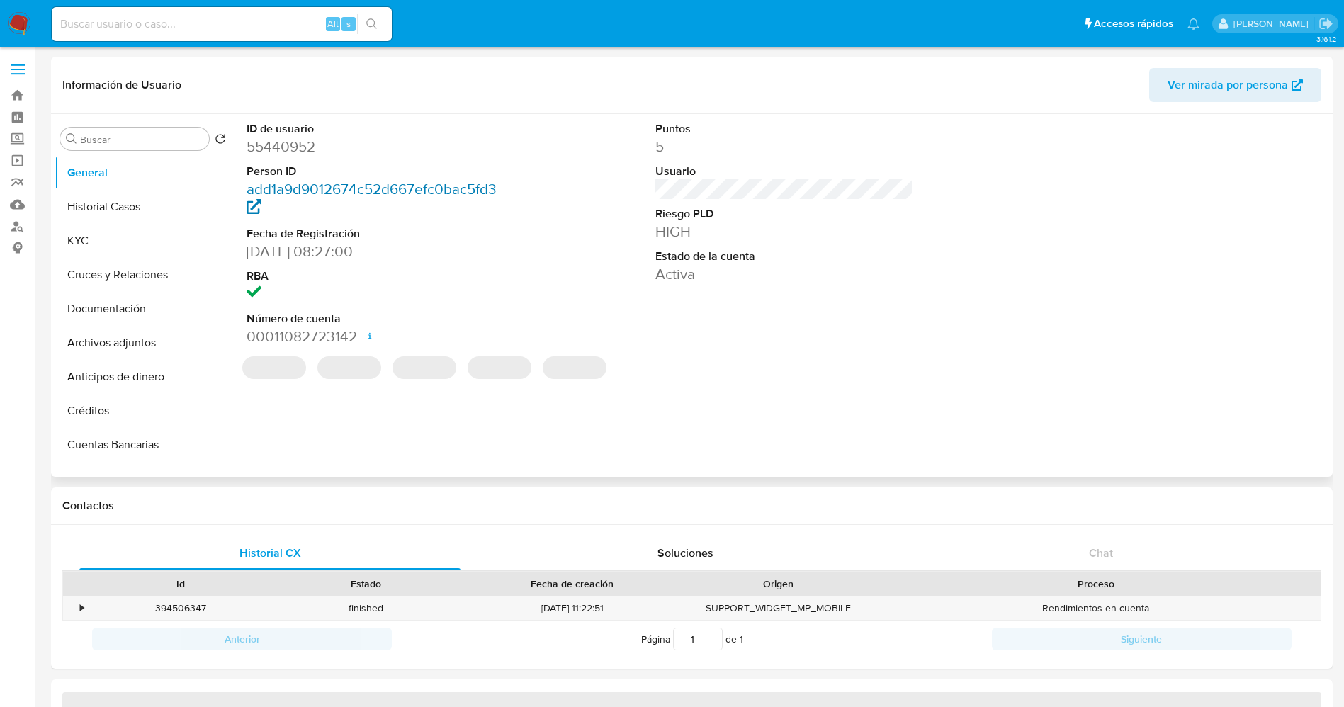
select select "10"
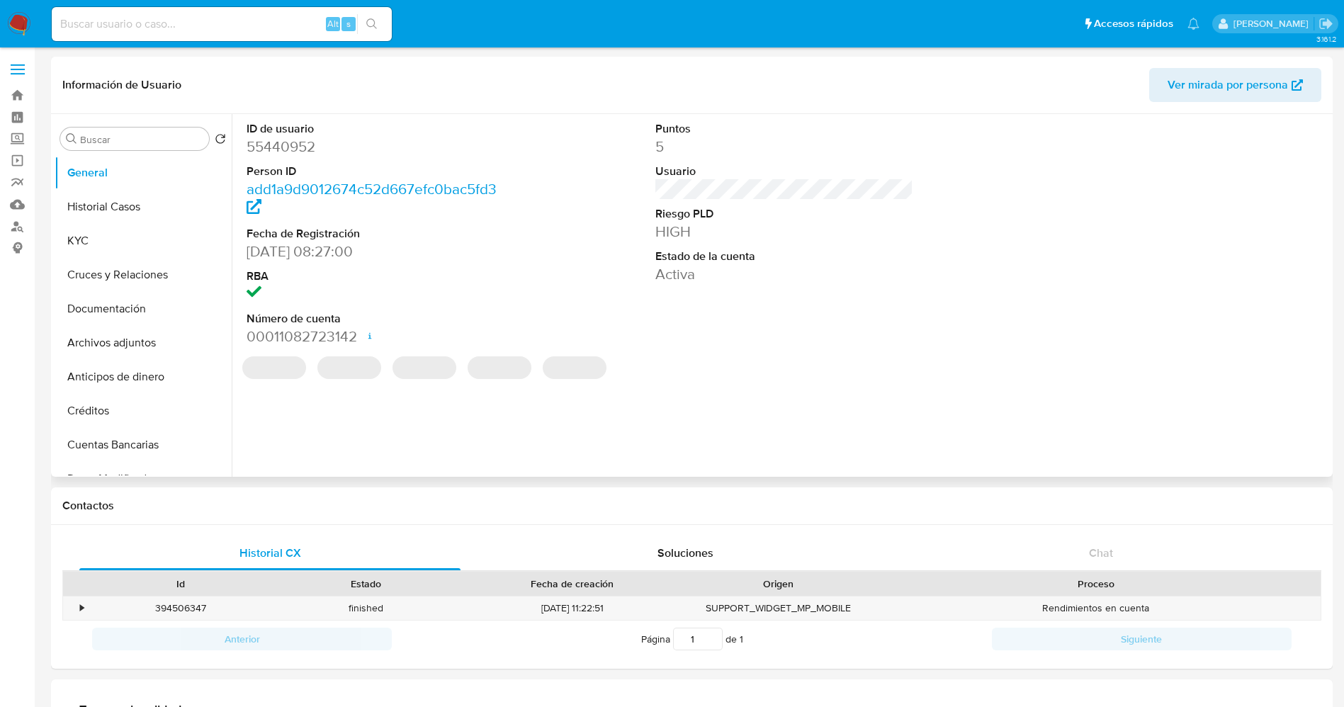
click at [264, 149] on dd "55440952" at bounding box center [376, 147] width 259 height 20
copy dd "55440952"
select select "10"
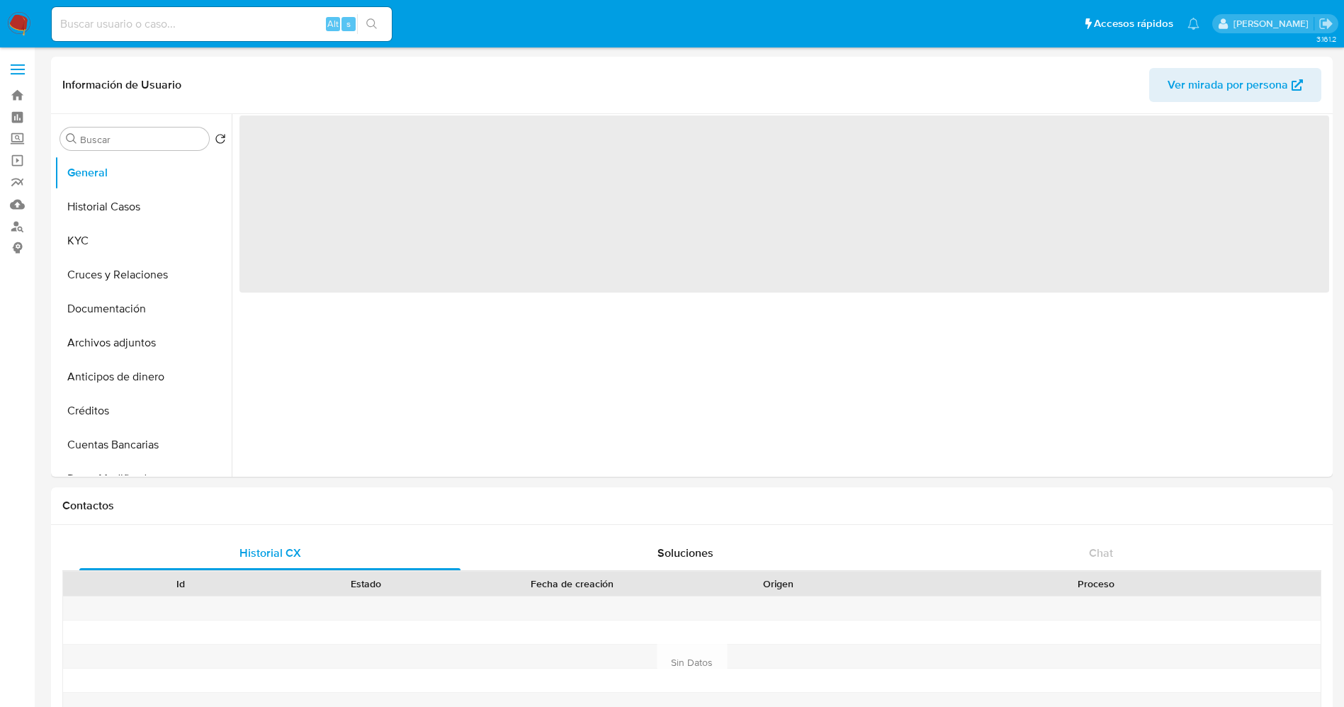
select select "10"
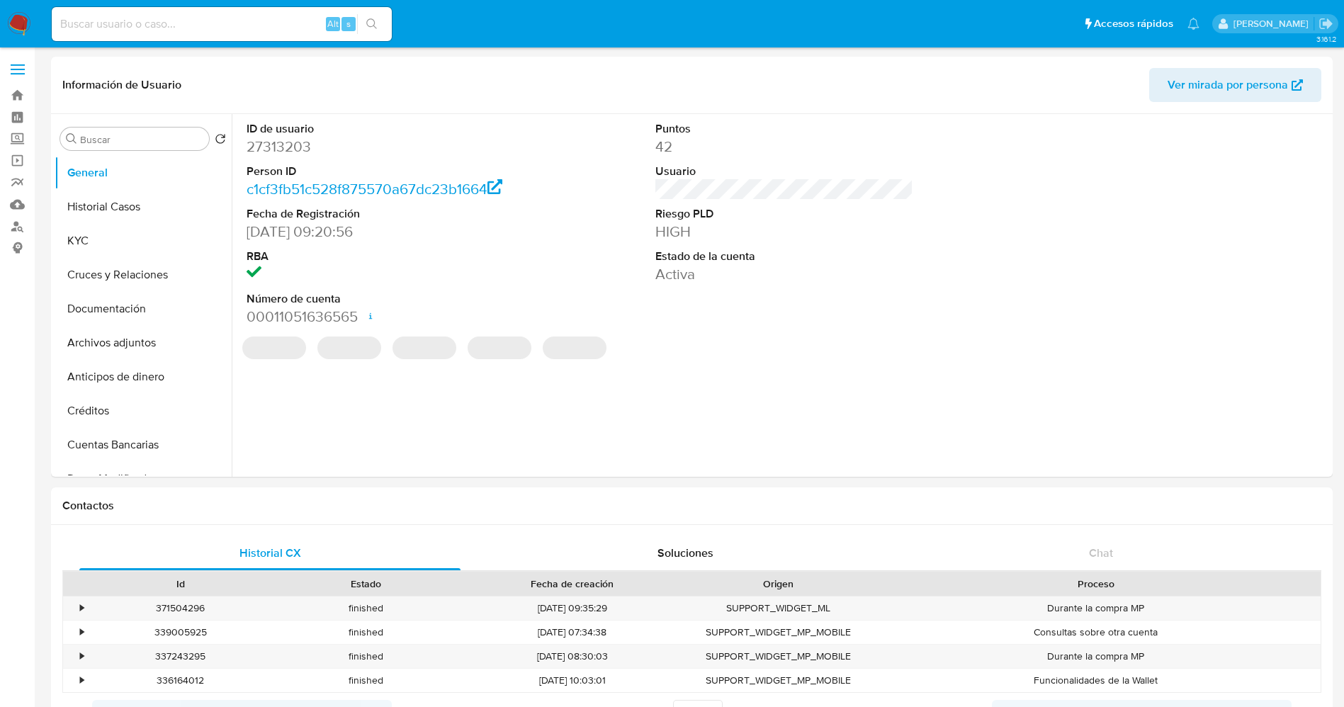
select select "10"
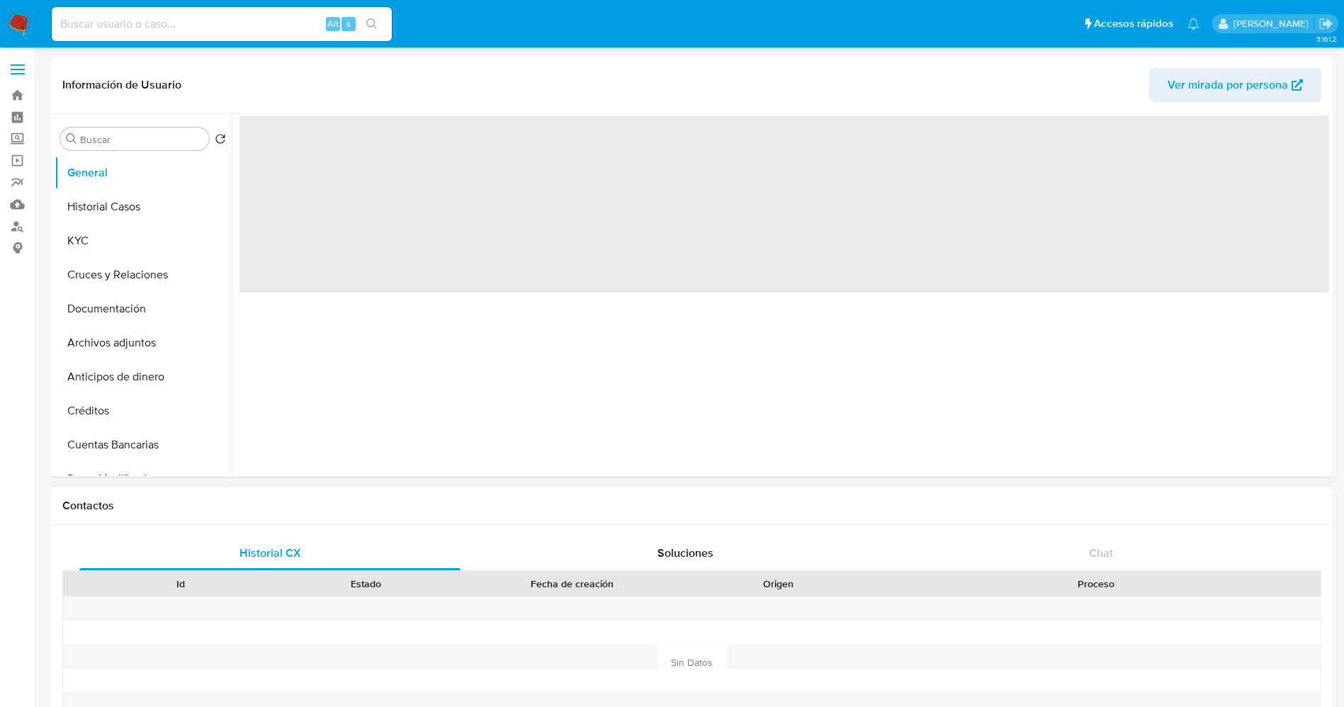
select select "10"
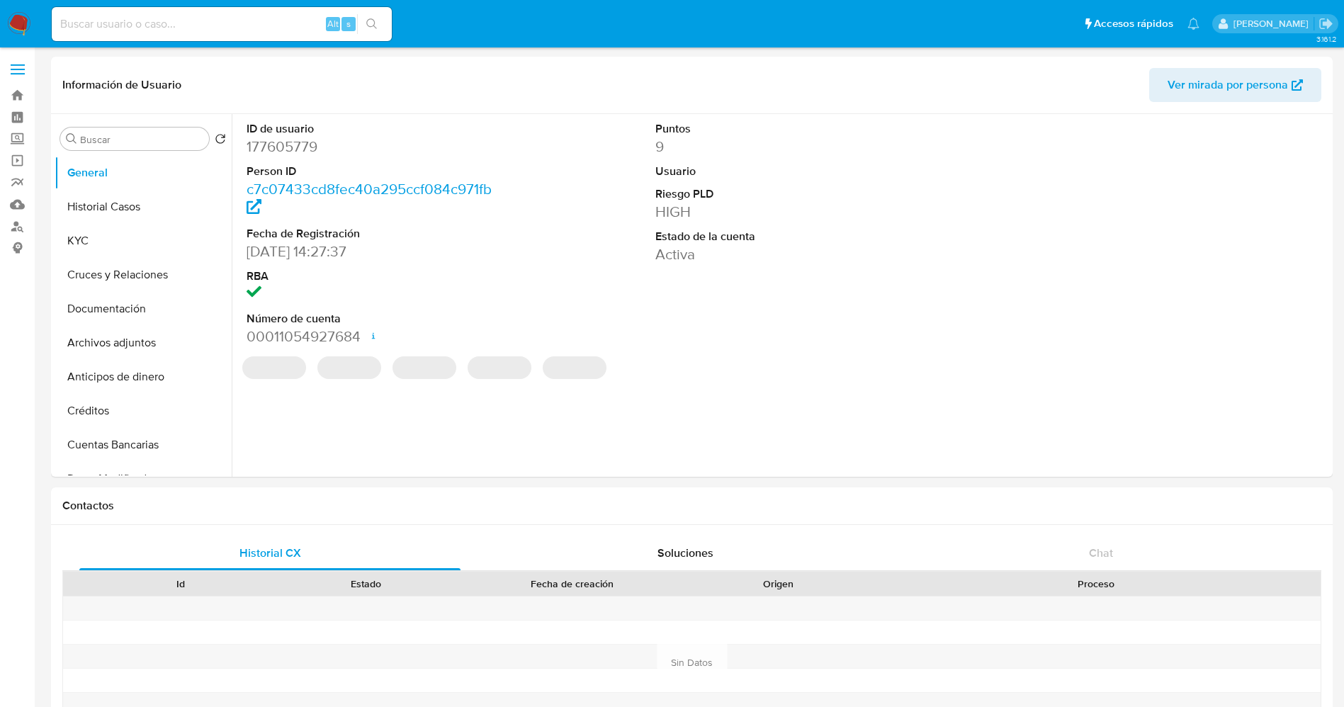
select select "10"
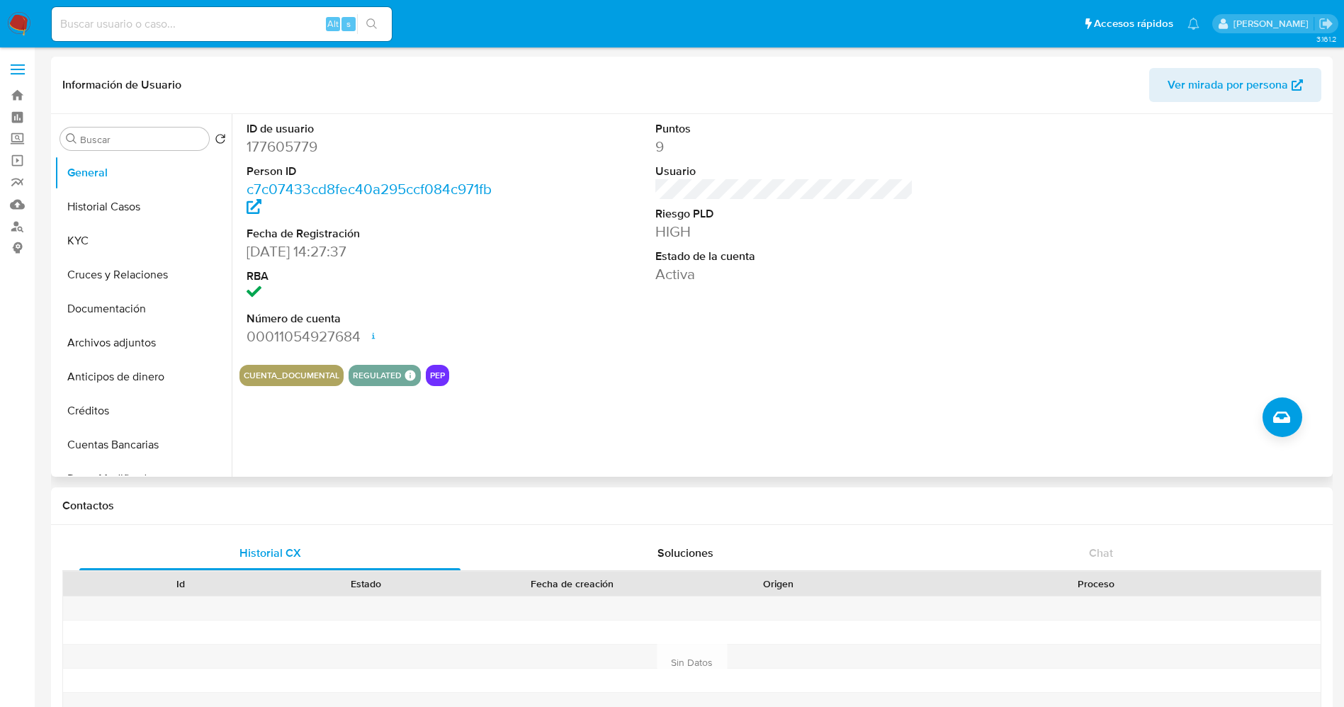
click at [271, 146] on dd "177605779" at bounding box center [376, 147] width 259 height 20
copy dd "177605779"
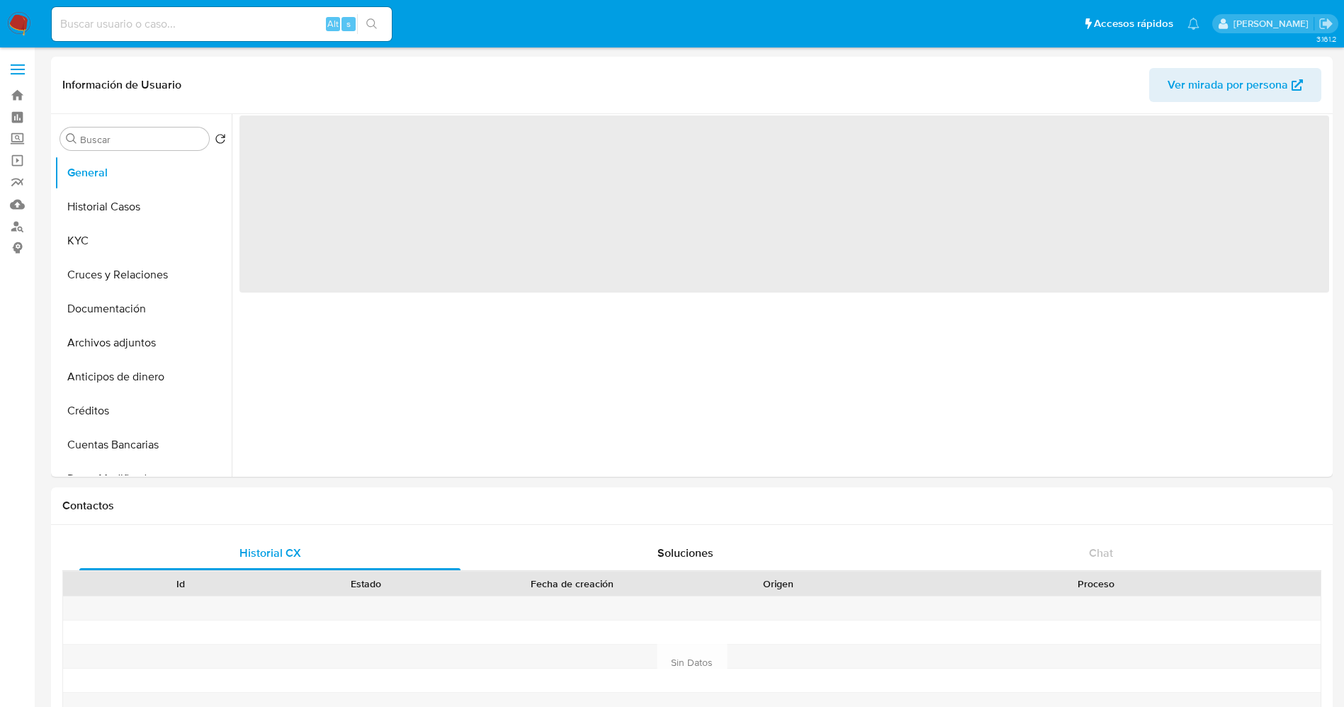
select select "10"
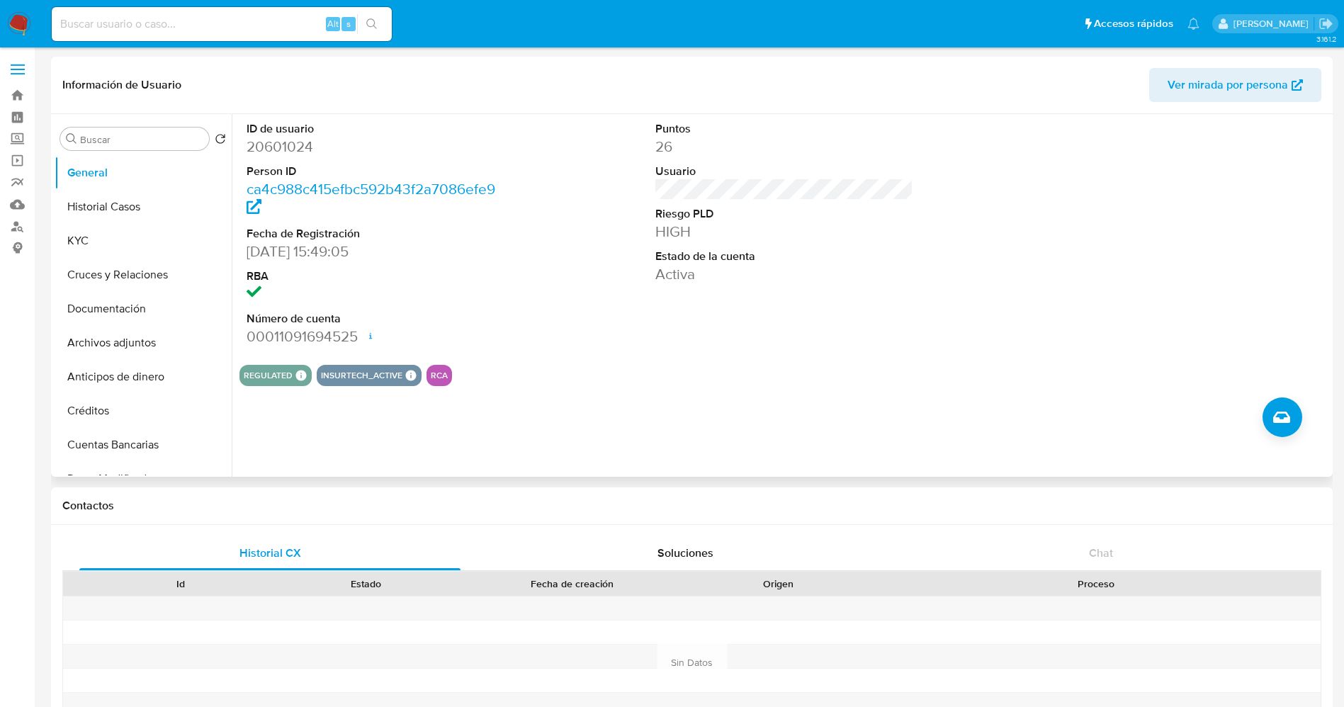
click at [291, 142] on dd "20601024" at bounding box center [376, 147] width 259 height 20
copy dd "20601024"
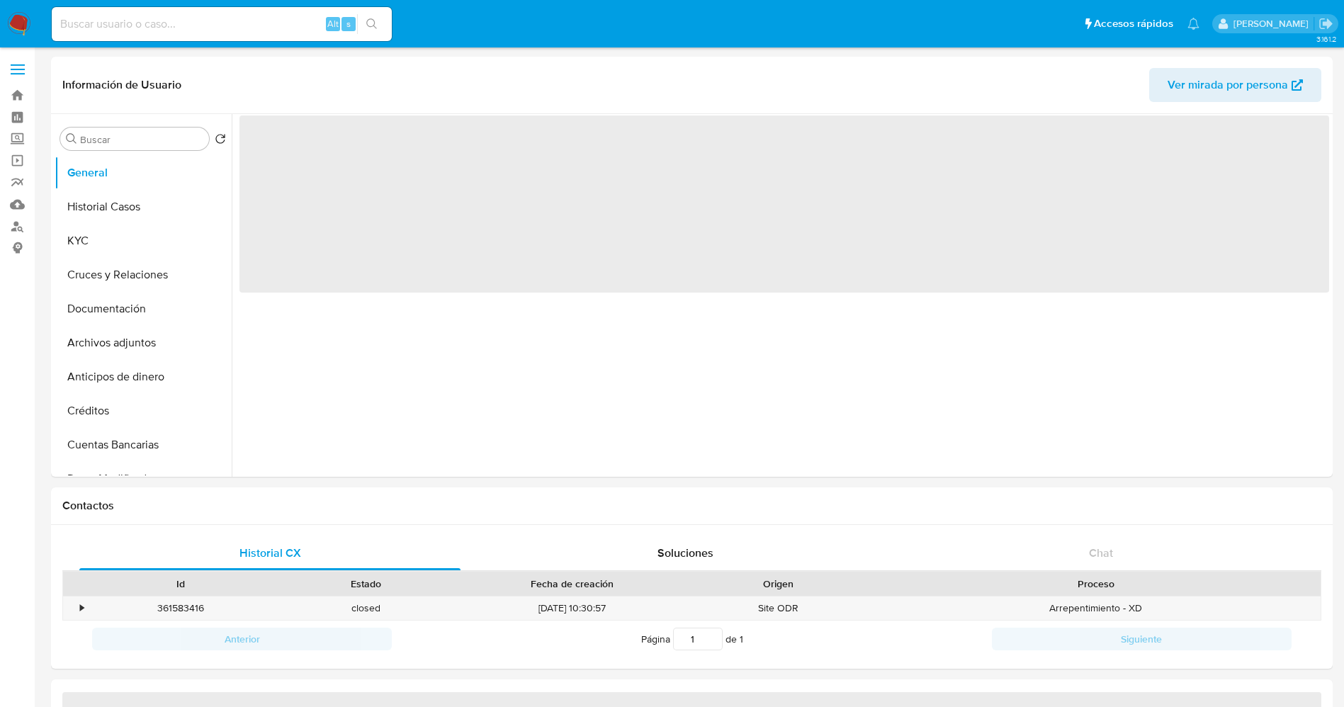
select select "10"
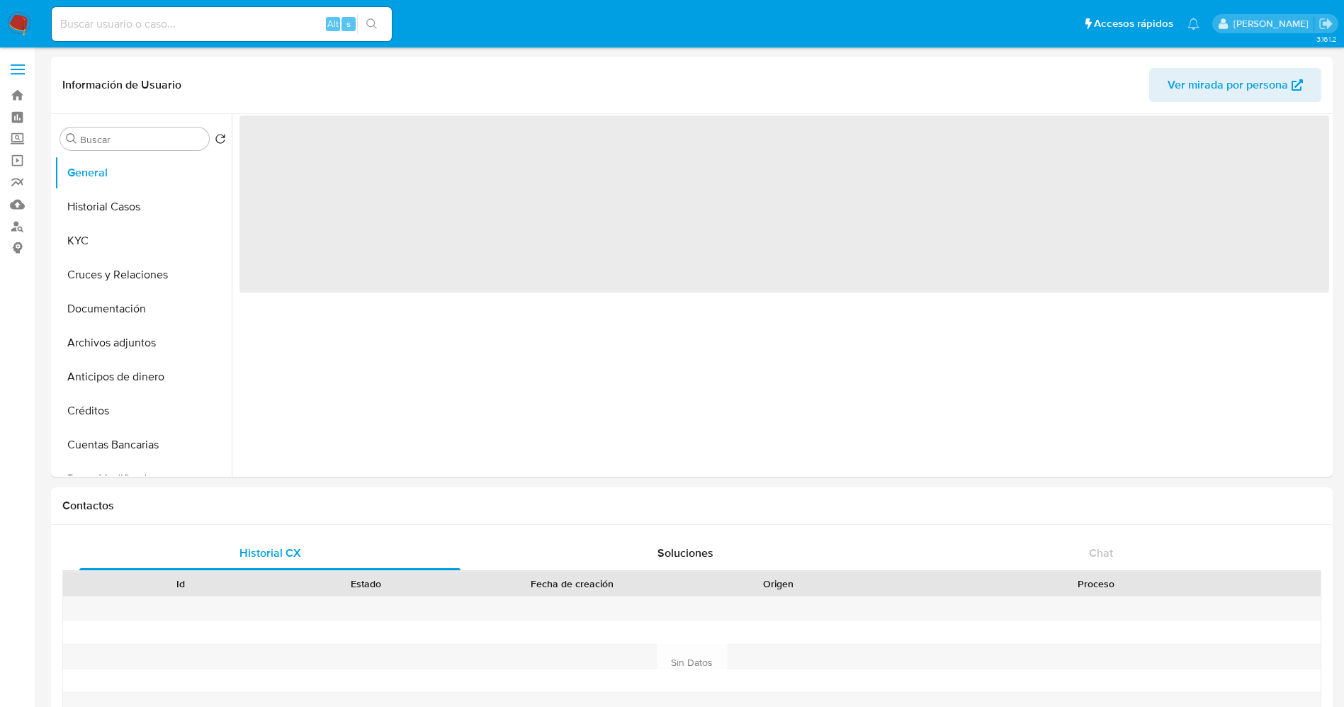
select select "10"
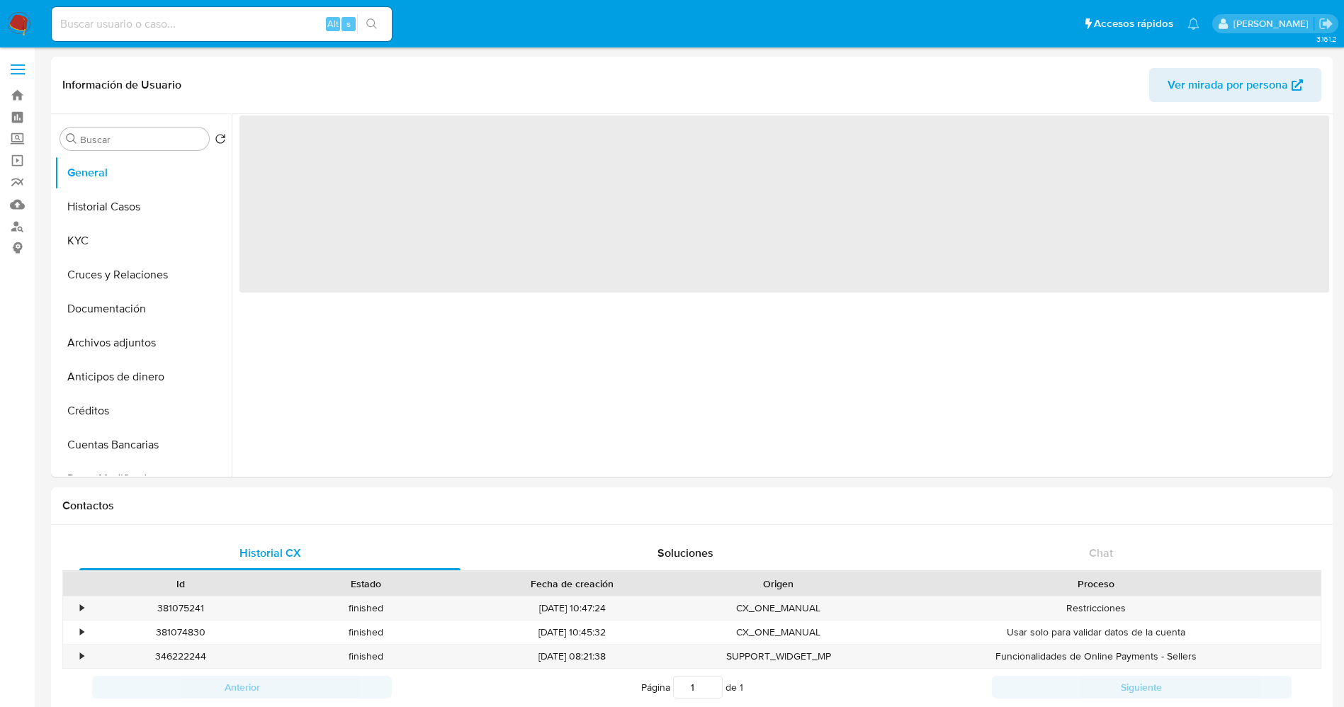
select select "10"
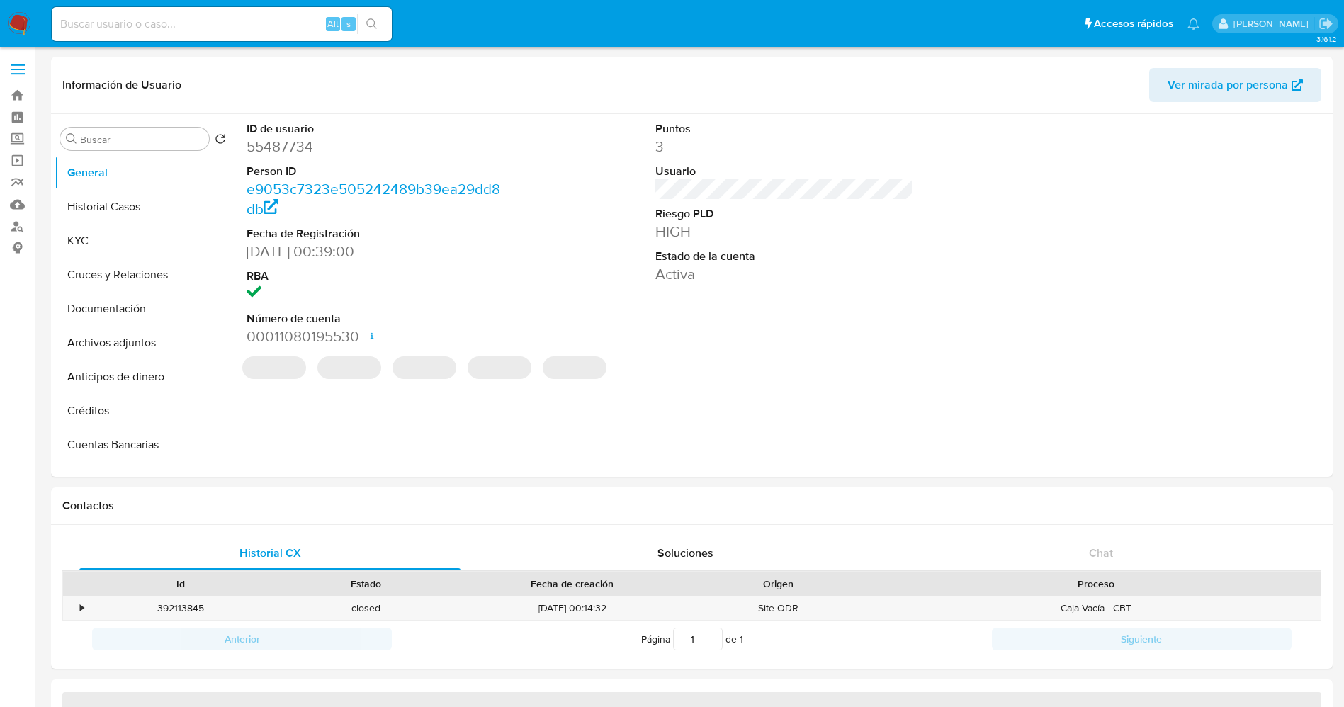
select select "10"
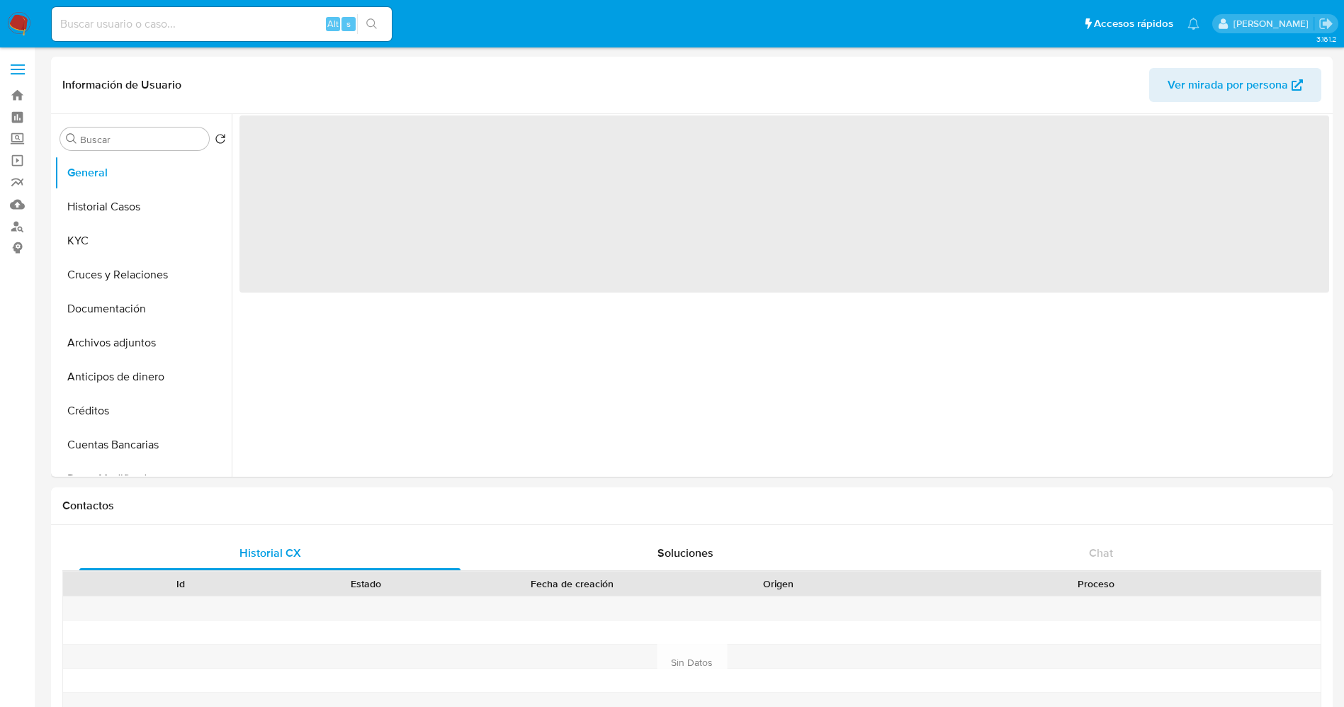
select select "10"
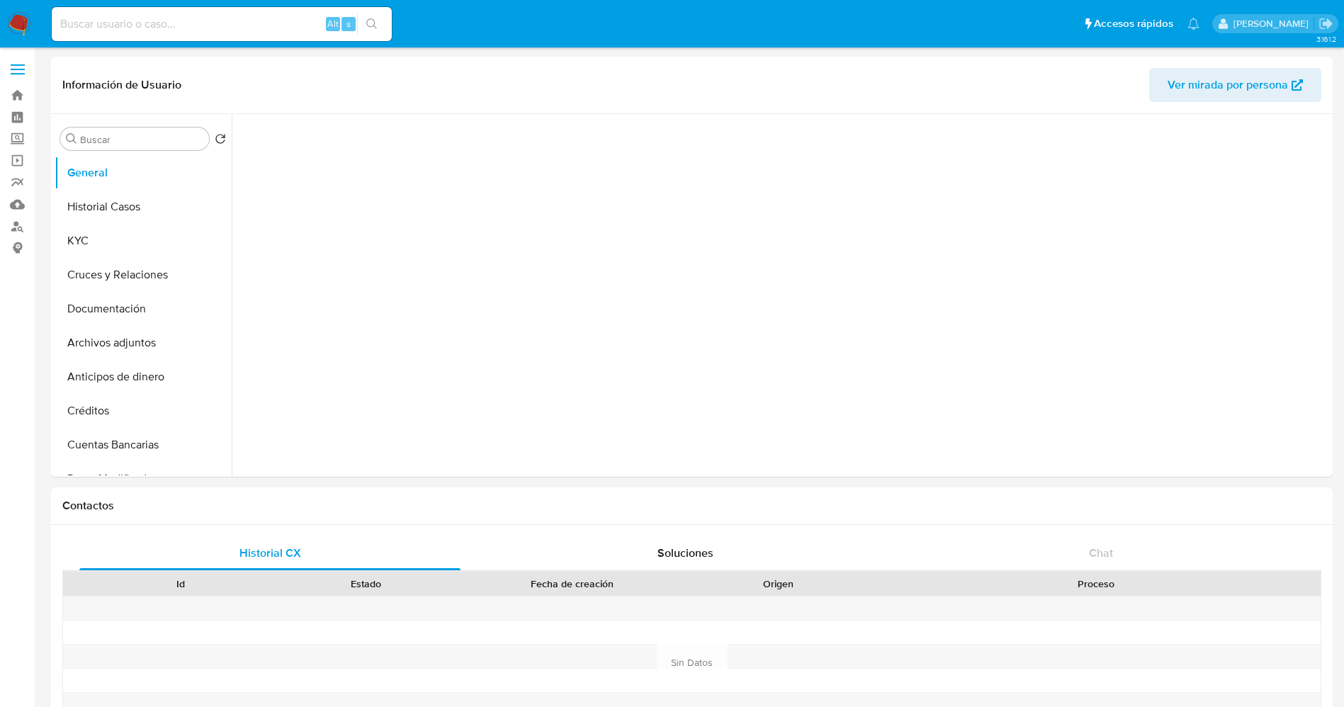
select select "10"
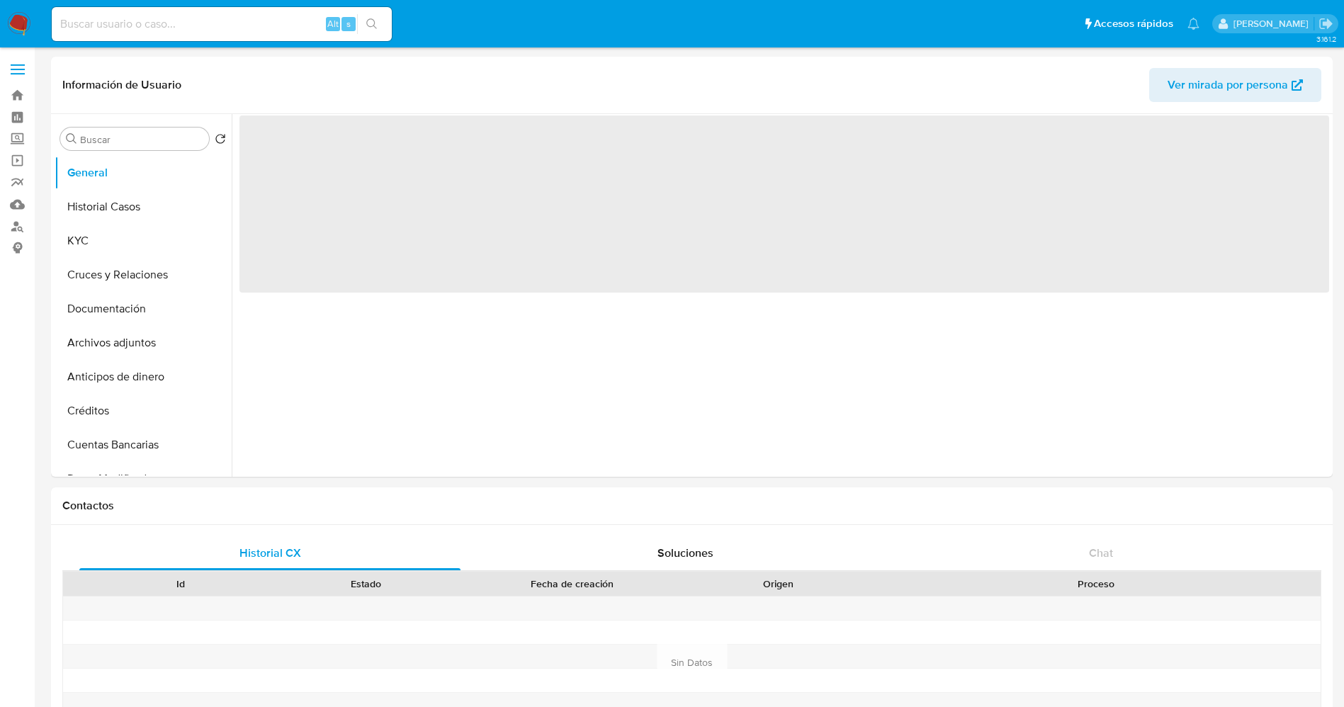
select select "10"
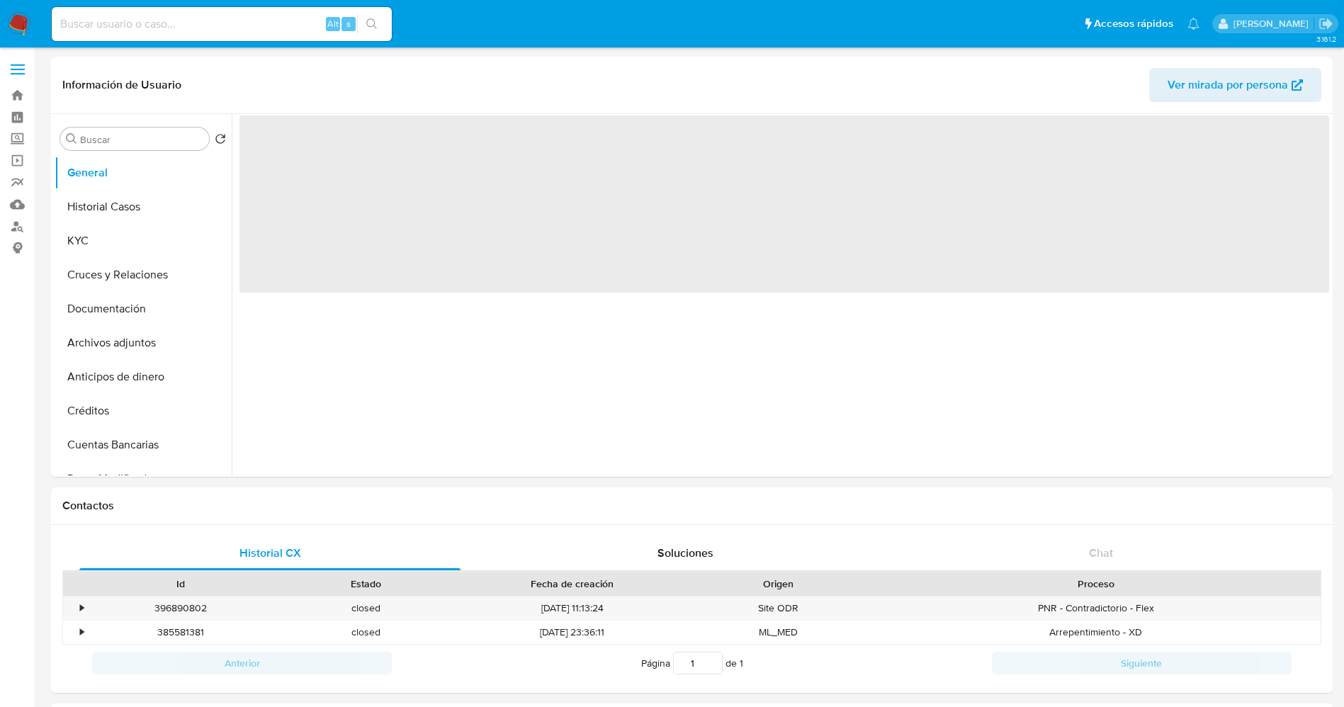
select select "10"
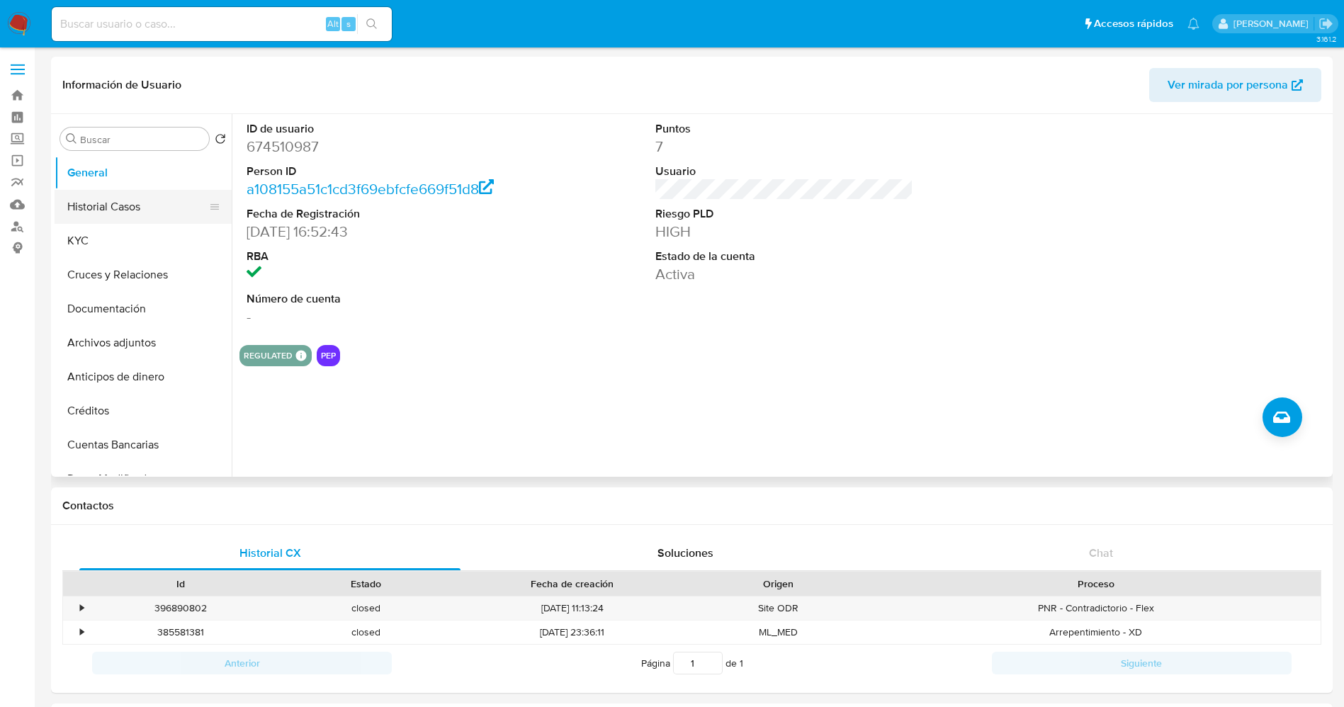
click at [126, 192] on button "Historial Casos" at bounding box center [138, 207] width 166 height 34
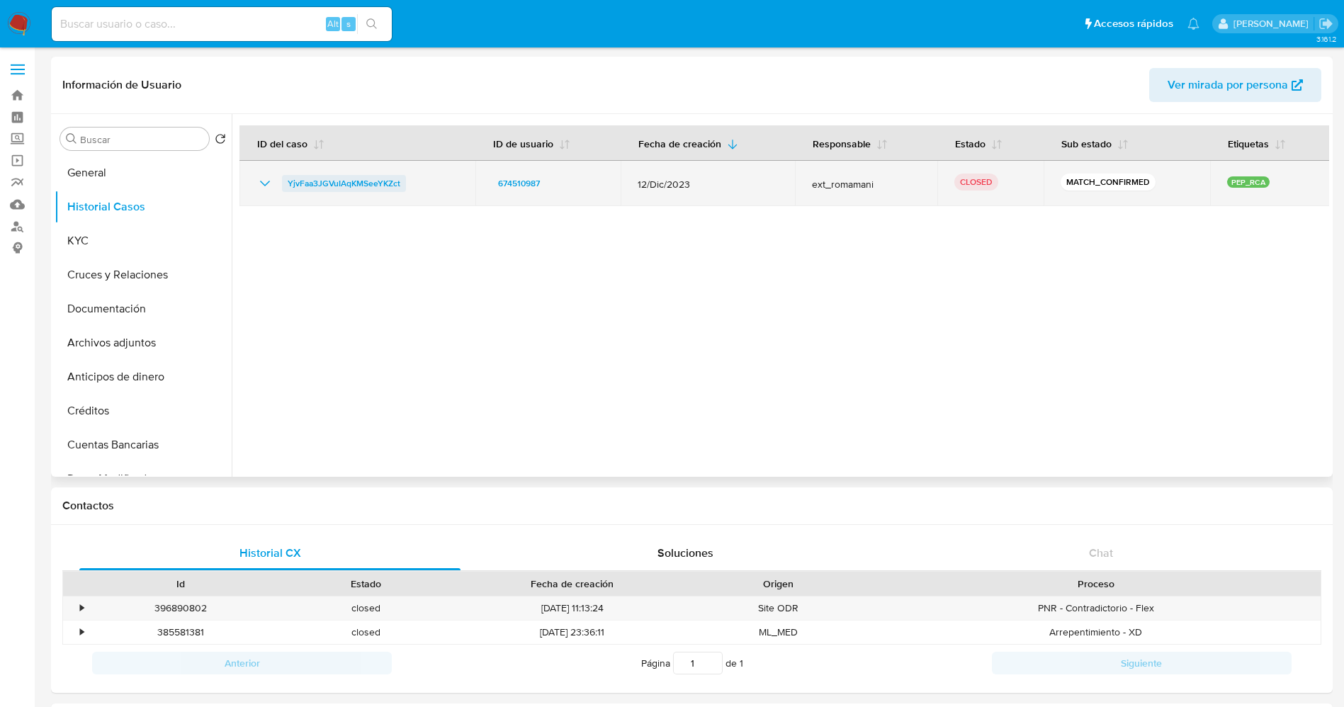
click at [339, 181] on span "YjvFaa3JGVuIAqKMSeeYKZct" at bounding box center [344, 183] width 113 height 17
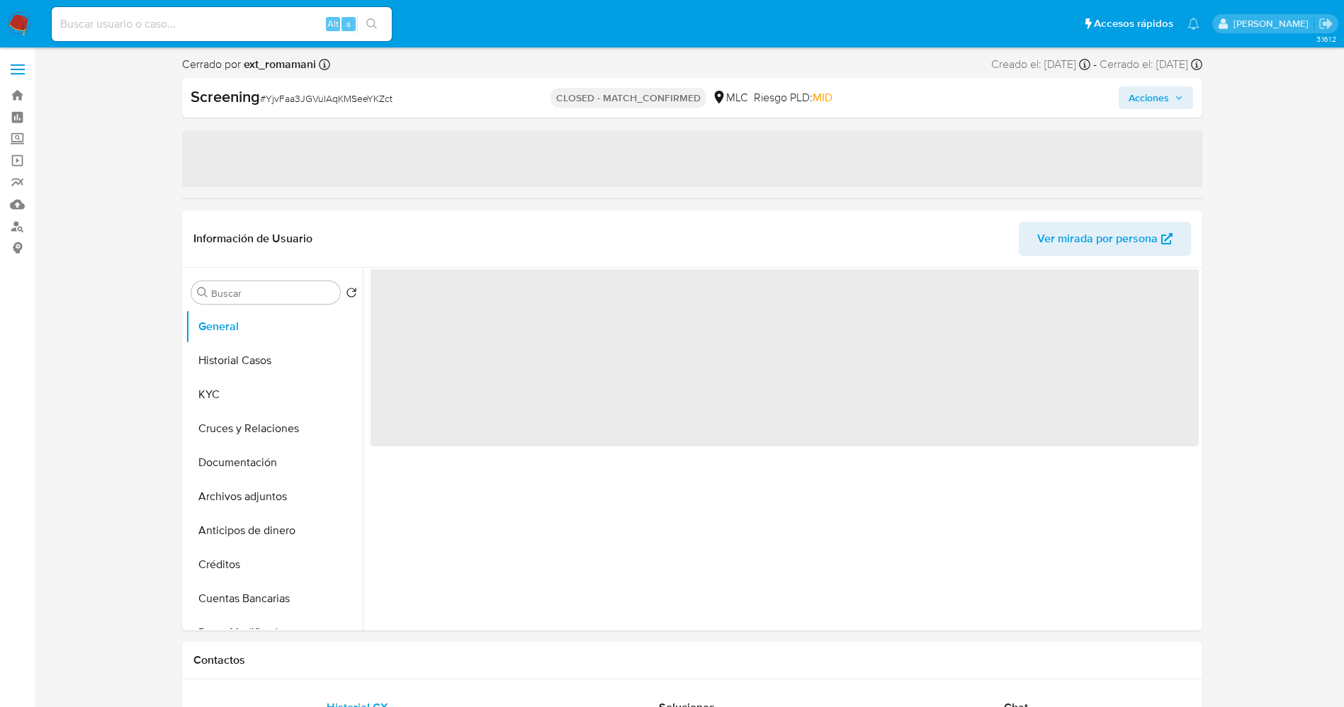
select select "10"
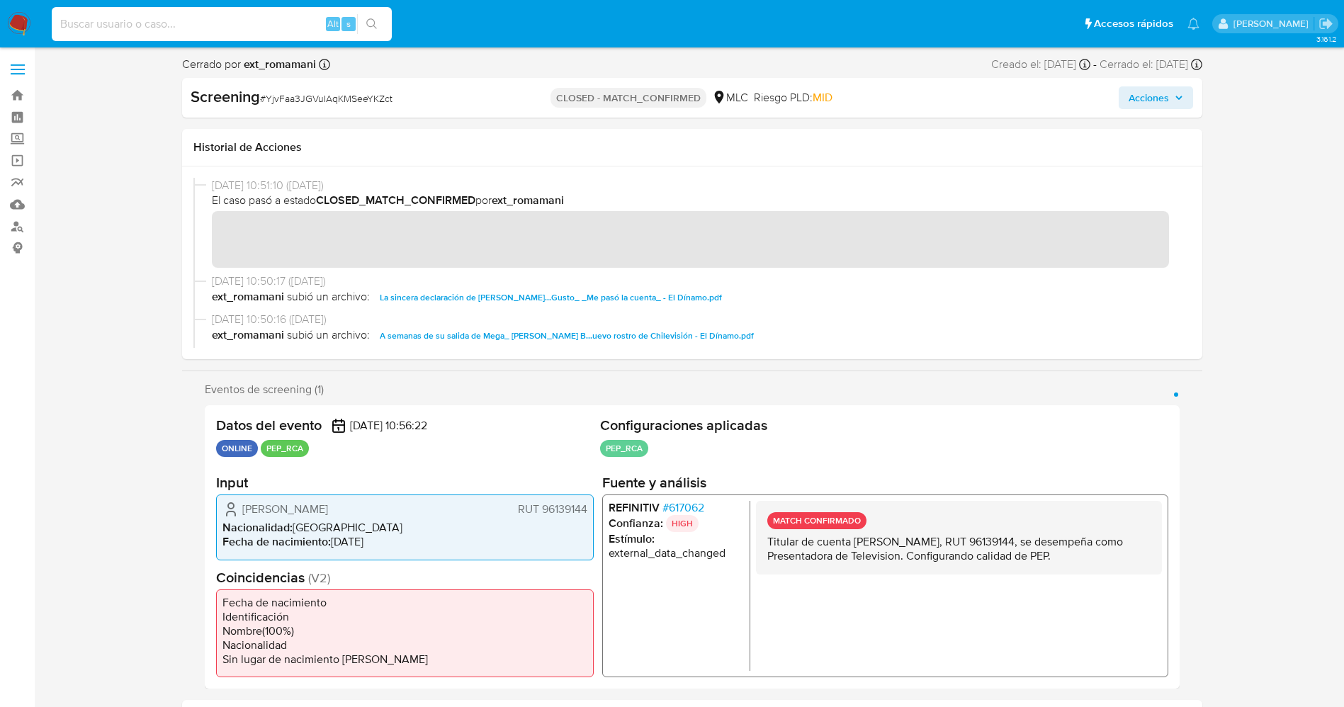
click at [309, 15] on input at bounding box center [222, 24] width 340 height 18
paste input "662064067"
type input "662064067"
click at [376, 24] on icon "search-icon" at bounding box center [371, 23] width 11 height 11
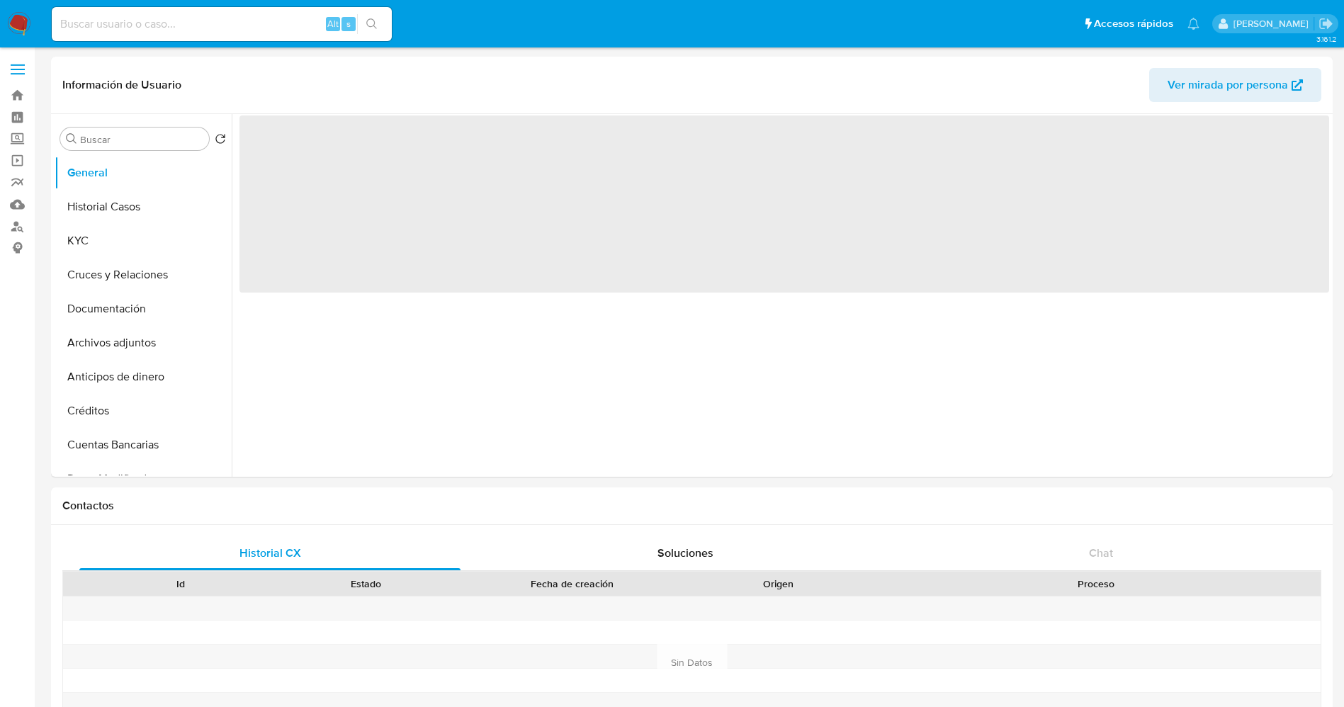
select select "10"
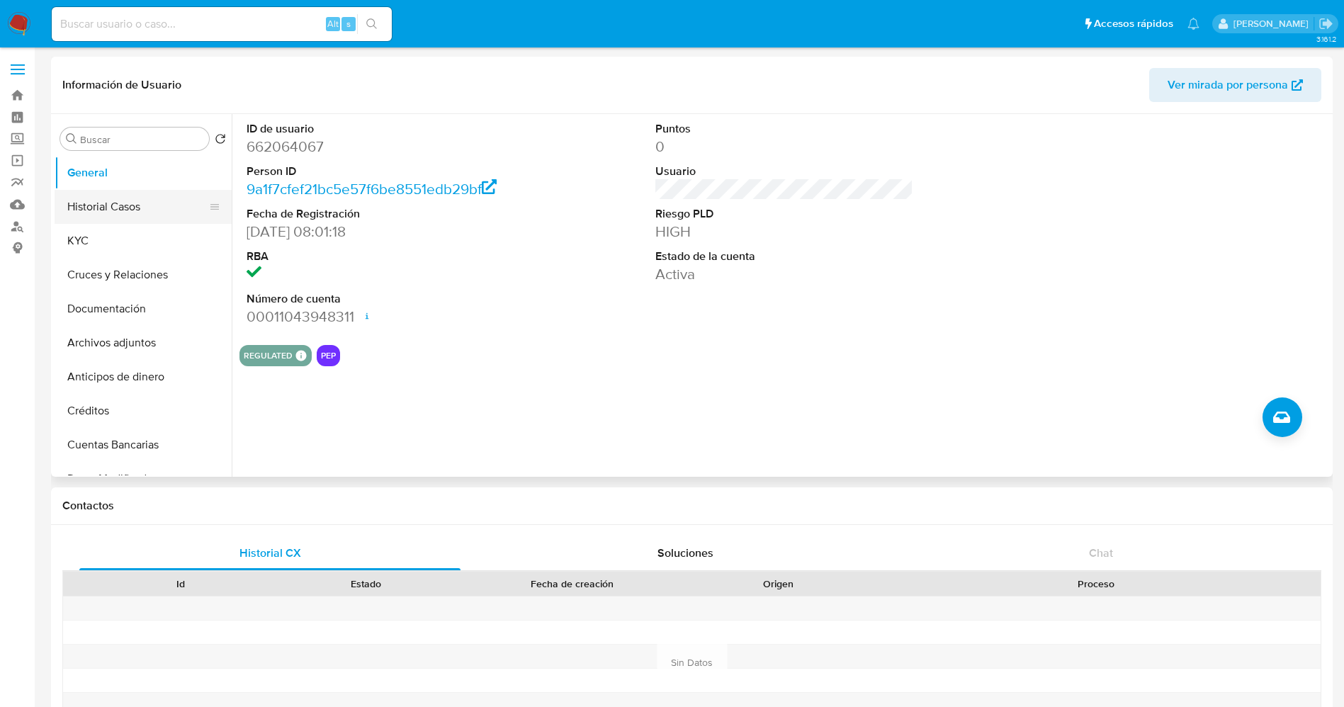
click at [90, 201] on button "Historial Casos" at bounding box center [138, 207] width 166 height 34
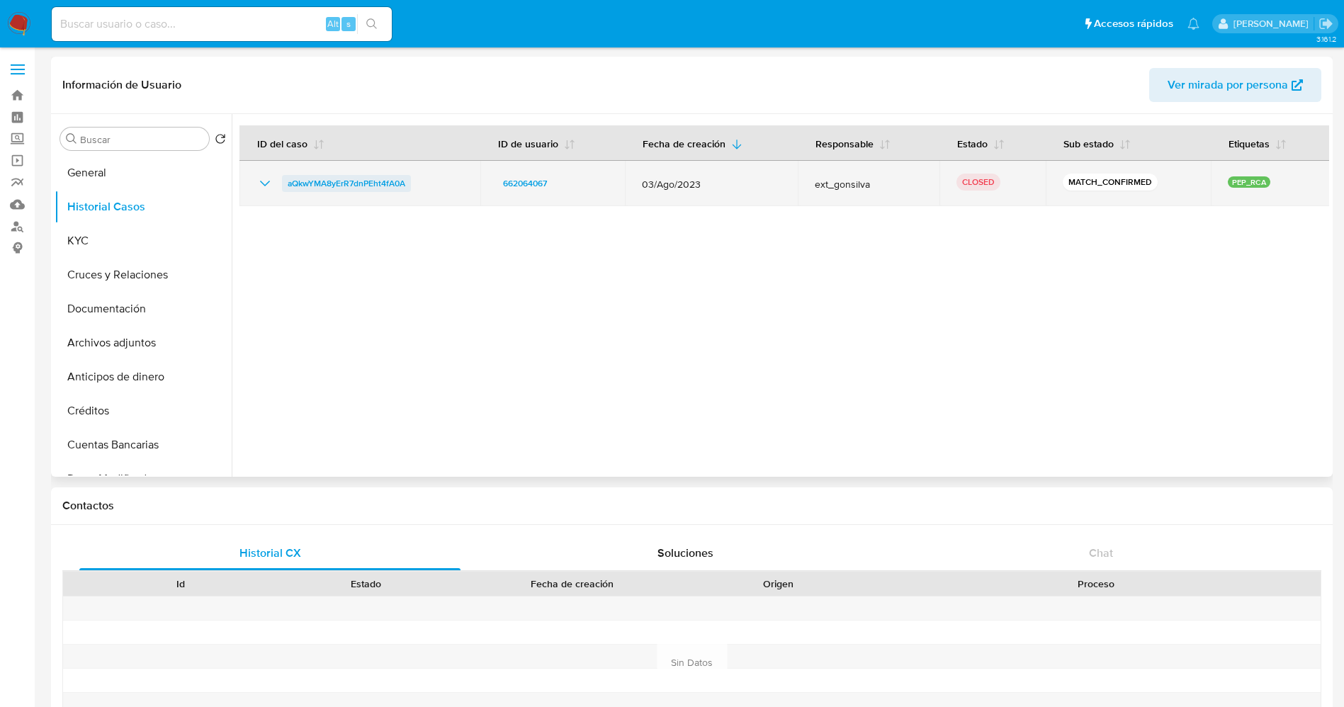
click at [360, 185] on span "aQkwYMA8yErR7dnPEht4fA0A" at bounding box center [347, 183] width 118 height 17
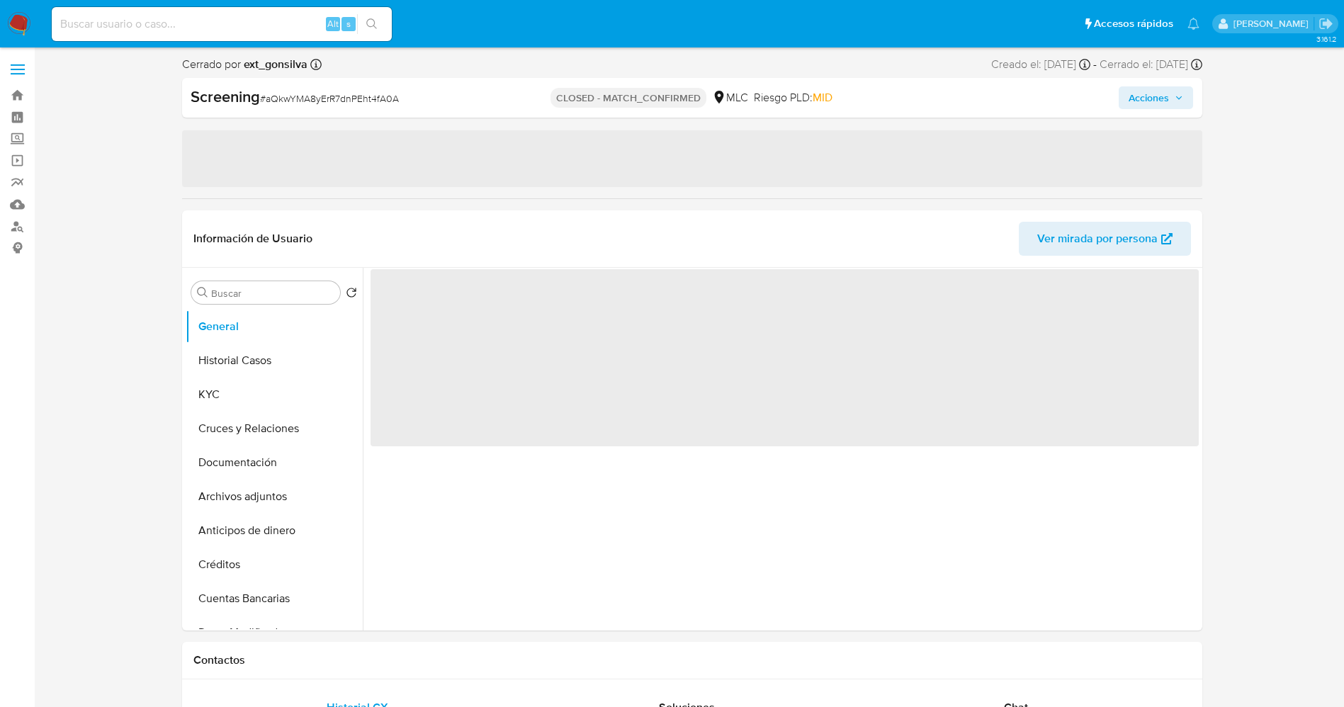
select select "10"
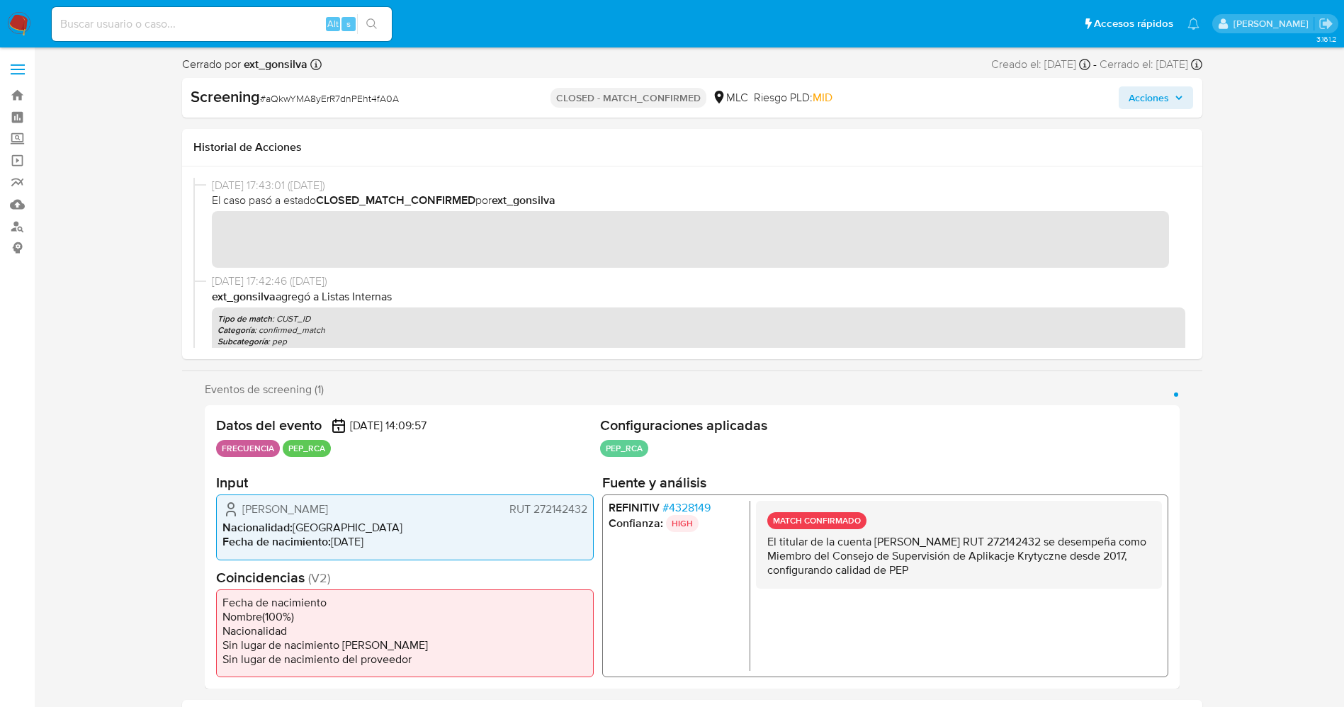
scroll to position [83, 0]
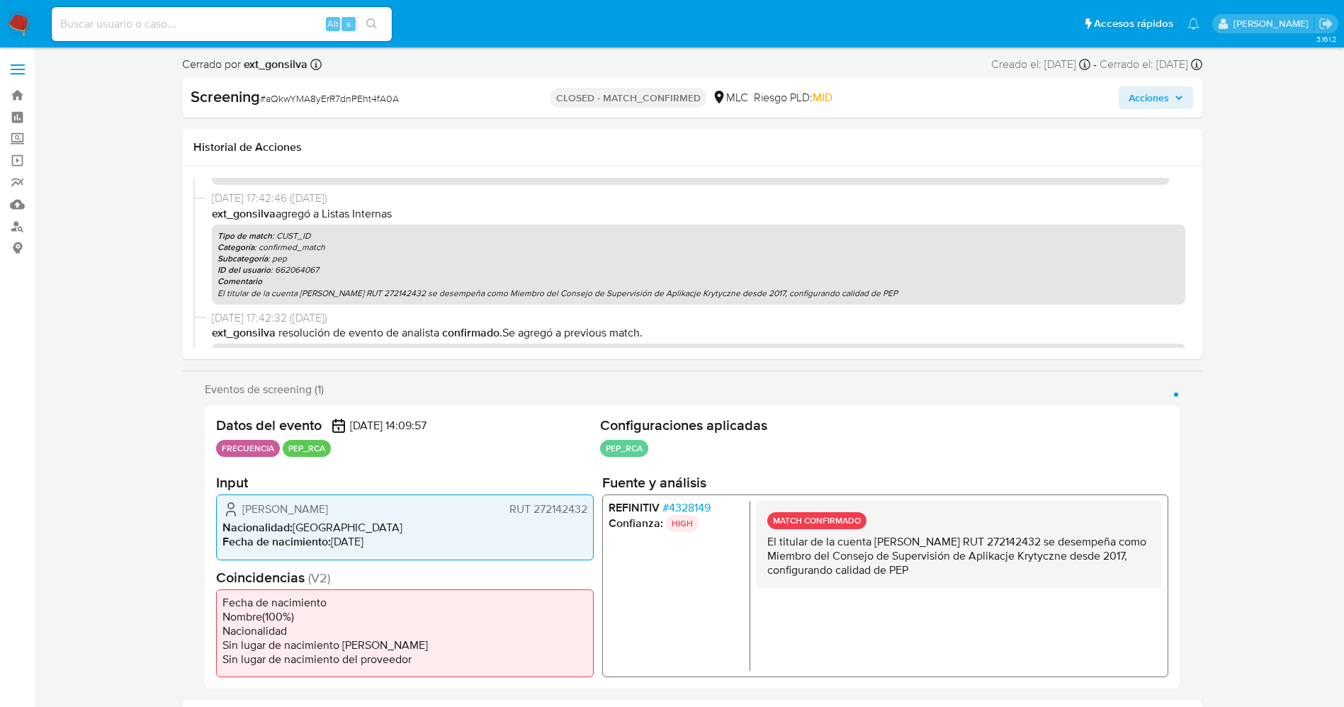
click at [542, 298] on p "El titular de la cuenta Michal Bator RUT 272142432 se desempeña como Miembro de…" at bounding box center [699, 293] width 962 height 11
click at [703, 300] on div "Tipo de match : CUST_ID Categoría : confirmed_match Subcategoría : pep ID del u…" at bounding box center [699, 265] width 974 height 80
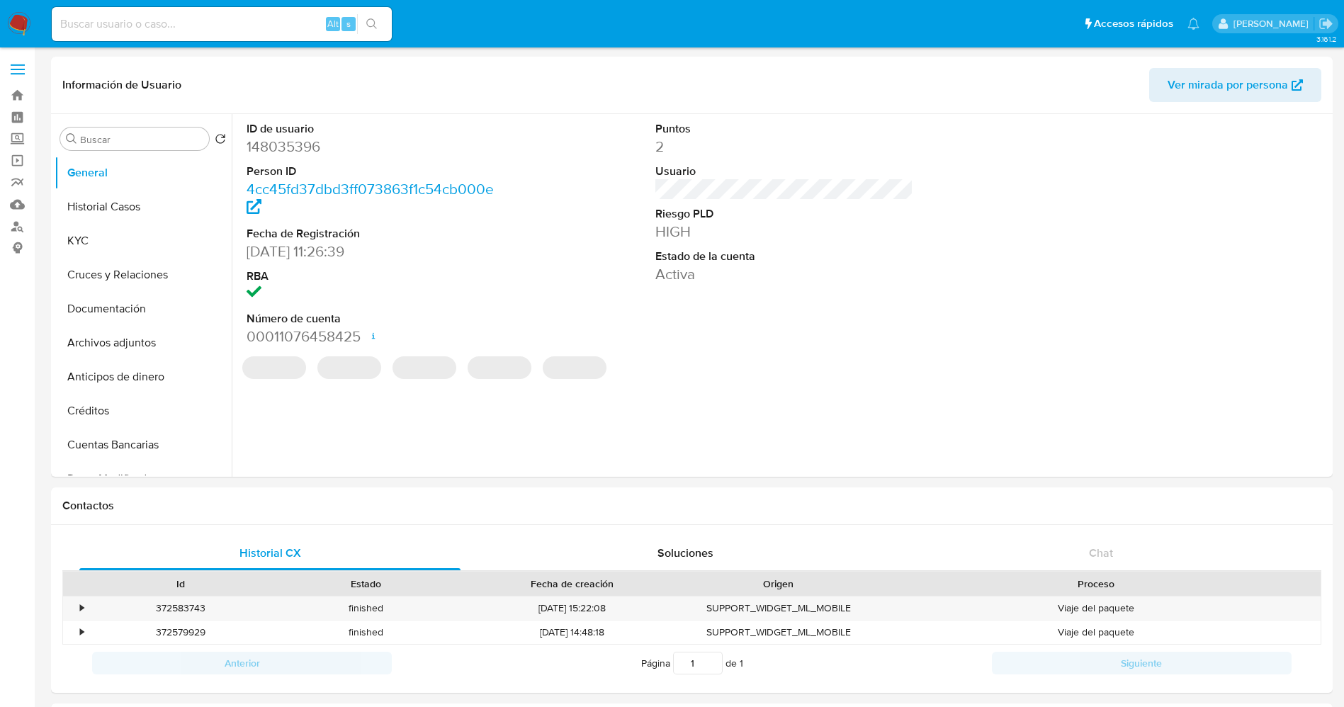
select select "10"
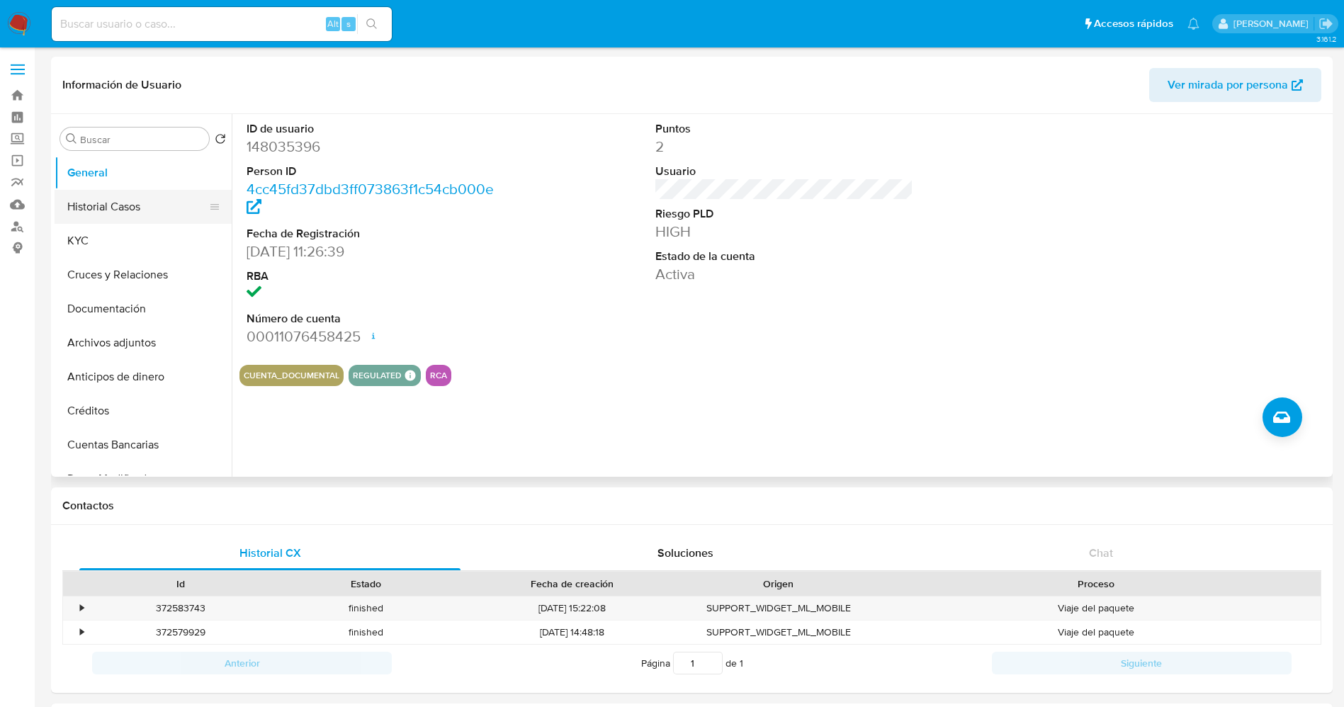
click at [108, 210] on button "Historial Casos" at bounding box center [138, 207] width 166 height 34
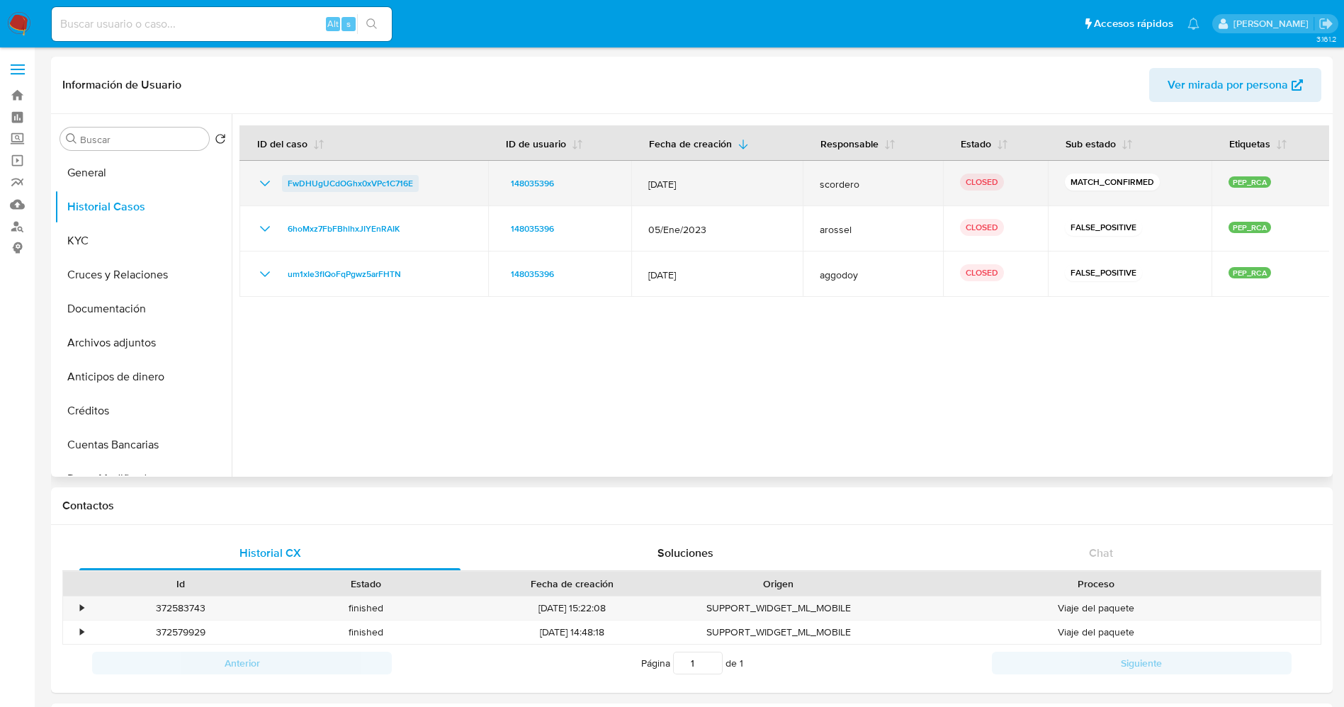
click at [361, 183] on span "FwDHUgUCdOGhx0xVPc1C716E" at bounding box center [350, 183] width 125 height 17
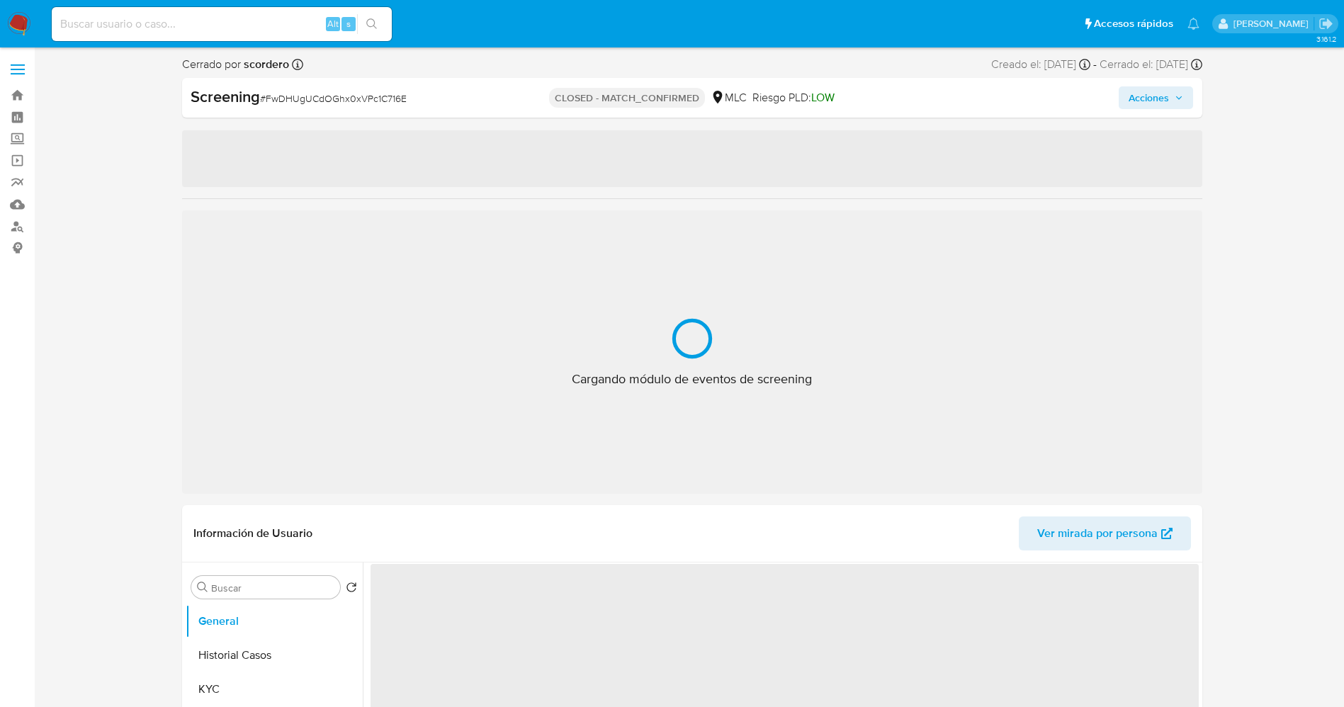
select select "10"
